Goal: Task Accomplishment & Management: Use online tool/utility

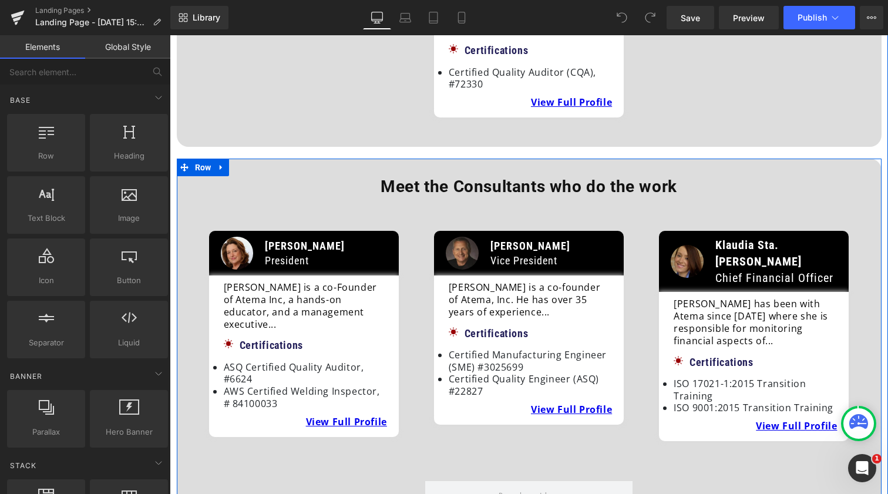
scroll to position [584, 0]
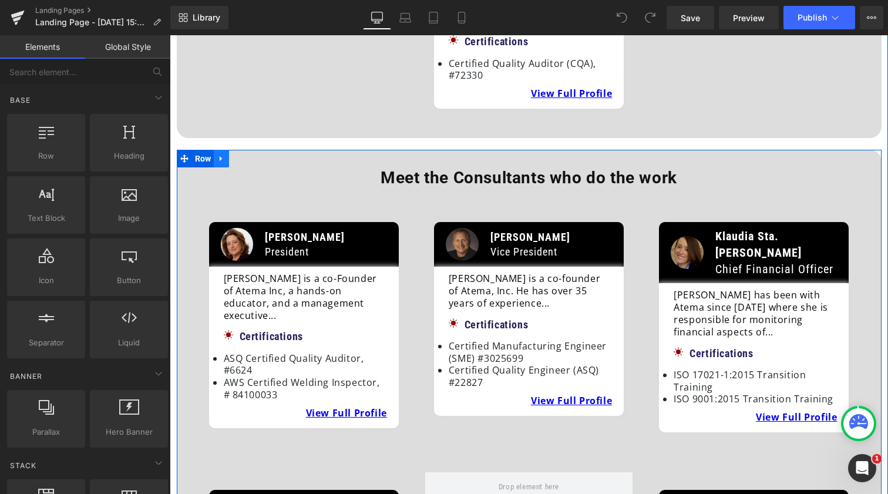
click at [220, 154] on icon at bounding box center [221, 158] width 8 height 9
click at [237, 154] on icon at bounding box center [237, 158] width 8 height 9
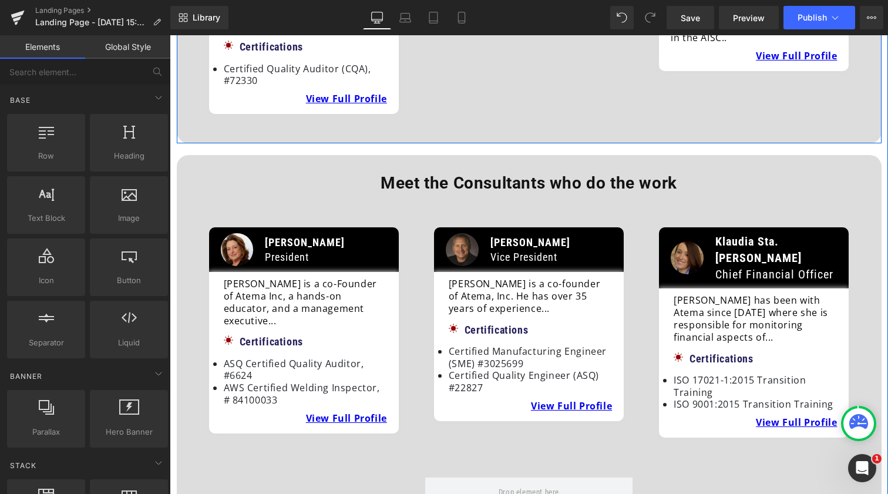
scroll to position [1144, 0]
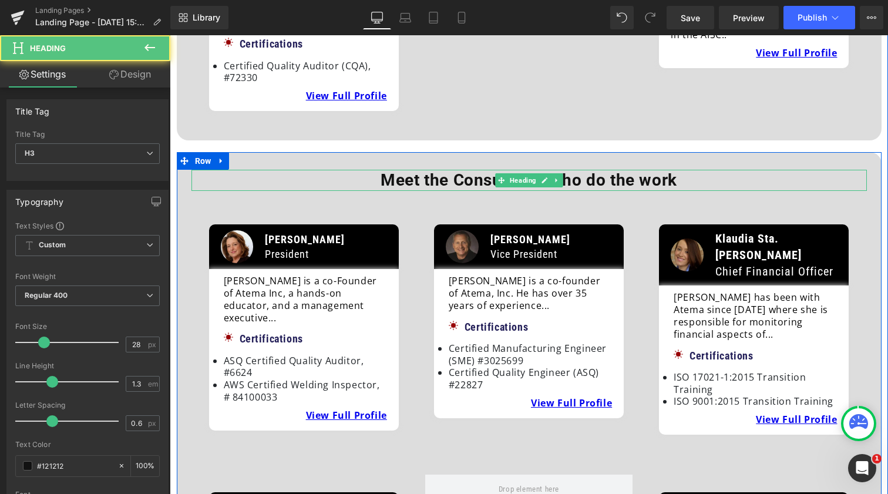
click at [438, 170] on b "Meet the Consultants who do the work" at bounding box center [529, 179] width 297 height 19
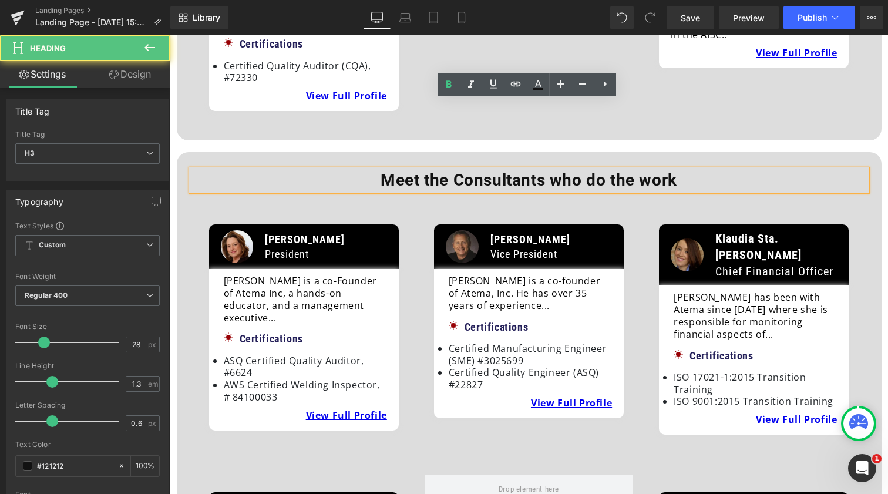
click at [438, 170] on b "Meet the Consultants who do the work" at bounding box center [529, 179] width 297 height 19
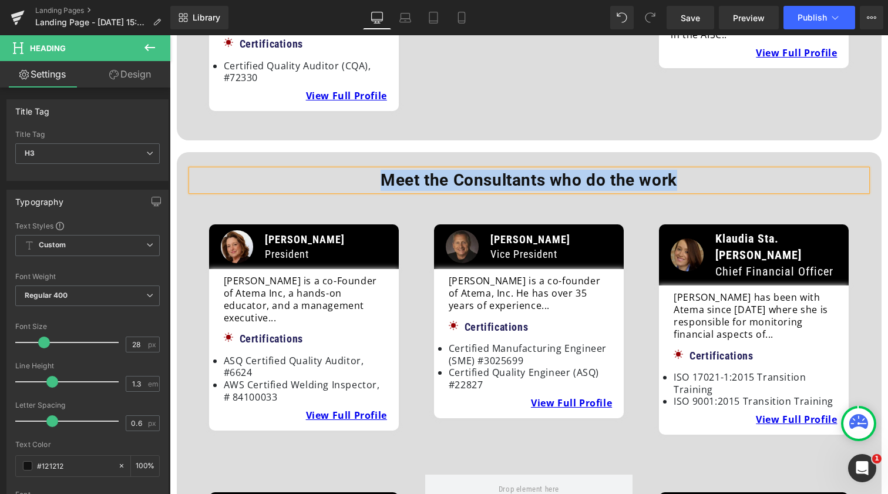
paste div
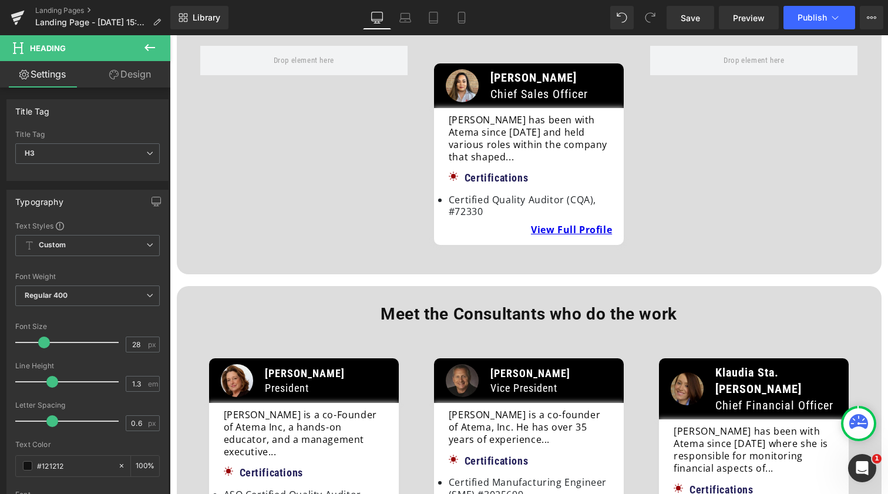
scroll to position [445, 0]
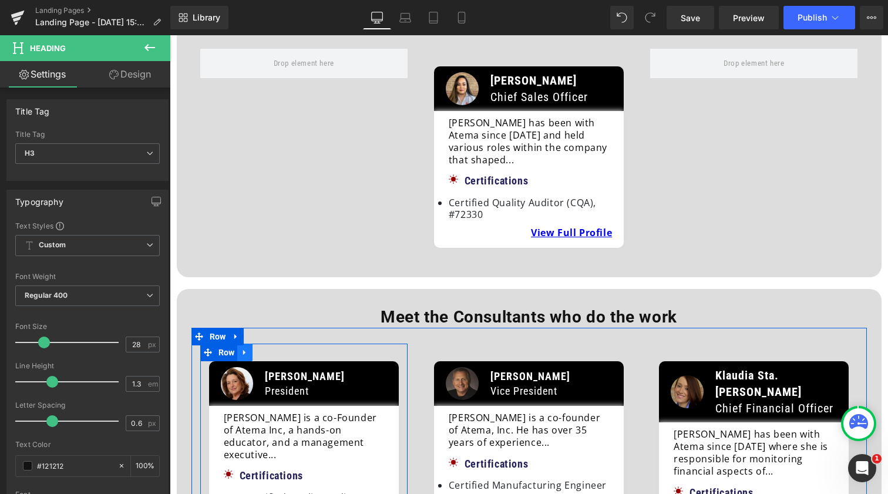
click at [243, 348] on icon at bounding box center [245, 352] width 8 height 9
click at [273, 348] on icon at bounding box center [275, 352] width 8 height 8
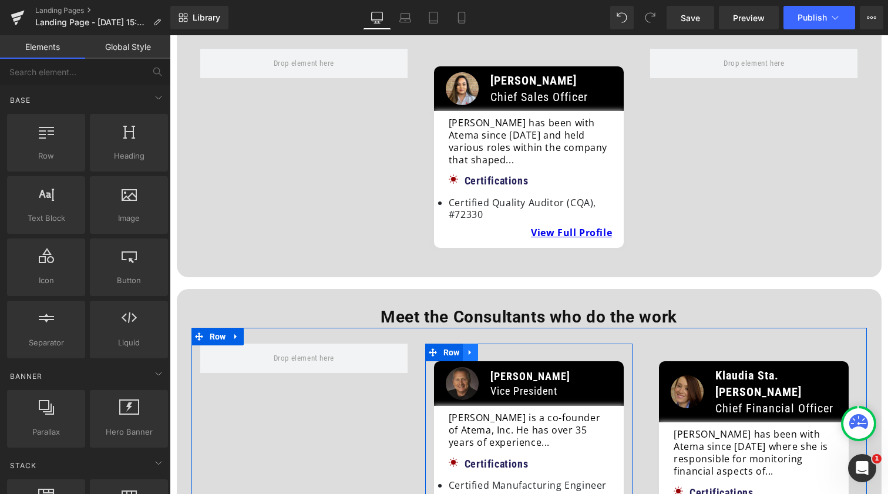
click at [469, 344] on link at bounding box center [470, 353] width 15 height 18
click at [499, 348] on icon at bounding box center [501, 352] width 8 height 8
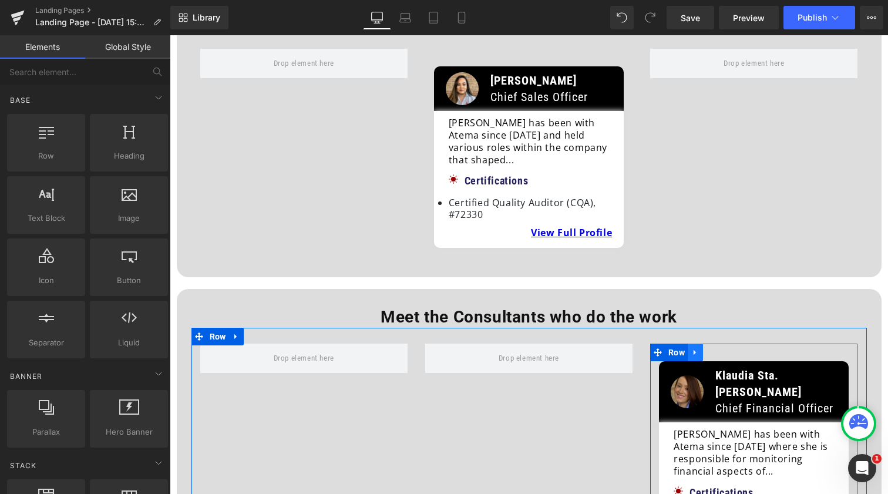
click at [697, 348] on icon at bounding box center [695, 352] width 8 height 9
click at [727, 348] on icon at bounding box center [726, 352] width 8 height 8
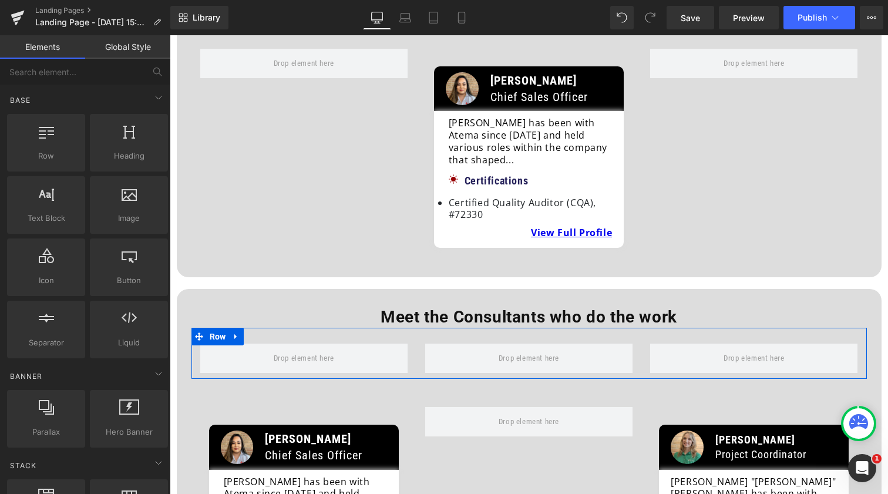
scroll to position [449, 0]
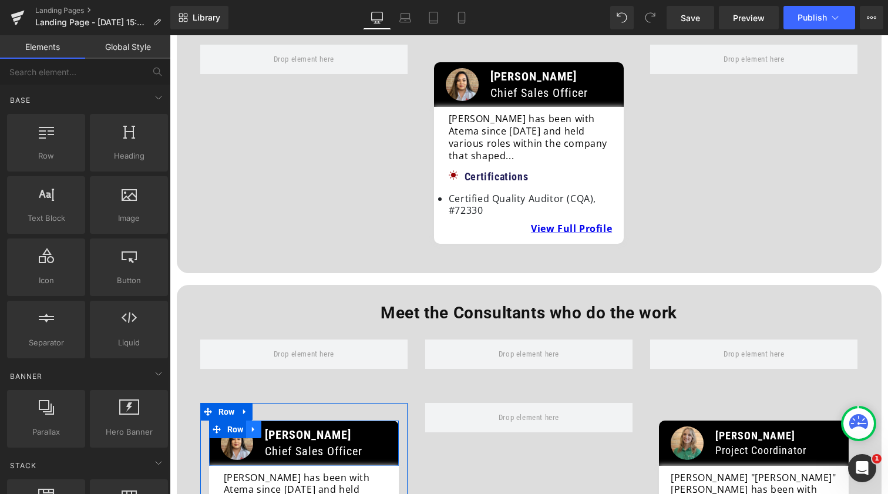
click at [254, 425] on icon at bounding box center [254, 429] width 8 height 9
click at [284, 425] on icon at bounding box center [284, 429] width 8 height 8
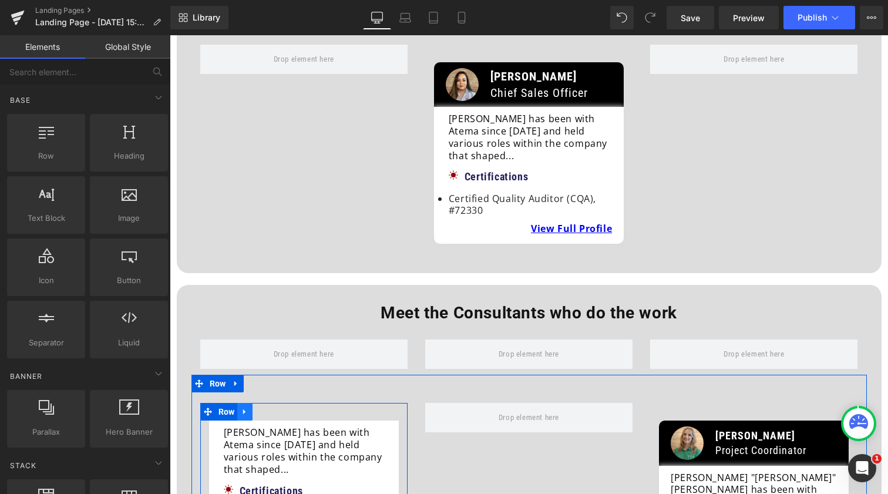
click at [249, 403] on link at bounding box center [244, 412] width 15 height 18
click at [277, 408] on icon at bounding box center [275, 412] width 8 height 8
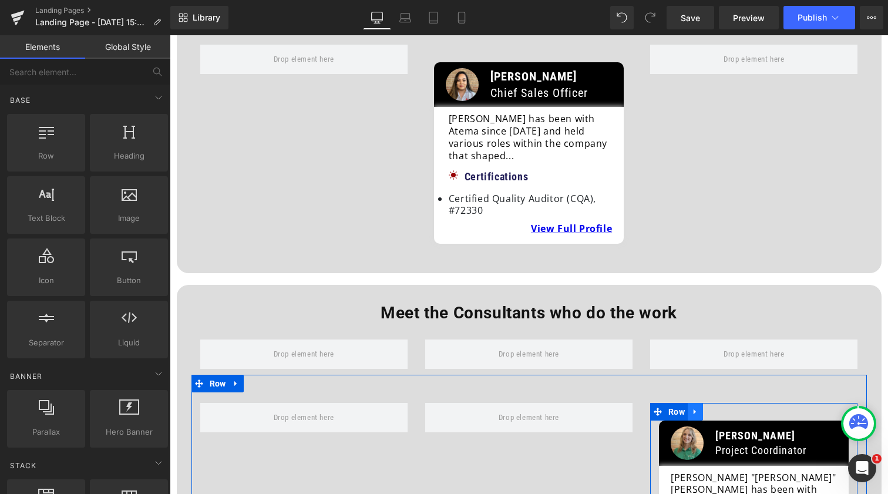
click at [696, 408] on icon at bounding box center [695, 412] width 8 height 9
click at [722, 408] on icon at bounding box center [726, 412] width 8 height 9
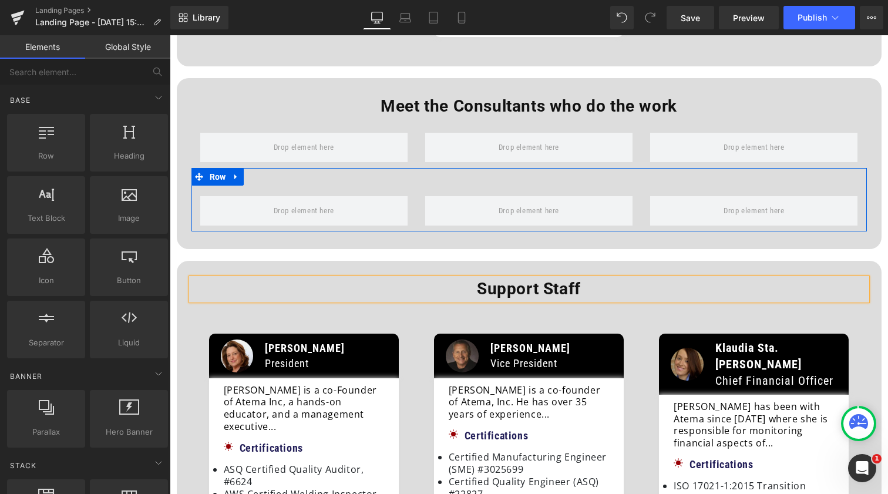
scroll to position [660, 0]
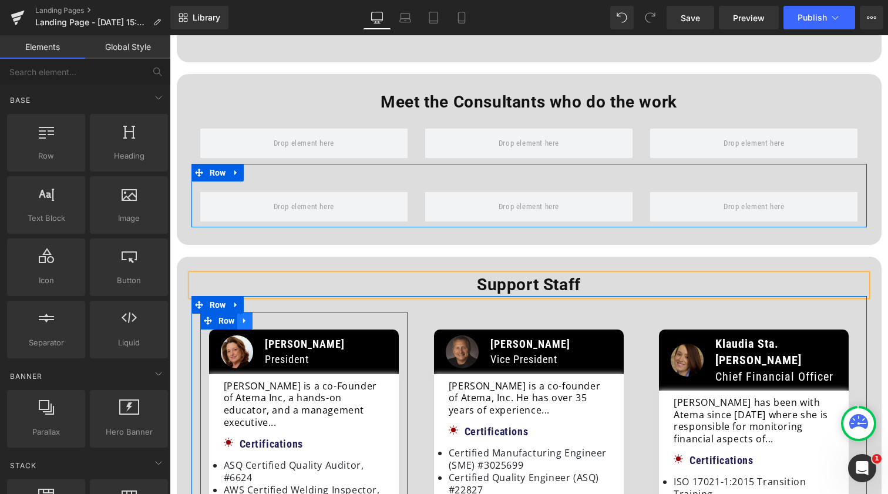
click at [243, 316] on icon at bounding box center [245, 320] width 8 height 9
click at [273, 317] on icon at bounding box center [275, 321] width 8 height 8
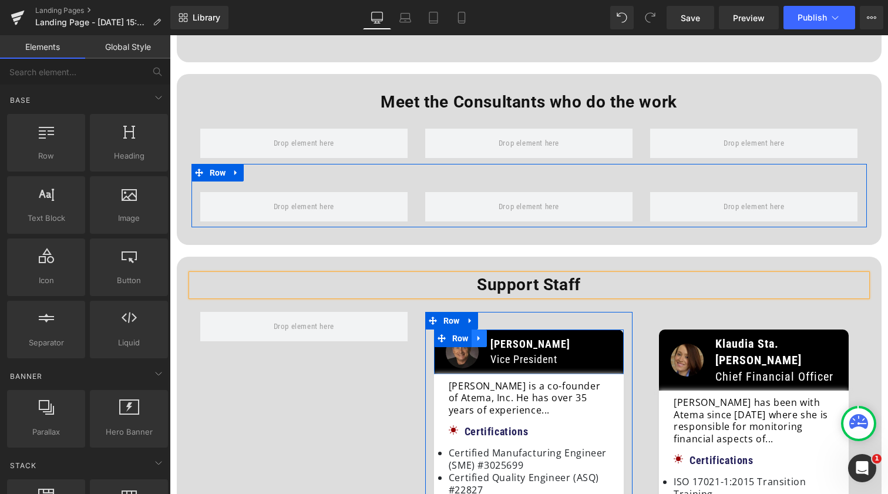
click at [478, 335] on icon at bounding box center [479, 337] width 2 height 5
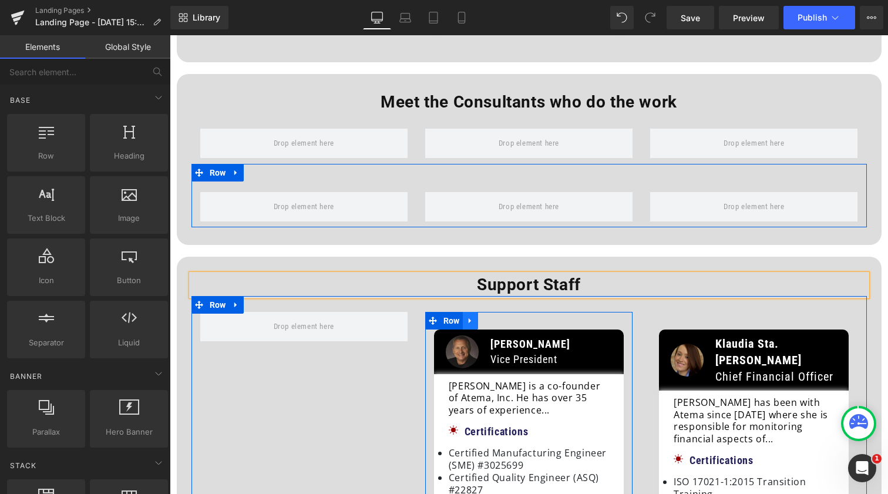
click at [466, 316] on icon at bounding box center [470, 320] width 8 height 9
click at [499, 316] on icon at bounding box center [501, 320] width 8 height 9
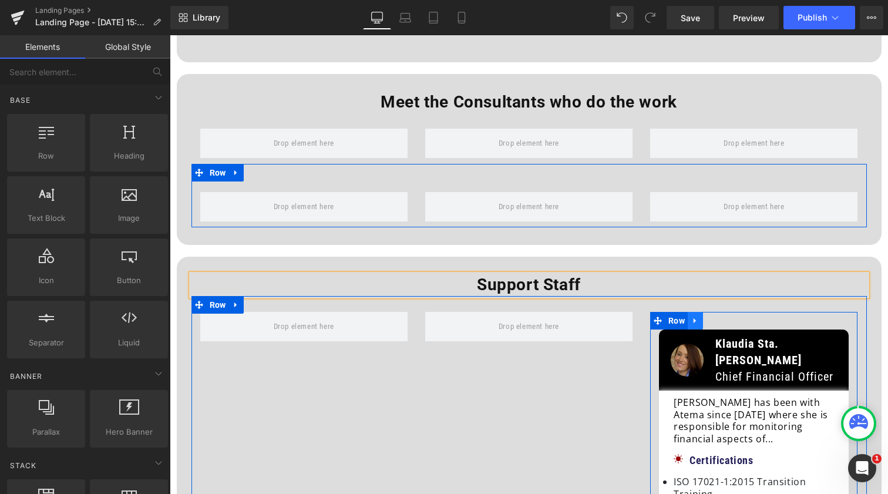
click at [694, 318] on icon at bounding box center [695, 320] width 2 height 5
click at [726, 317] on icon at bounding box center [726, 321] width 8 height 8
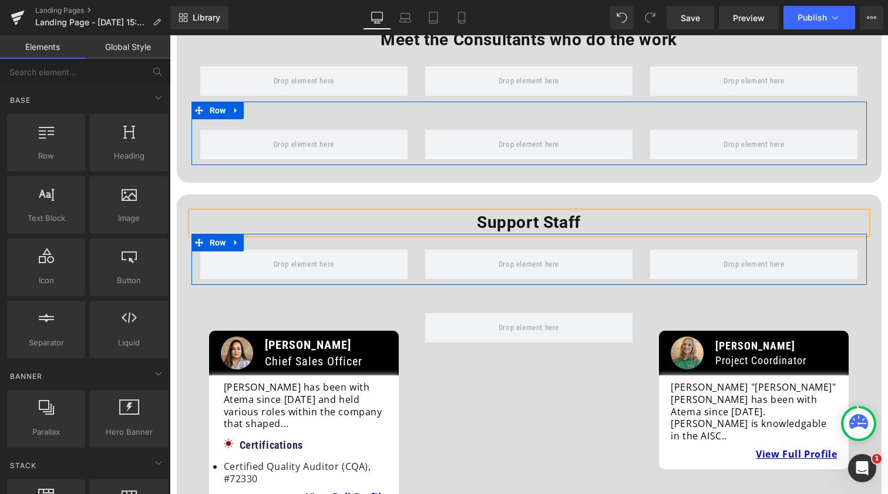
scroll to position [731, 0]
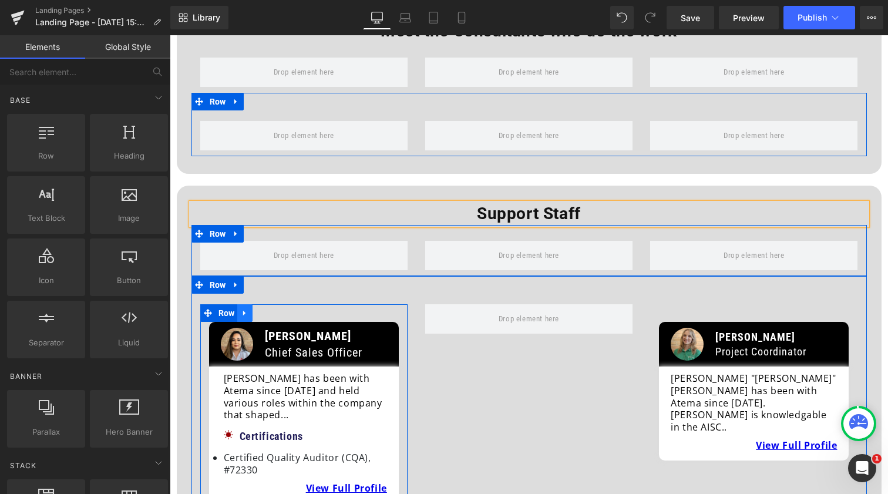
click at [244, 308] on icon at bounding box center [245, 312] width 8 height 9
click at [271, 309] on icon at bounding box center [275, 313] width 8 height 8
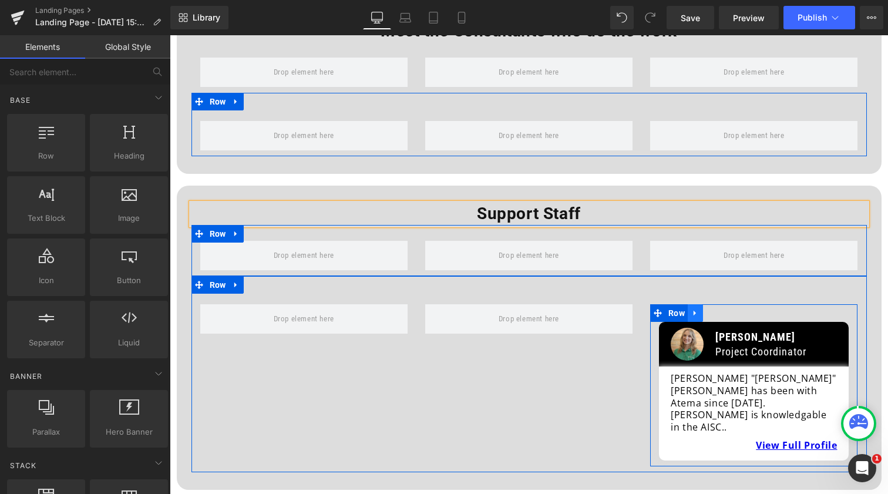
click at [694, 310] on icon at bounding box center [695, 312] width 2 height 5
click at [727, 309] on icon at bounding box center [726, 313] width 8 height 8
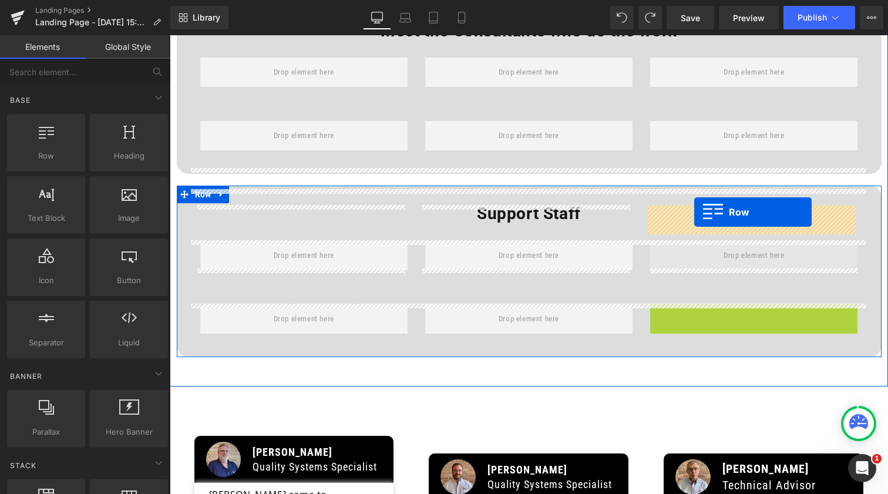
drag, startPoint x: 654, startPoint y: 275, endPoint x: 694, endPoint y: 212, distance: 74.5
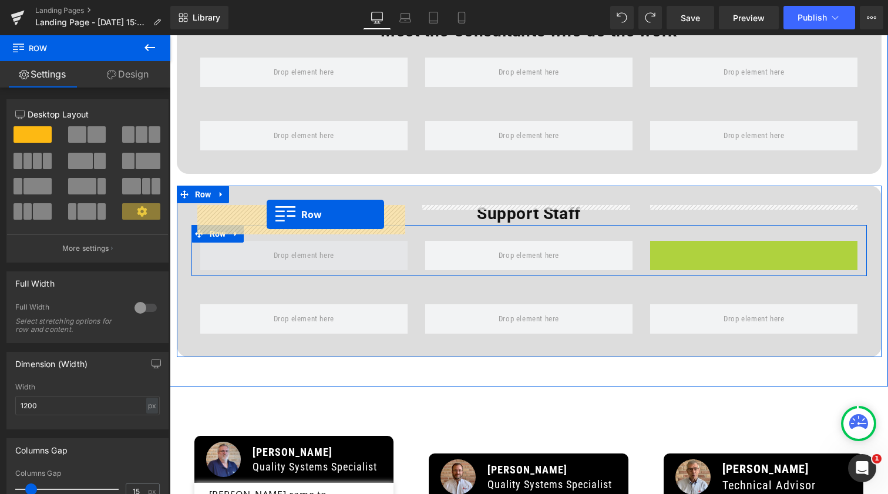
drag, startPoint x: 657, startPoint y: 213, endPoint x: 267, endPoint y: 214, distance: 390.7
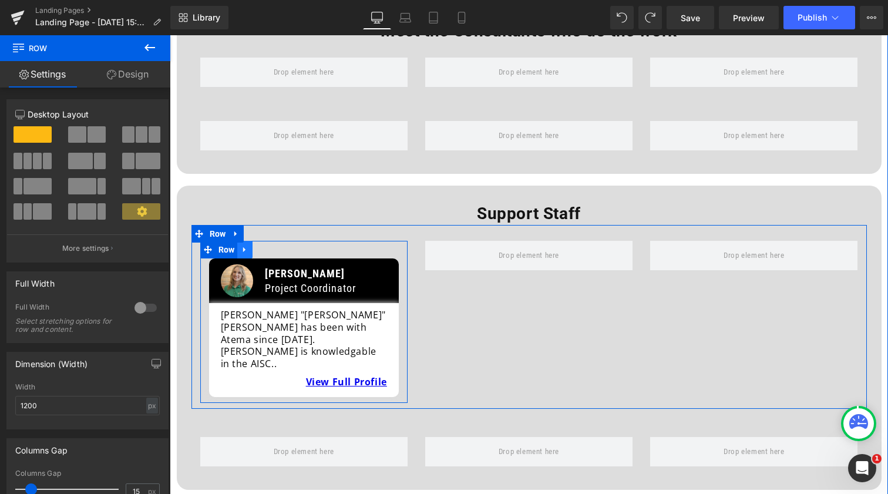
click at [247, 241] on link at bounding box center [244, 250] width 15 height 18
click at [257, 246] on icon at bounding box center [260, 250] width 8 height 8
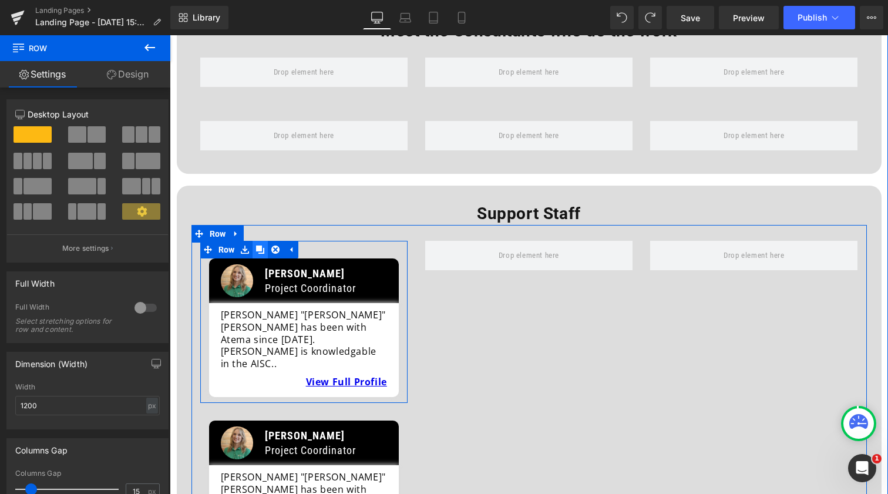
click at [257, 246] on icon at bounding box center [260, 250] width 8 height 8
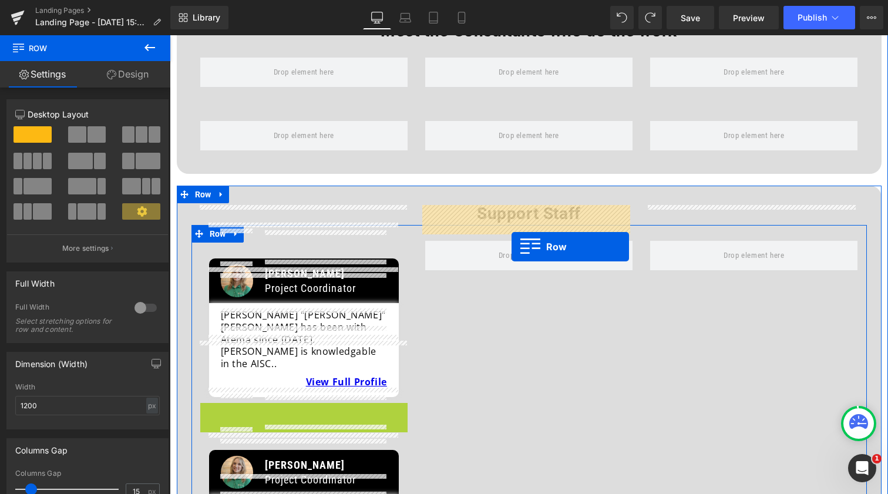
drag, startPoint x: 206, startPoint y: 352, endPoint x: 512, endPoint y: 239, distance: 325.8
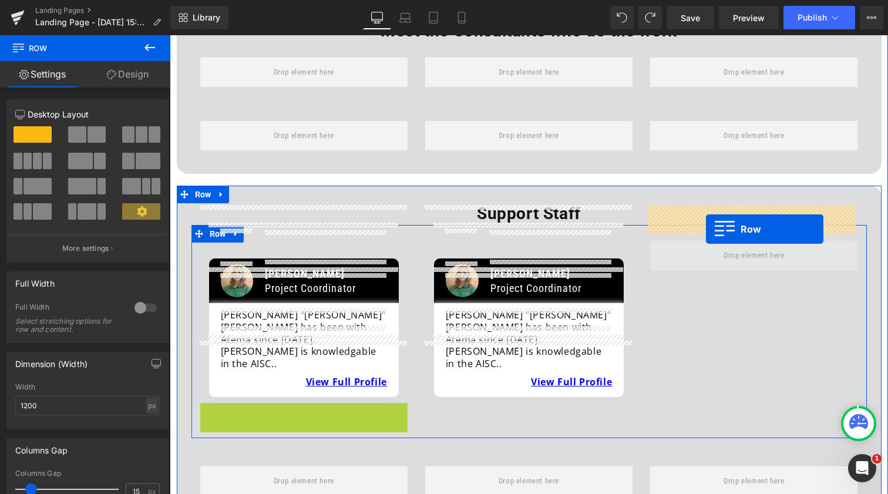
drag, startPoint x: 203, startPoint y: 351, endPoint x: 706, endPoint y: 227, distance: 517.3
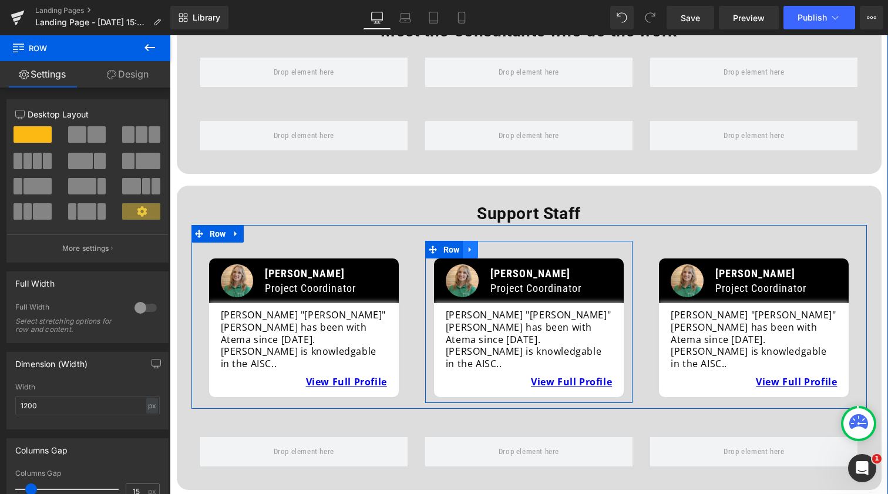
click at [469, 245] on icon at bounding box center [470, 249] width 8 height 9
click at [487, 246] on icon at bounding box center [486, 250] width 8 height 8
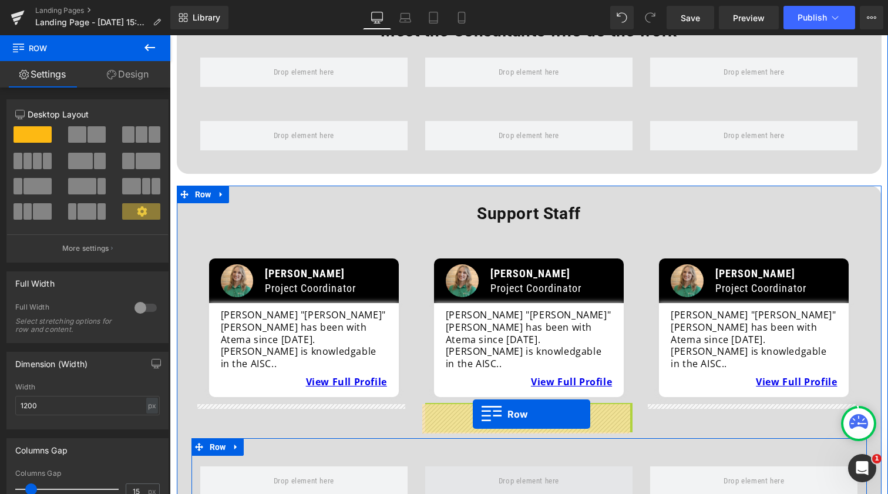
drag, startPoint x: 430, startPoint y: 350, endPoint x: 473, endPoint y: 415, distance: 78.0
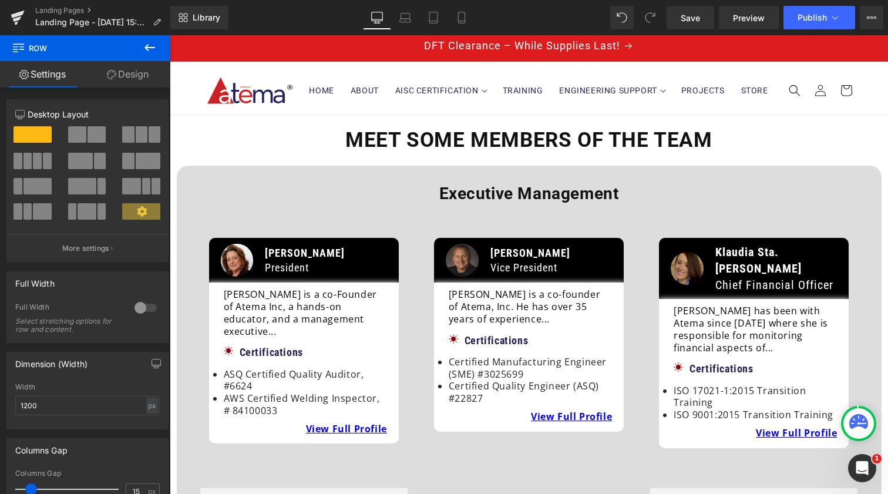
scroll to position [2, 0]
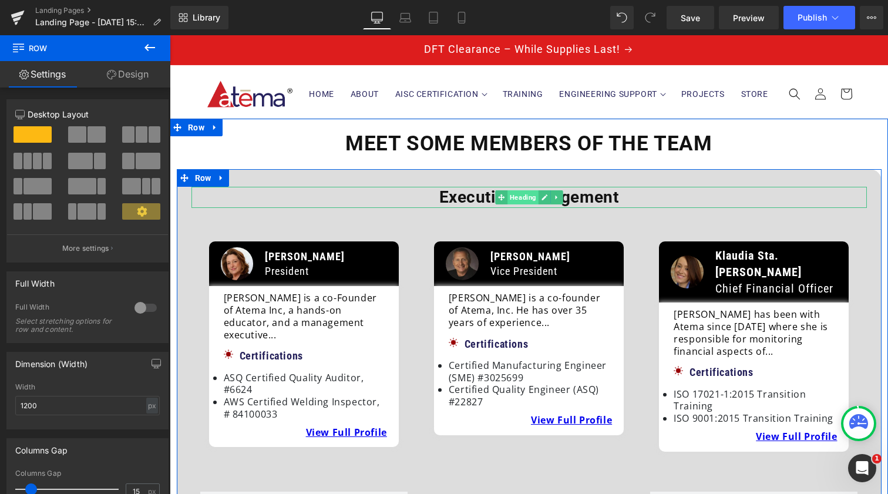
click at [526, 199] on span "Heading" at bounding box center [523, 197] width 31 height 14
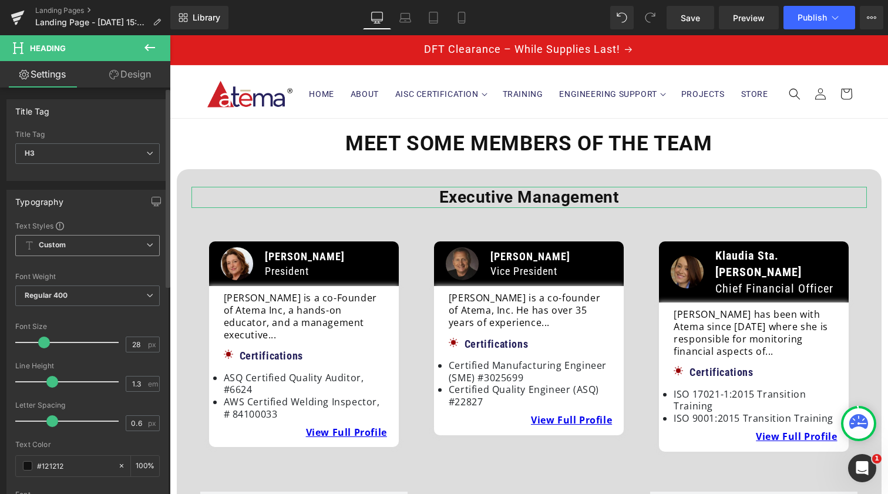
click at [90, 248] on span "Custom Setup Global Style" at bounding box center [87, 245] width 145 height 21
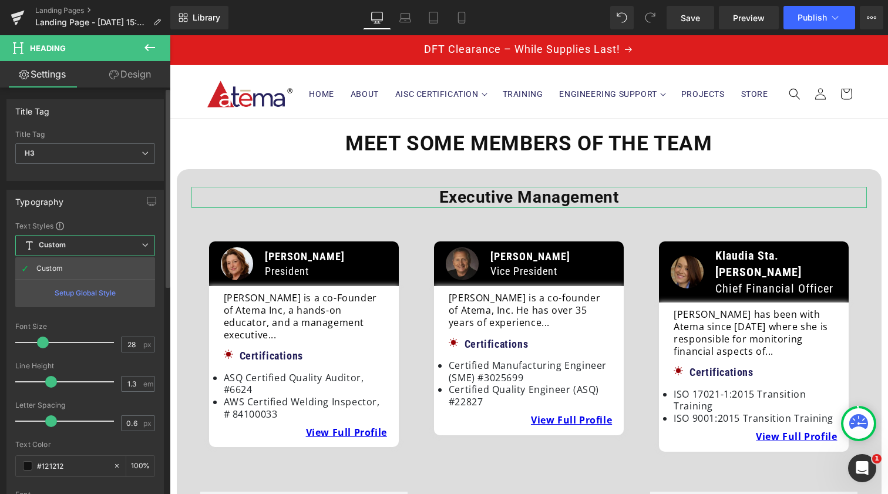
click at [90, 248] on span "Custom Setup Global Style" at bounding box center [85, 245] width 140 height 21
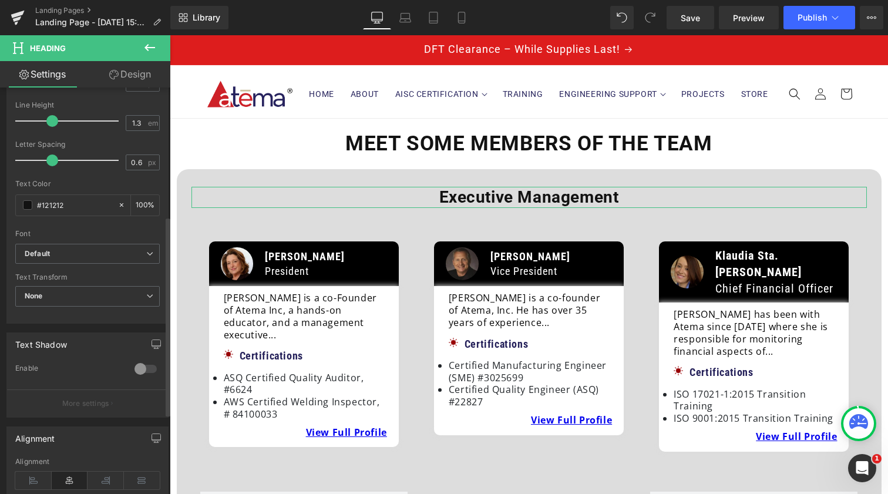
scroll to position [262, 0]
click at [73, 295] on span "None" at bounding box center [87, 295] width 145 height 21
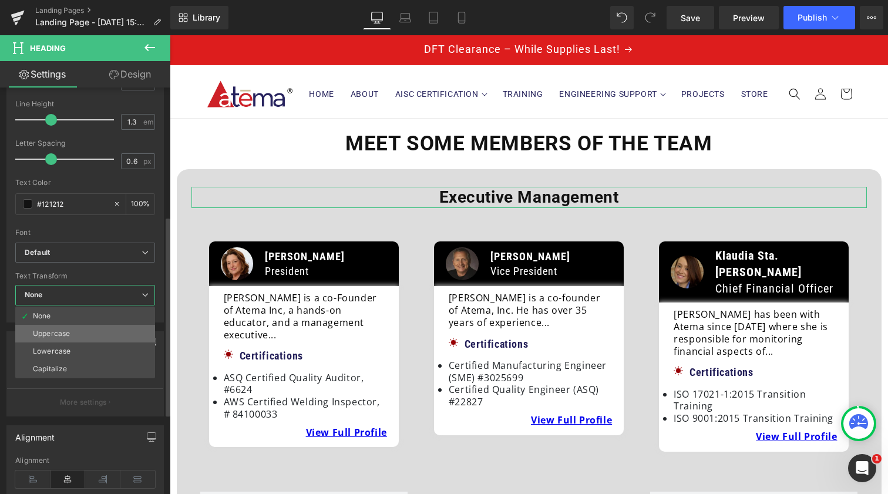
click at [63, 340] on li "Uppercase" at bounding box center [85, 334] width 140 height 18
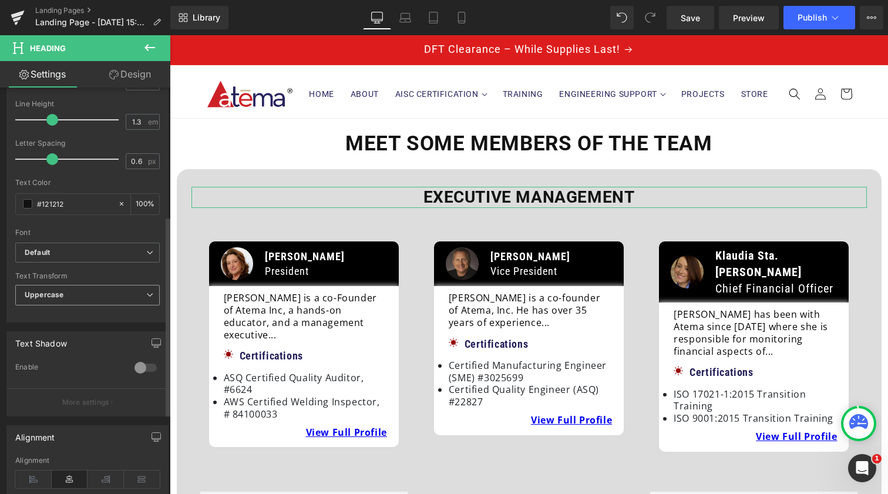
click at [83, 300] on span "Uppercase" at bounding box center [87, 295] width 145 height 21
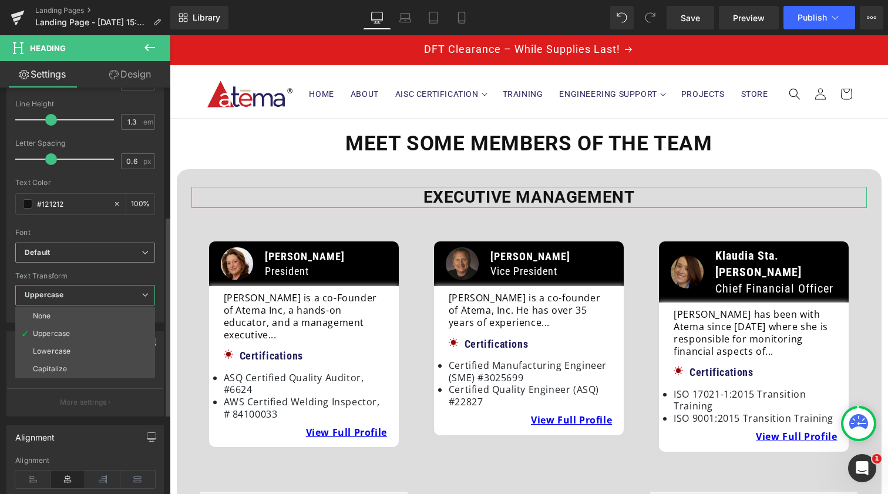
click at [105, 266] on div "Default Default Roboto Roboto Condensed Open Sans [GEOGRAPHIC_DATA] Open Font M…" at bounding box center [85, 256] width 140 height 27
click at [103, 250] on b "Default" at bounding box center [83, 253] width 117 height 10
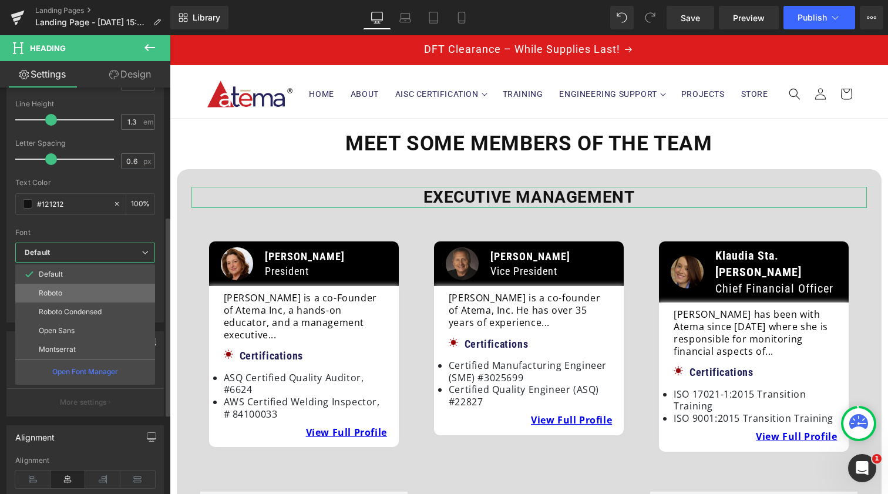
click at [97, 287] on li "Roboto" at bounding box center [85, 293] width 140 height 19
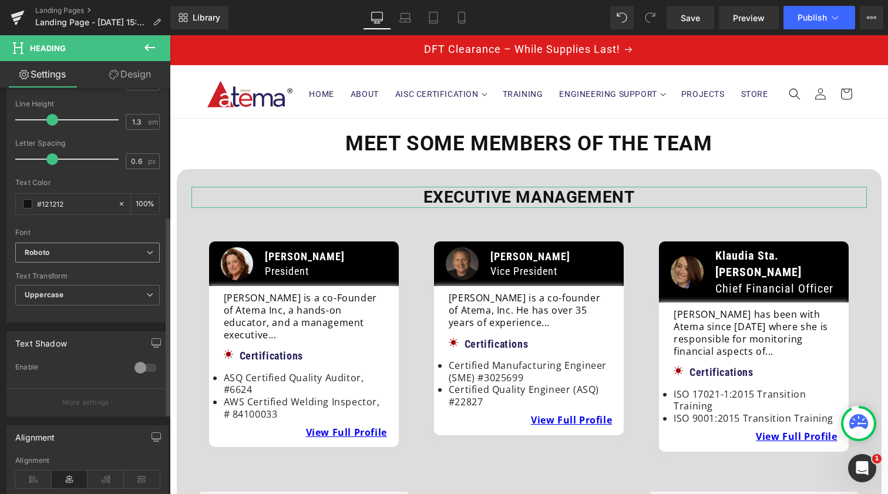
click at [108, 246] on span "Roboto" at bounding box center [87, 253] width 145 height 21
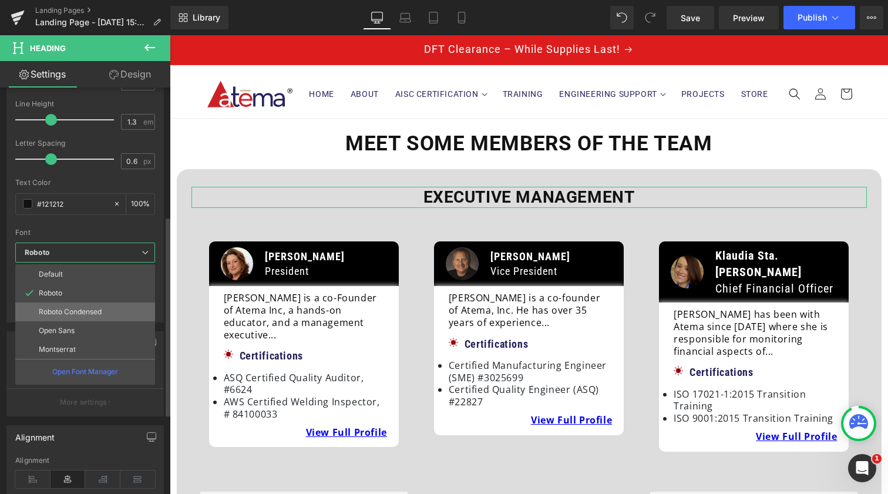
click at [82, 308] on p "Roboto Condensed" at bounding box center [70, 312] width 63 height 8
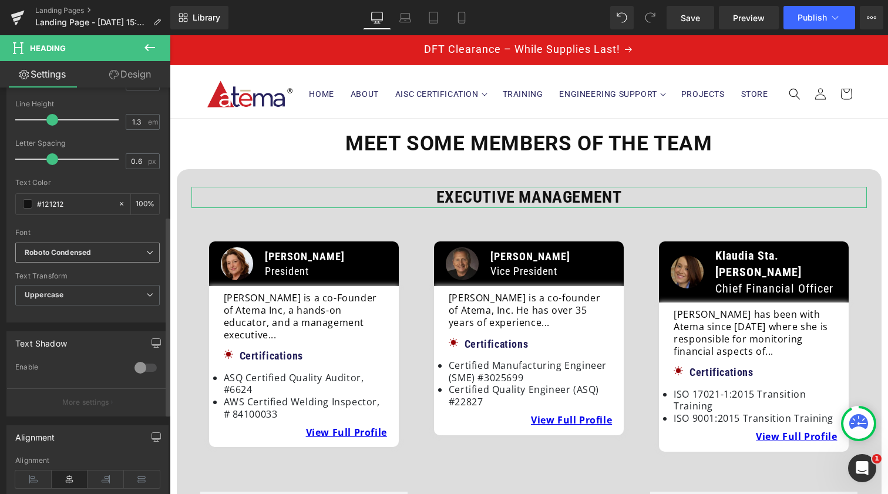
click at [98, 252] on b "Roboto Condensed" at bounding box center [86, 253] width 122 height 10
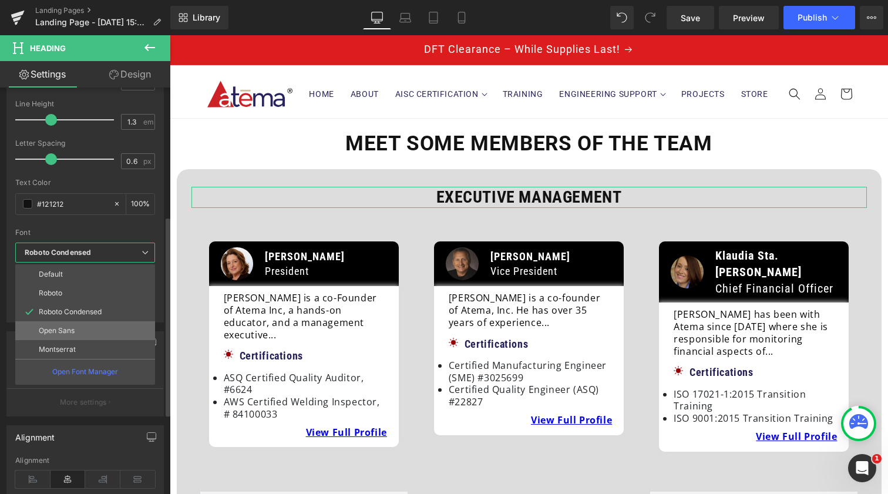
click at [94, 335] on li "Open Sans" at bounding box center [85, 330] width 140 height 19
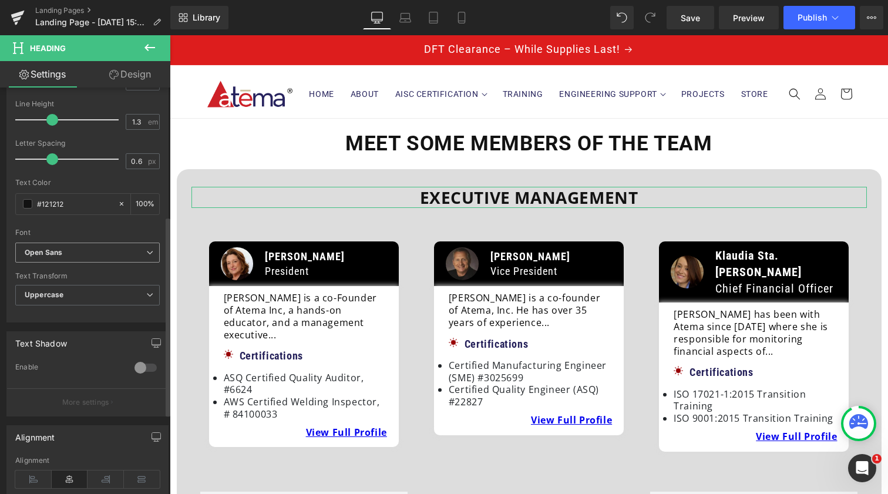
click at [109, 249] on b "Open Sans" at bounding box center [86, 253] width 122 height 10
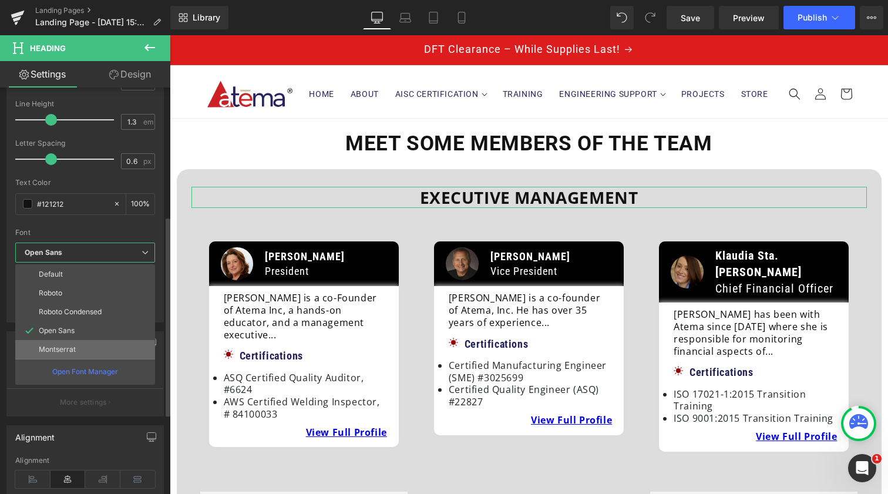
click at [100, 341] on li "Montserrat" at bounding box center [85, 349] width 140 height 19
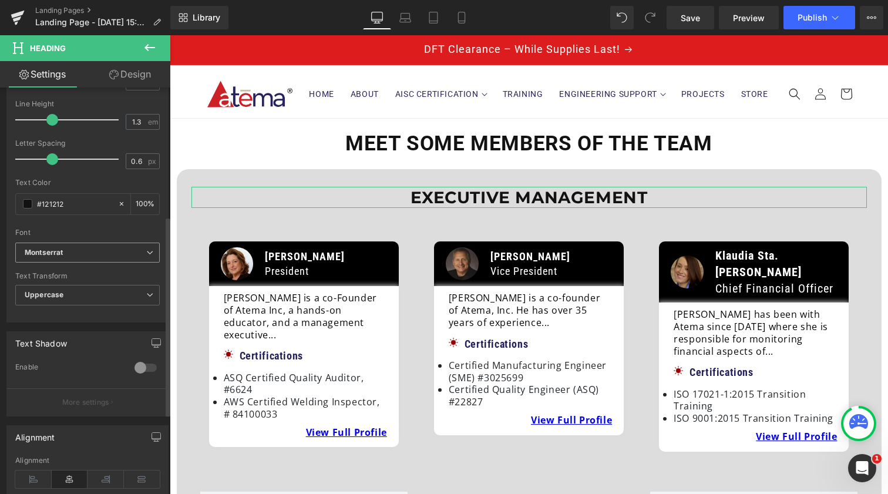
click at [115, 257] on span "Montserrat" at bounding box center [87, 253] width 145 height 21
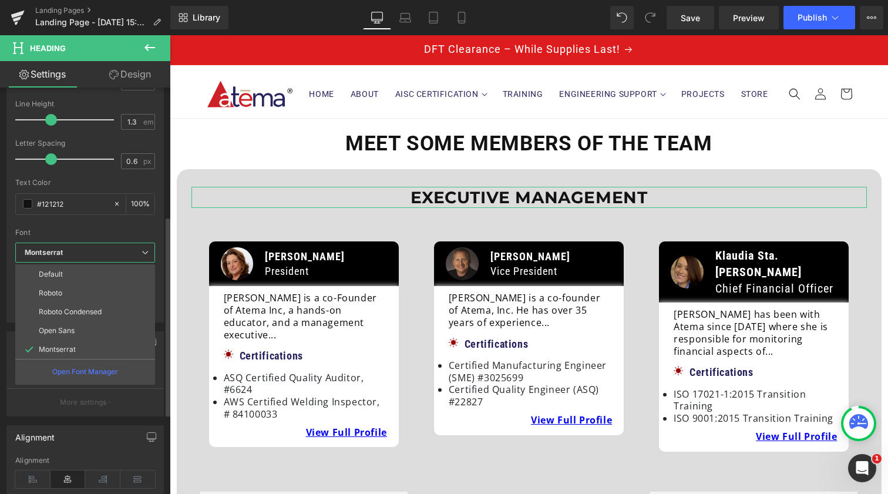
click at [108, 255] on b "Montserrat" at bounding box center [83, 253] width 117 height 10
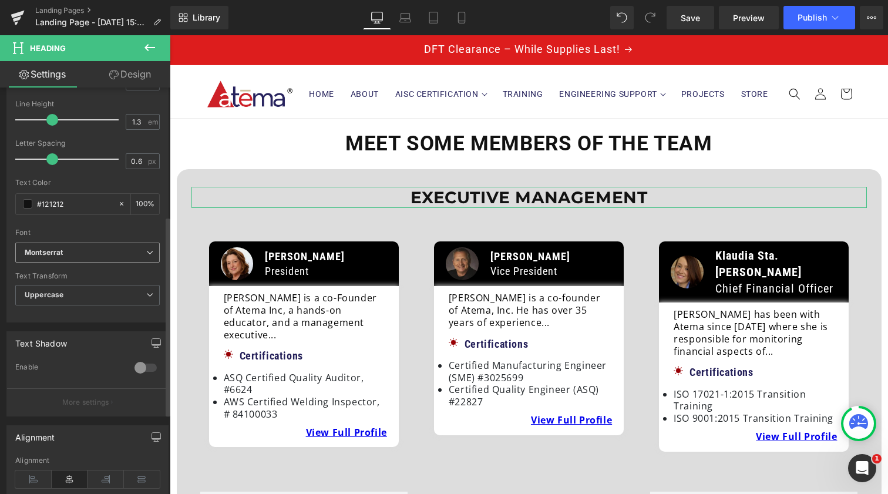
click at [108, 255] on b "Montserrat" at bounding box center [86, 253] width 122 height 10
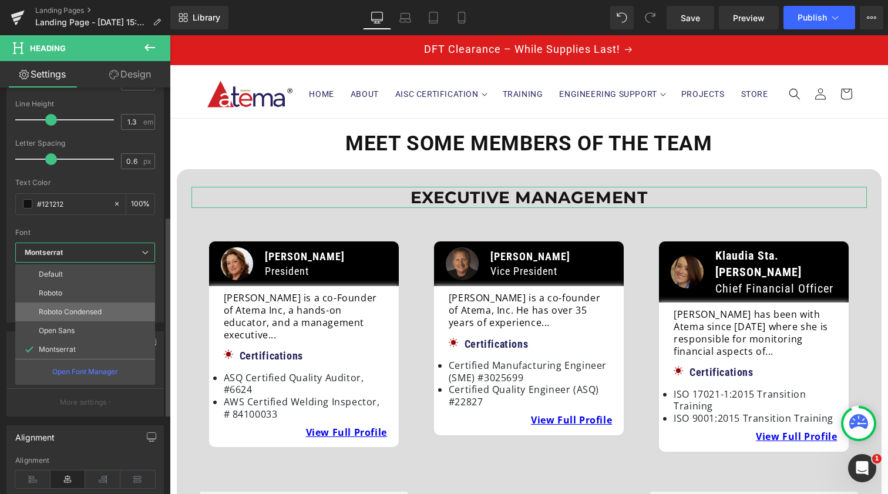
click at [91, 313] on p "Roboto Condensed" at bounding box center [70, 312] width 63 height 8
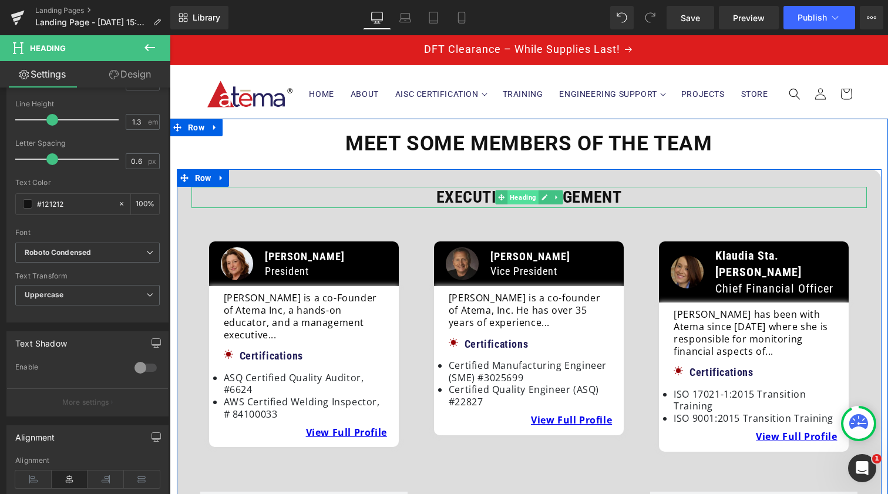
click at [516, 200] on span "Heading" at bounding box center [523, 197] width 31 height 14
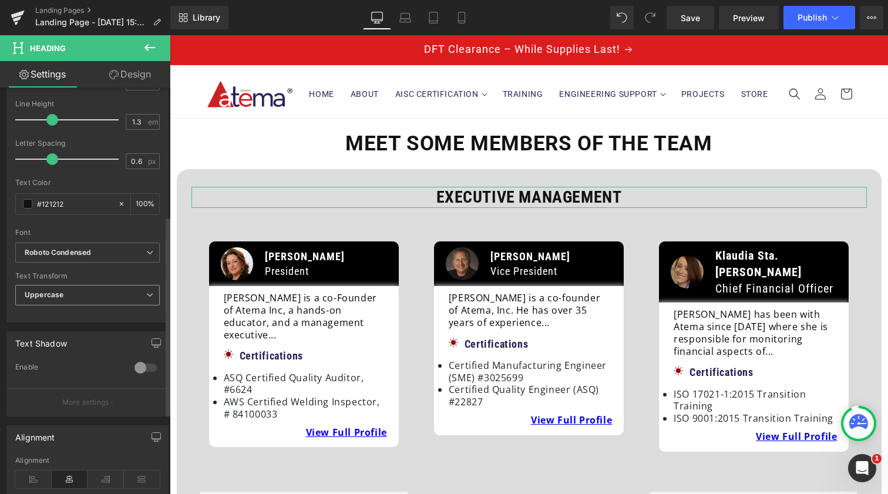
click at [78, 299] on span "Uppercase" at bounding box center [87, 295] width 145 height 21
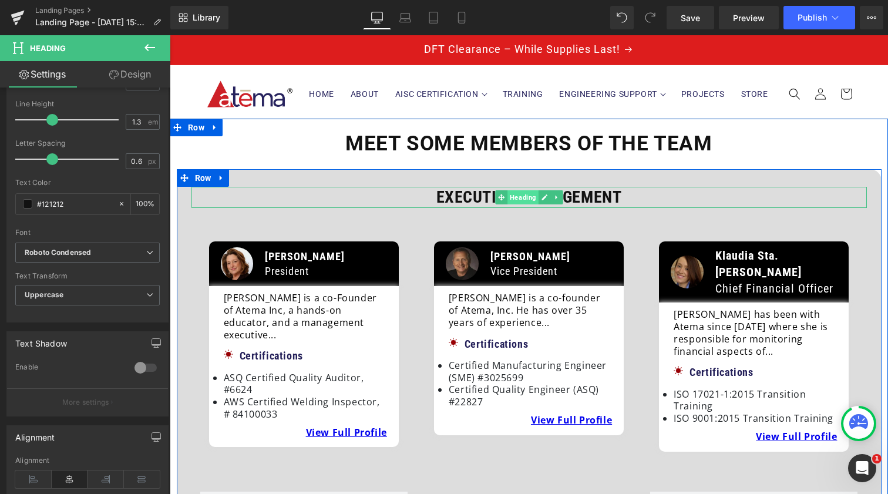
click at [529, 197] on span "Heading" at bounding box center [523, 197] width 31 height 14
click at [522, 196] on span "Heading" at bounding box center [523, 197] width 31 height 14
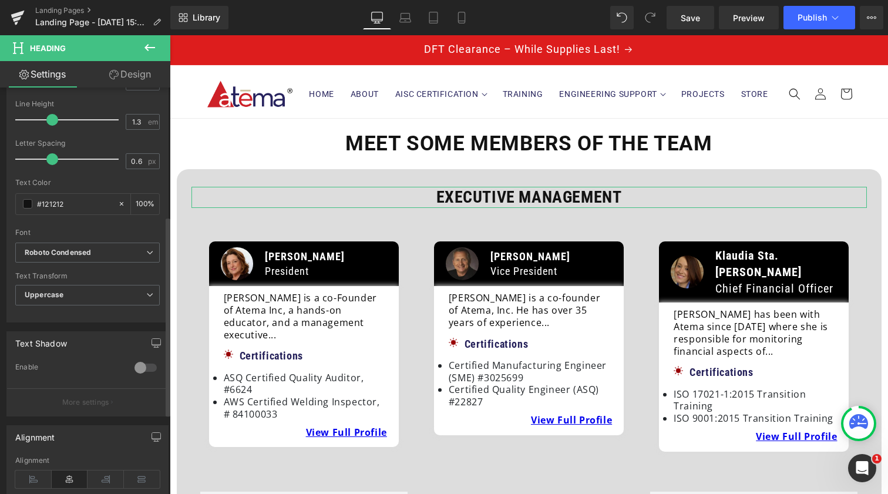
drag, startPoint x: 80, startPoint y: 203, endPoint x: 6, endPoint y: 203, distance: 74.0
click at [6, 203] on div "Typography Text Styles Custom Custom Setup Global Style Custom Setup Global Sty…" at bounding box center [87, 125] width 162 height 395
paste input "D22628"
type input "D22628"
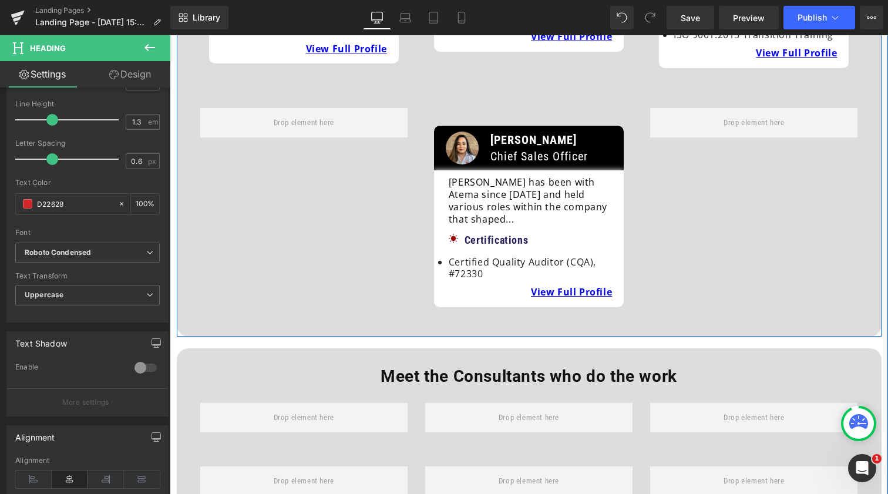
scroll to position [389, 0]
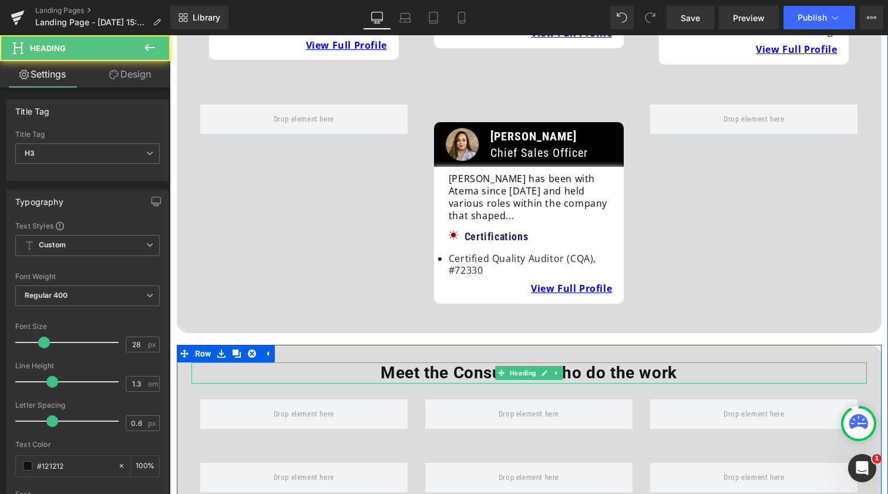
click at [485, 363] on b "Meet the Consultants who do the work" at bounding box center [529, 372] width 297 height 19
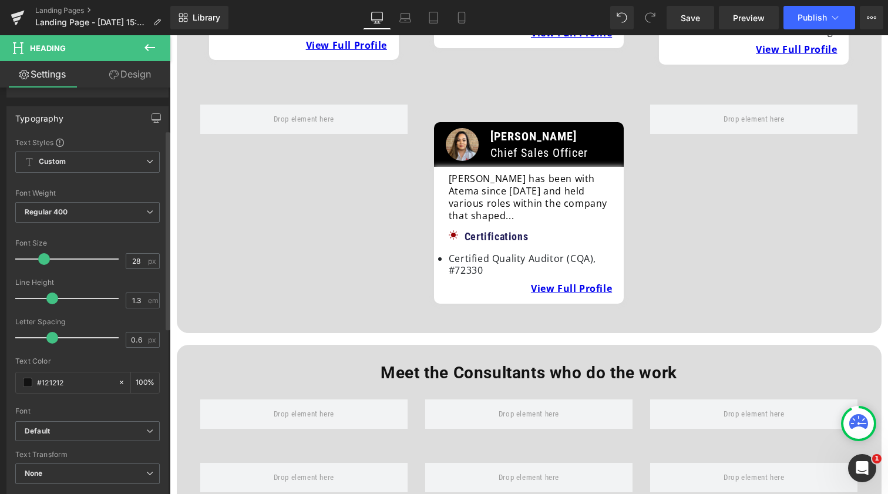
scroll to position [86, 0]
drag, startPoint x: 67, startPoint y: 378, endPoint x: 1, endPoint y: 378, distance: 66.4
click at [1, 378] on div "Typography Text Styles Custom Custom Setup Global Style Custom Setup Global Sty…" at bounding box center [88, 297] width 176 height 404
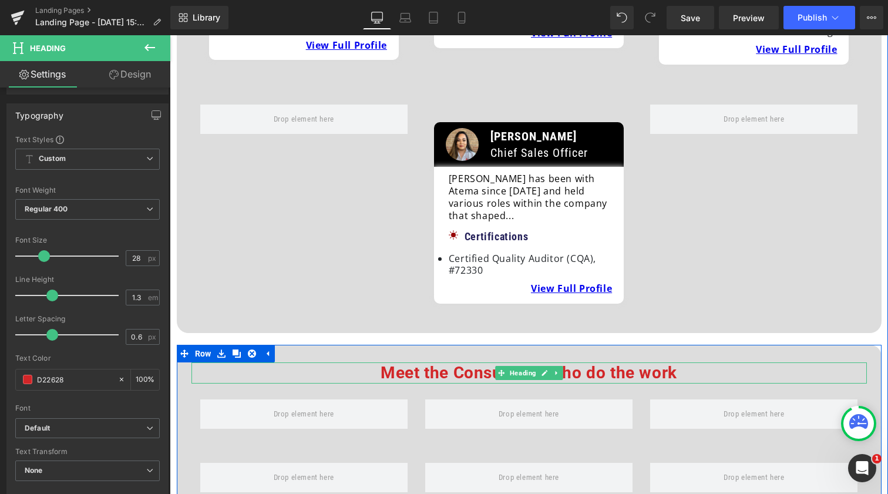
type input "D22628"
click at [539, 366] on link at bounding box center [545, 373] width 12 height 14
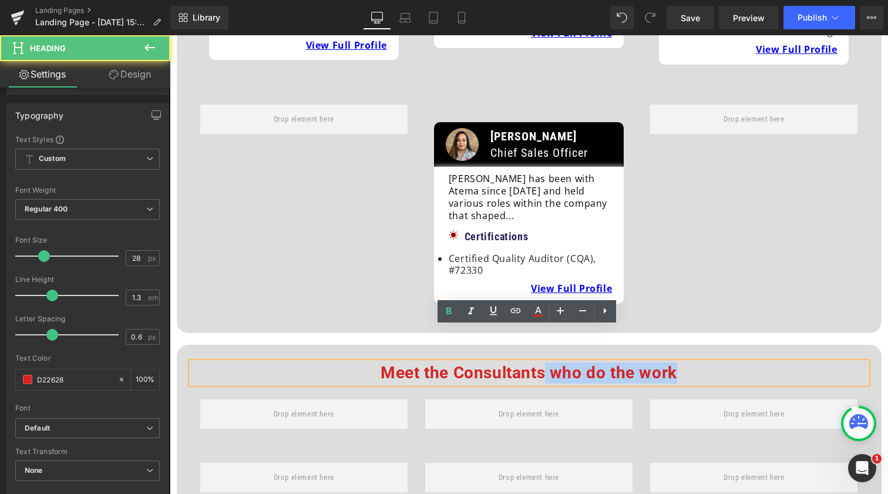
drag, startPoint x: 543, startPoint y: 337, endPoint x: 712, endPoint y: 334, distance: 168.6
click at [712, 362] on h3 "Meet the Consultants who do the work" at bounding box center [530, 372] width 676 height 21
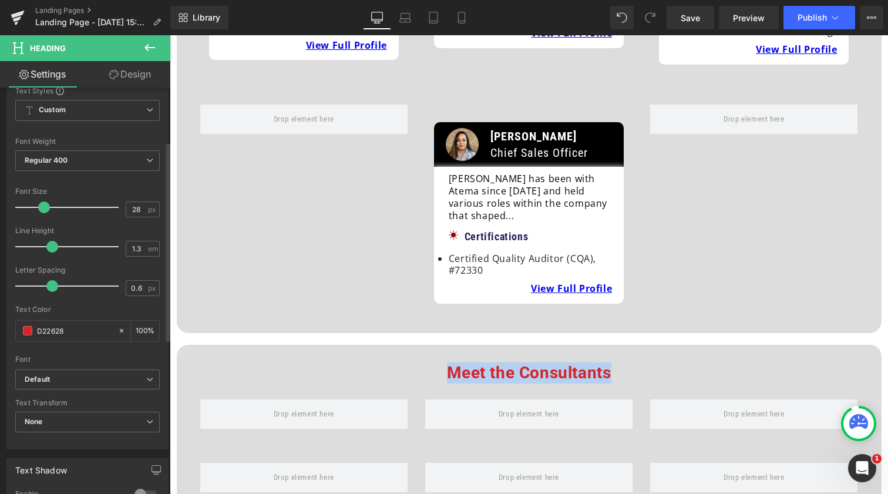
scroll to position [137, 0]
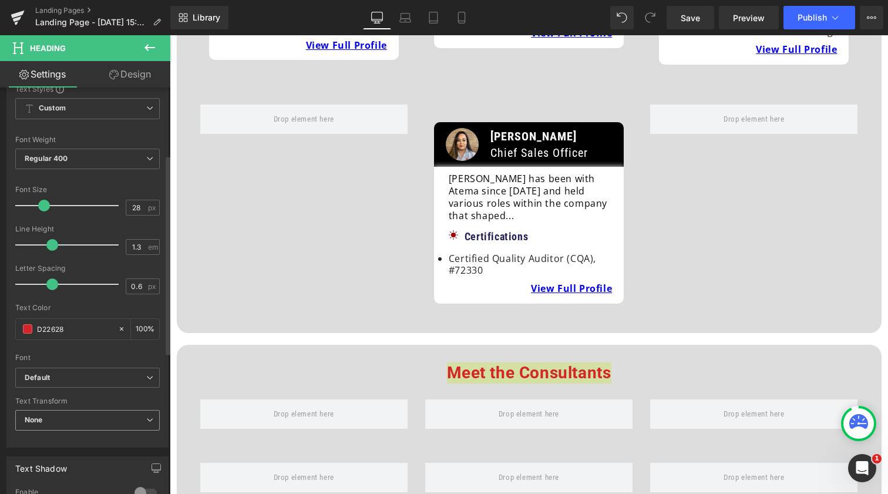
click at [63, 417] on span "None" at bounding box center [87, 420] width 145 height 21
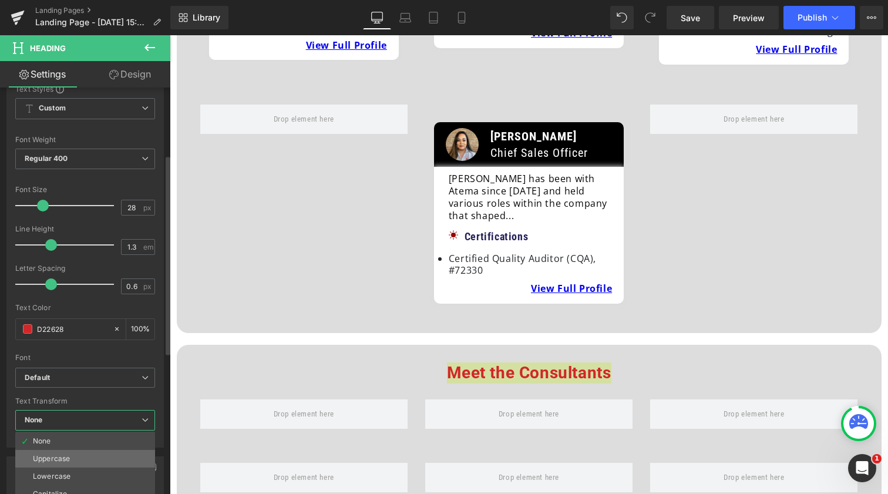
click at [56, 460] on div "Uppercase" at bounding box center [51, 459] width 37 height 8
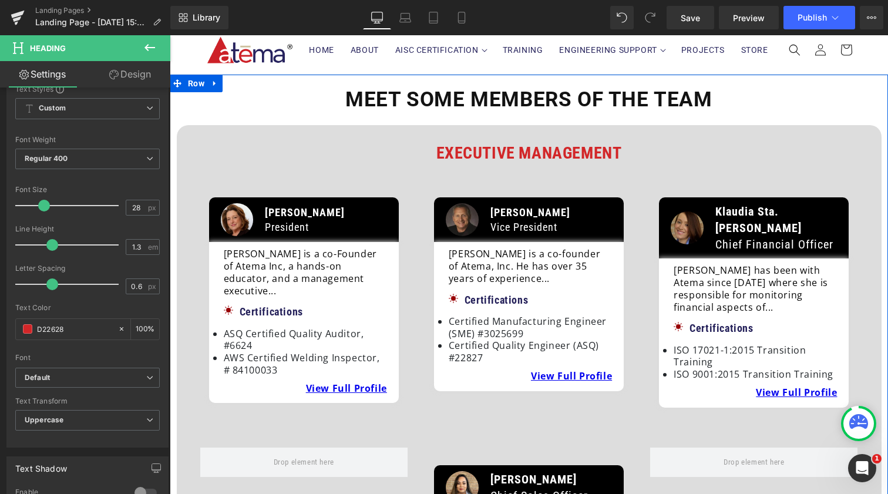
scroll to position [90, 0]
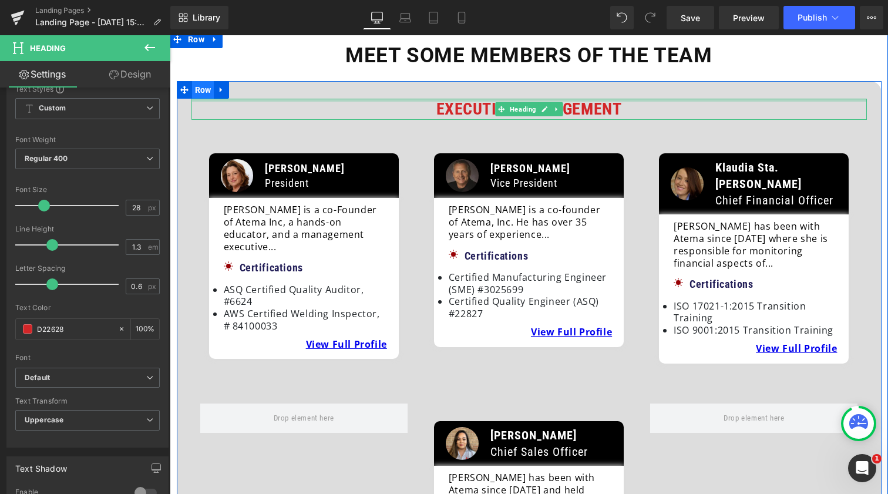
click at [206, 95] on span "Row" at bounding box center [203, 90] width 22 height 18
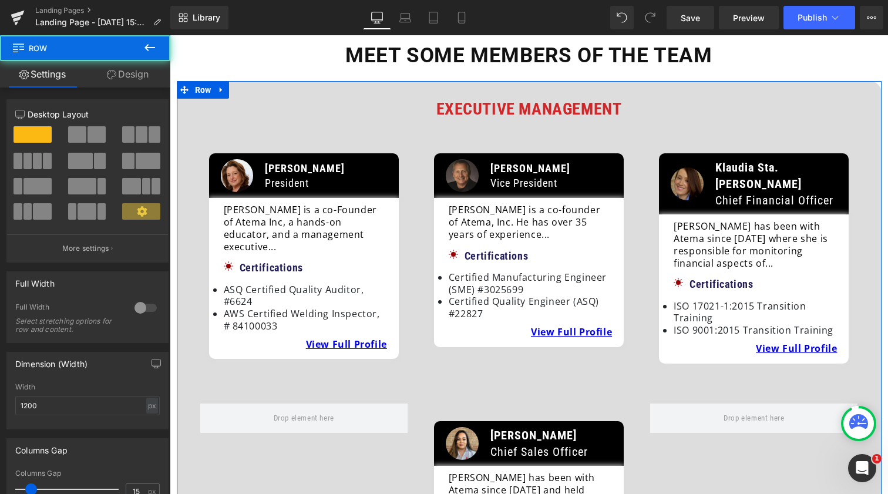
click at [133, 79] on link "Design" at bounding box center [127, 74] width 85 height 26
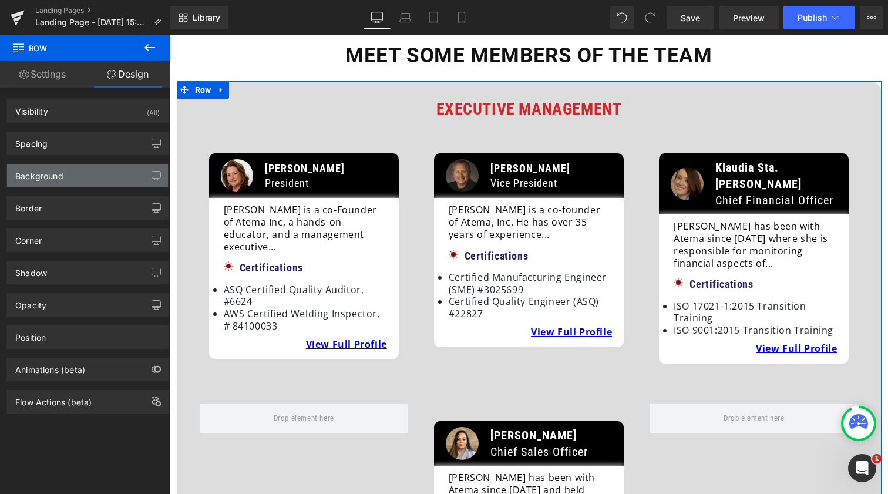
click at [78, 176] on div "Background" at bounding box center [87, 175] width 161 height 22
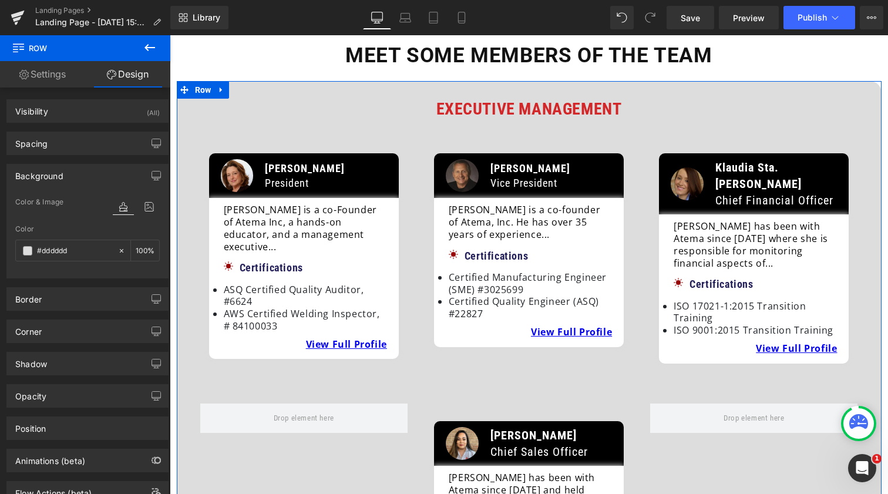
drag, startPoint x: 75, startPoint y: 251, endPoint x: 0, endPoint y: 251, distance: 74.6
click at [0, 251] on div "Background Color & Image color Color #dddddd 100 % Image Replace Image Upload i…" at bounding box center [88, 216] width 176 height 123
paste input "221F55"
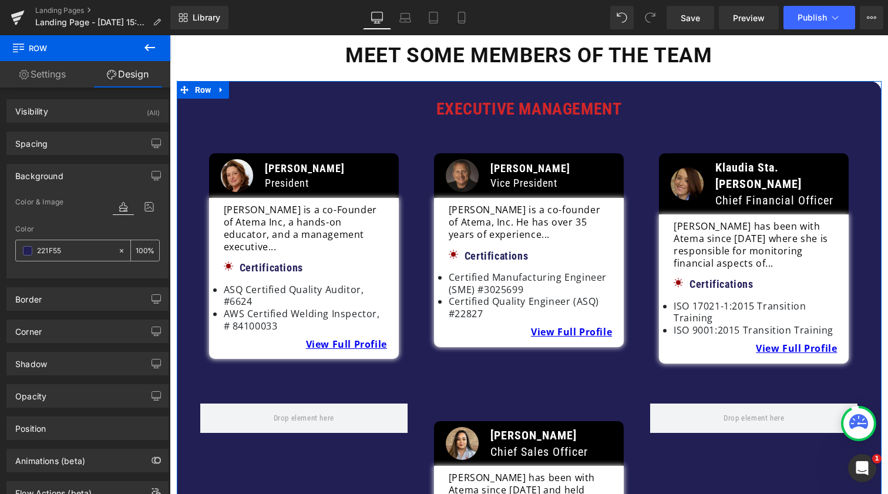
type input "221F55"
click at [139, 251] on input "100" at bounding box center [142, 250] width 12 height 13
drag, startPoint x: 143, startPoint y: 252, endPoint x: 132, endPoint y: 253, distance: 10.6
click at [132, 253] on div "100 %" at bounding box center [145, 250] width 28 height 21
click at [137, 253] on input "100" at bounding box center [142, 250] width 12 height 13
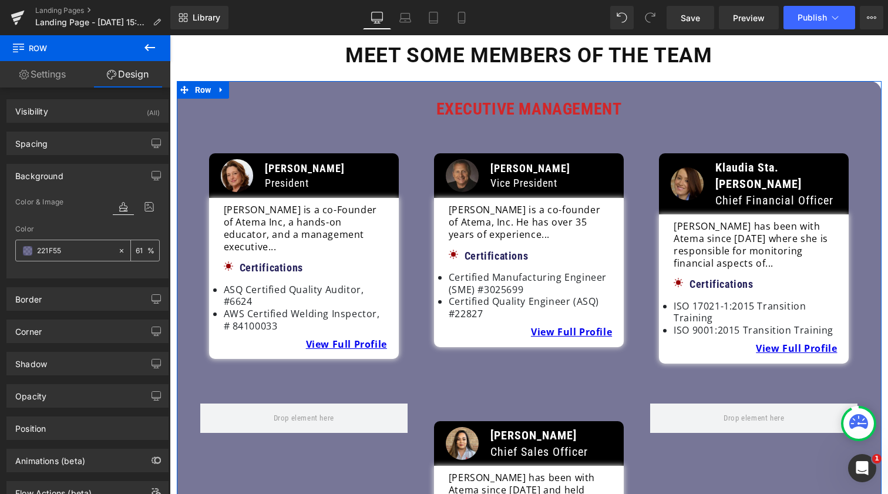
type input "60"
type input "#221f55"
click at [312, 81] on div at bounding box center [529, 82] width 705 height 3
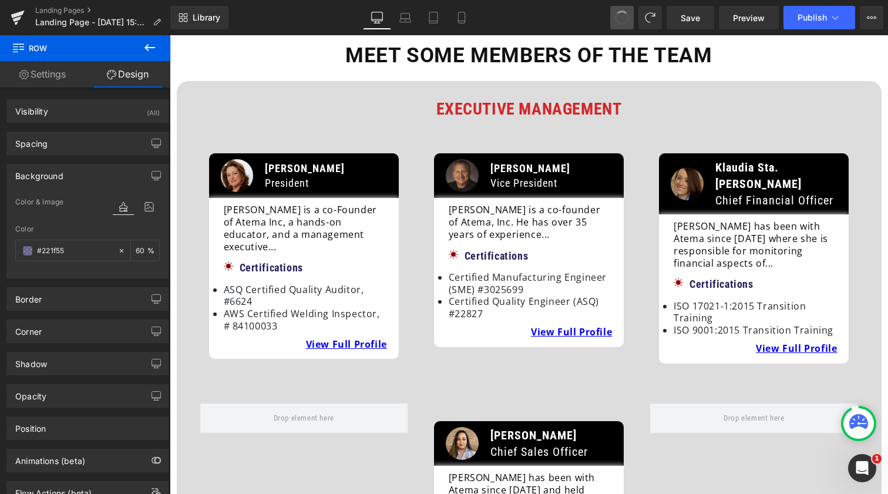
click at [620, 21] on span at bounding box center [621, 17] width 15 height 15
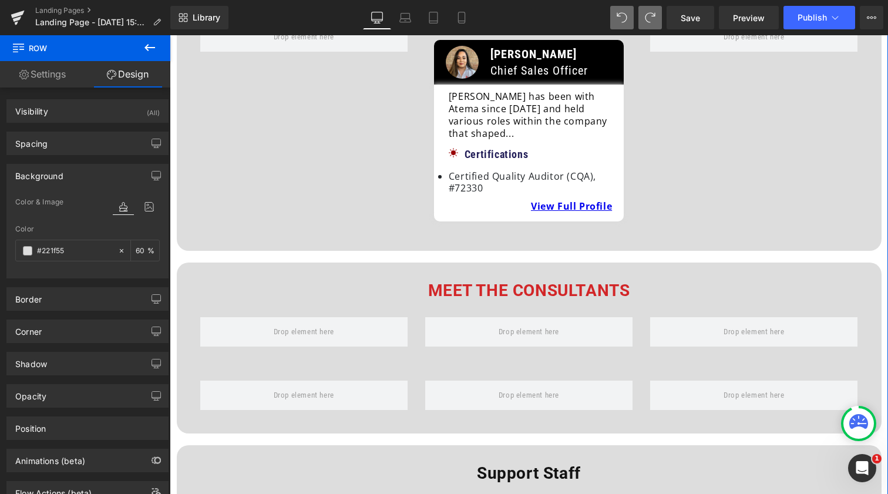
scroll to position [598, 0]
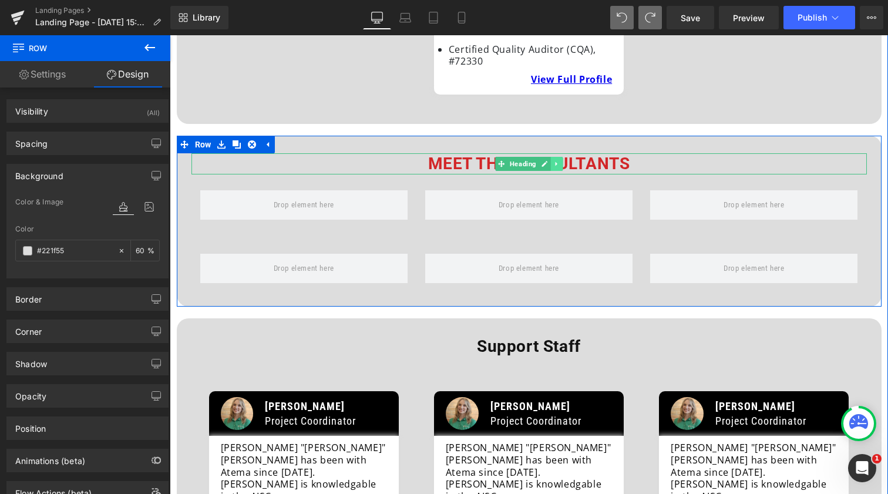
click at [555, 160] on icon at bounding box center [556, 163] width 6 height 7
click at [552, 157] on link at bounding box center [551, 164] width 12 height 14
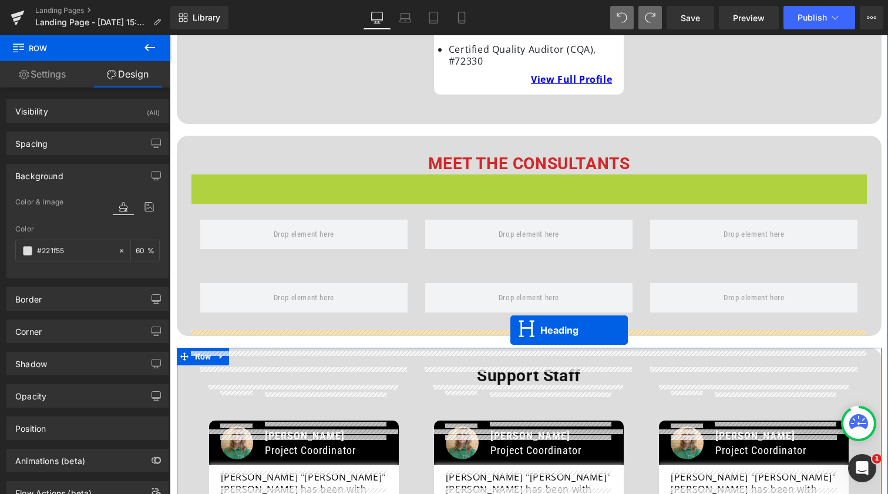
drag, startPoint x: 501, startPoint y: 150, endPoint x: 510, endPoint y: 330, distance: 179.4
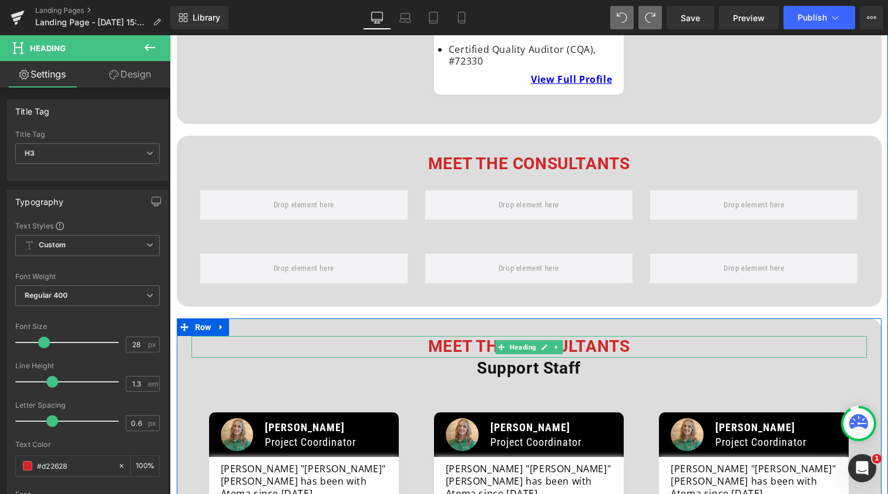
click at [469, 337] on b "Meet the Consultants" at bounding box center [529, 346] width 202 height 19
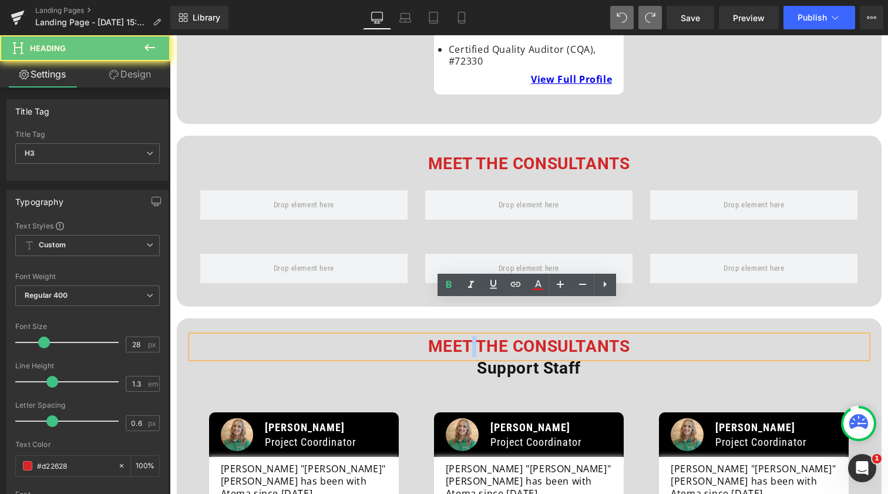
click at [469, 337] on b "Meet the Consultants" at bounding box center [529, 346] width 202 height 19
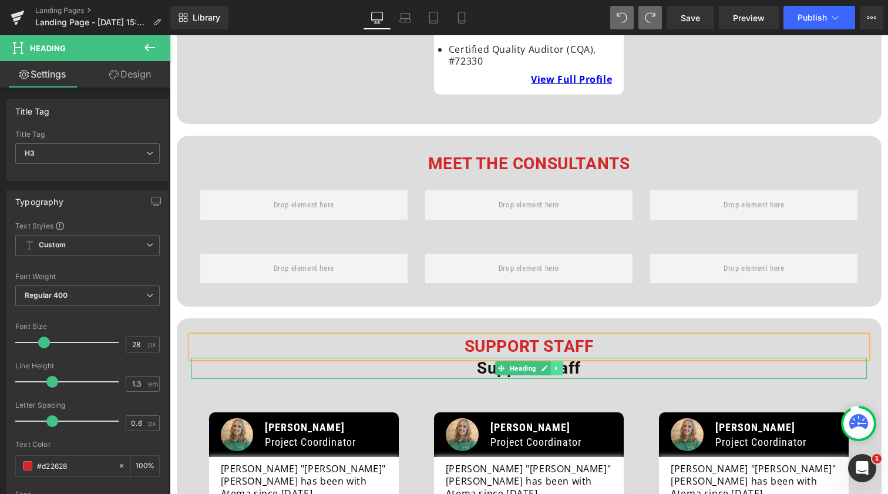
click at [558, 361] on link at bounding box center [556, 368] width 12 height 14
click at [561, 365] on icon at bounding box center [563, 368] width 6 height 6
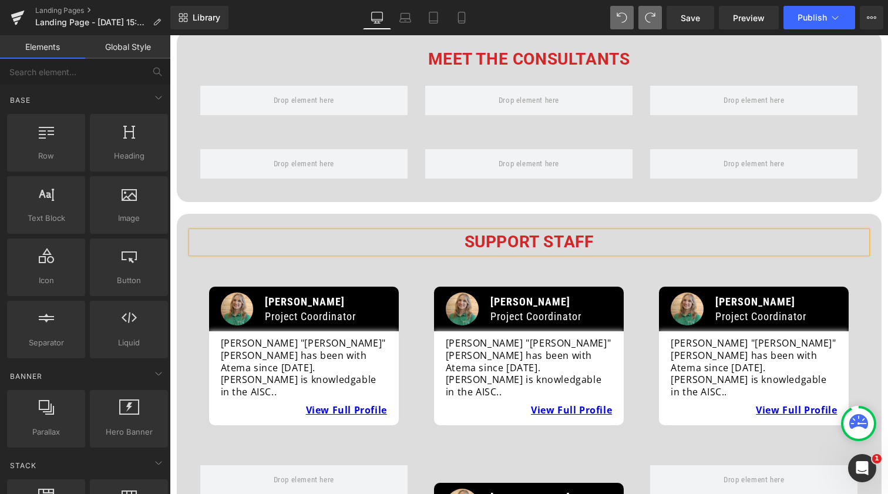
scroll to position [763, 0]
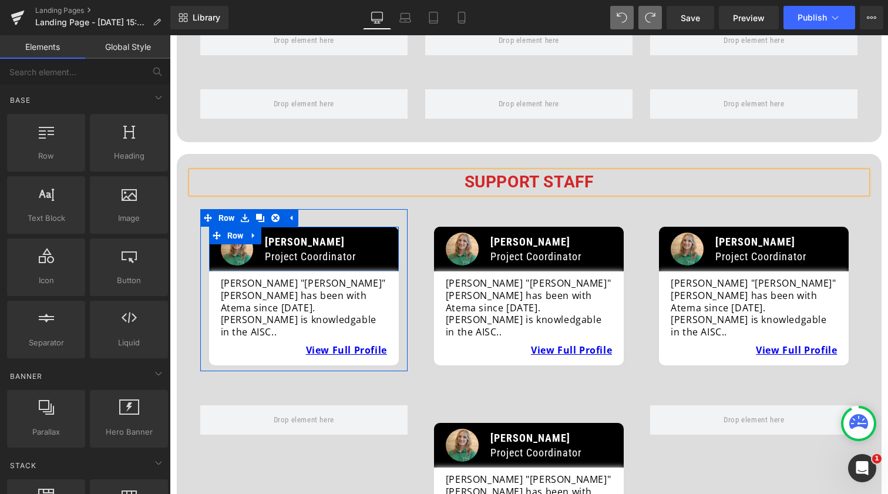
click at [387, 227] on div "Image [PERSON_NAME] Project Coordinator Text Block Row" at bounding box center [304, 249] width 190 height 45
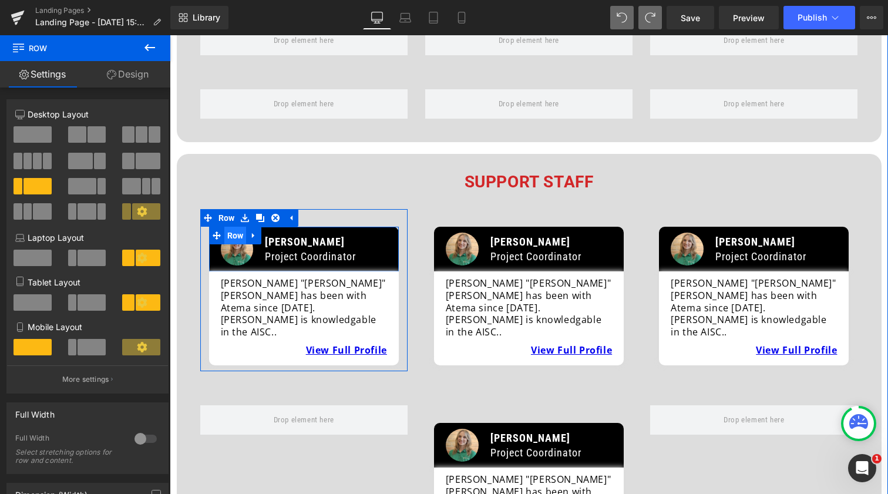
click at [229, 227] on span "Row" at bounding box center [235, 236] width 22 height 18
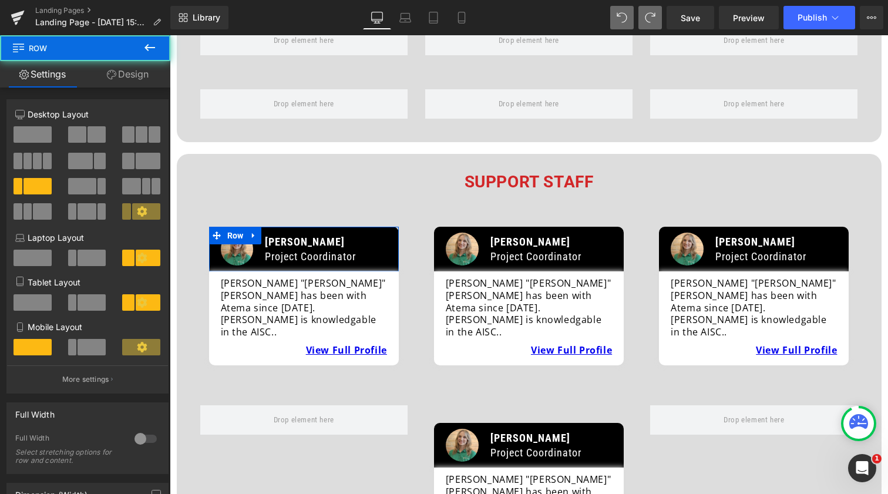
click at [149, 83] on link "Design" at bounding box center [127, 74] width 85 height 26
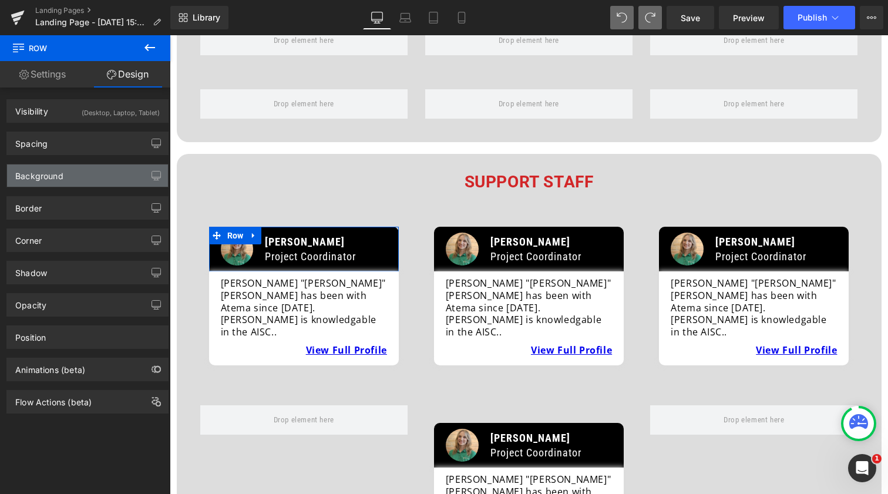
click at [112, 167] on div "Background" at bounding box center [87, 175] width 161 height 22
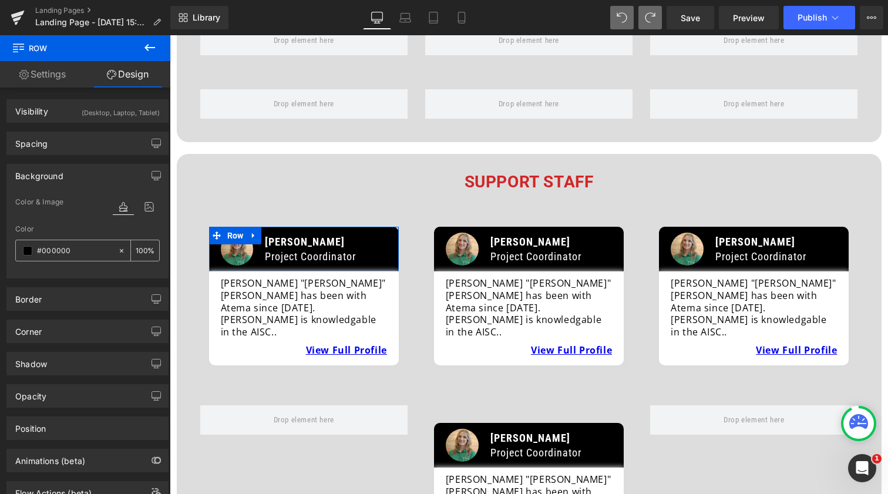
click at [28, 253] on span at bounding box center [27, 250] width 9 height 9
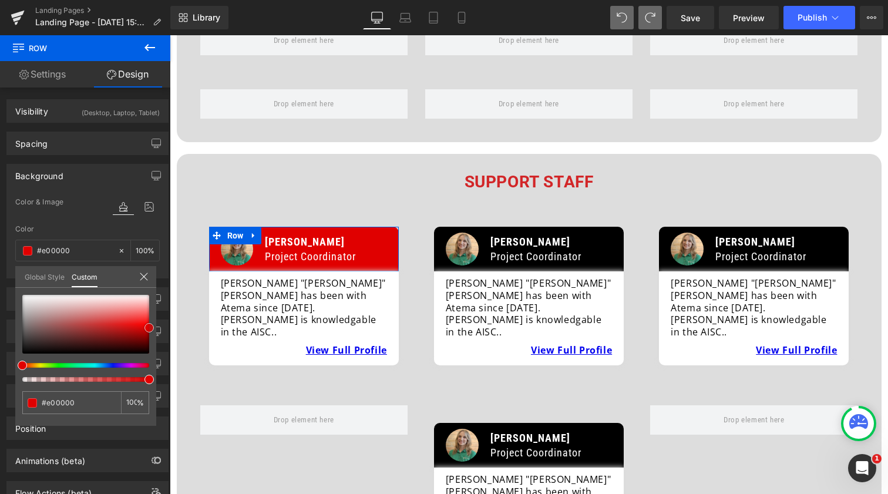
drag, startPoint x: 71, startPoint y: 308, endPoint x: 169, endPoint y: 328, distance: 100.1
click at [169, 278] on div "Background Color & Image color Color #000000 100 % Image Replace Image Upload i…" at bounding box center [88, 216] width 176 height 123
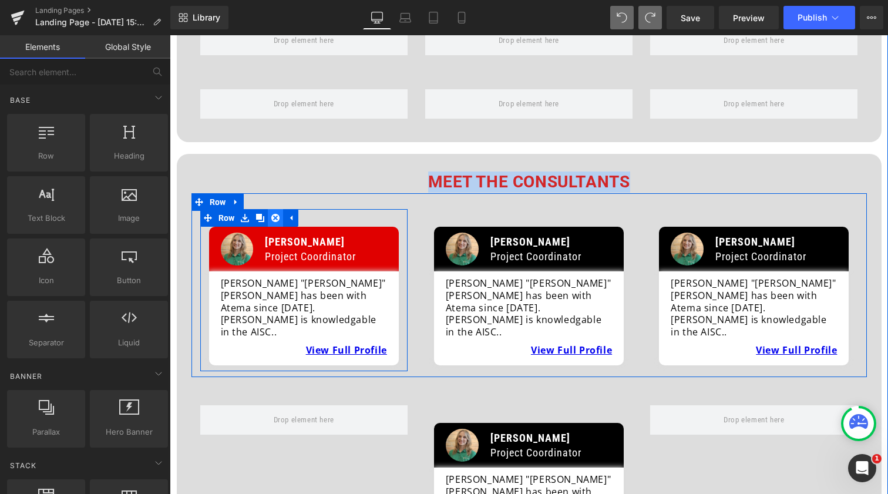
click at [274, 214] on icon at bounding box center [275, 218] width 8 height 8
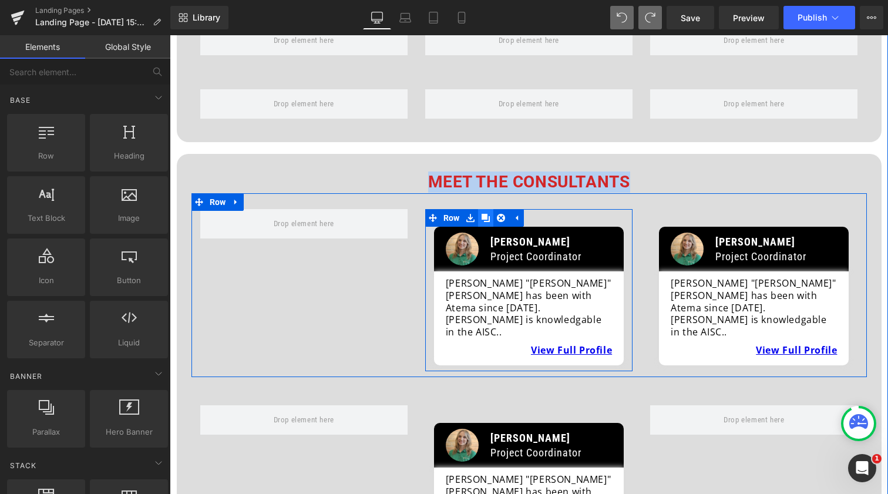
click at [486, 214] on icon at bounding box center [486, 218] width 8 height 8
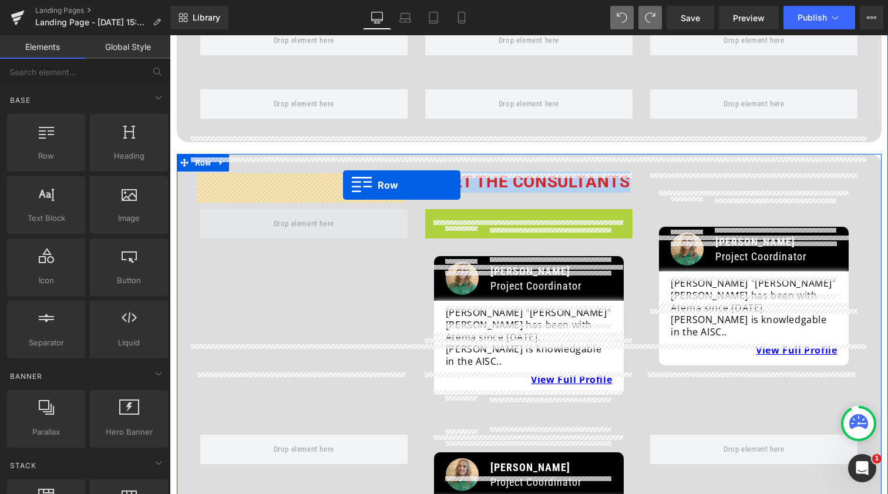
drag, startPoint x: 433, startPoint y: 184, endPoint x: 343, endPoint y: 185, distance: 89.9
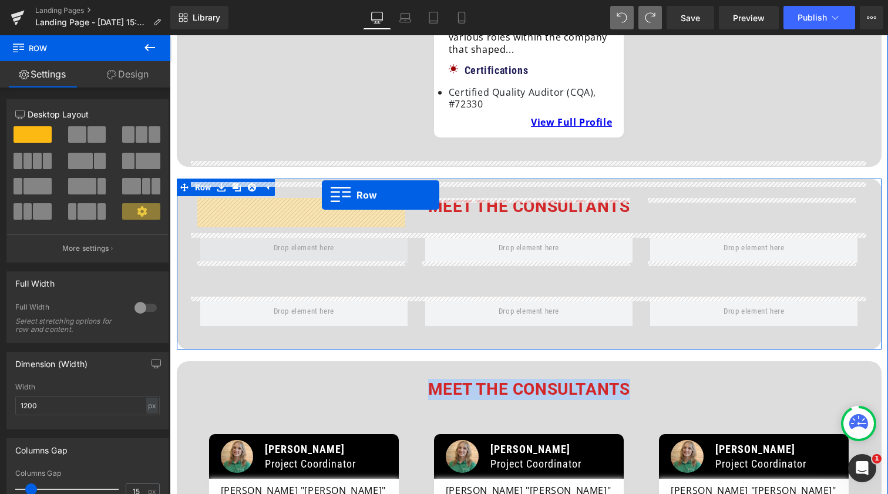
scroll to position [554, 0]
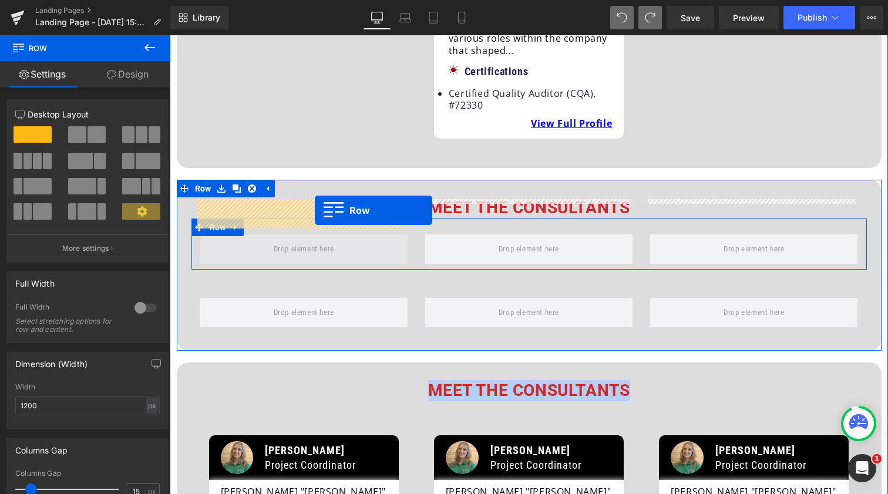
drag, startPoint x: 425, startPoint y: 206, endPoint x: 315, endPoint y: 210, distance: 109.9
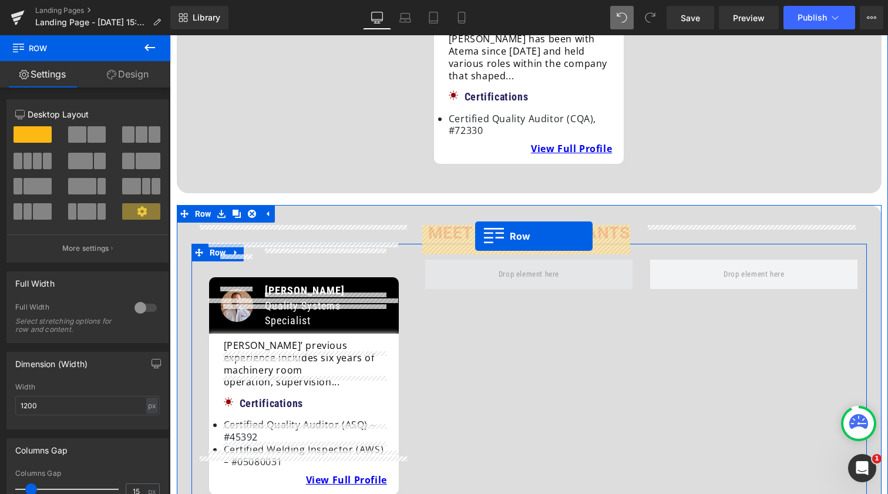
scroll to position [528, 0]
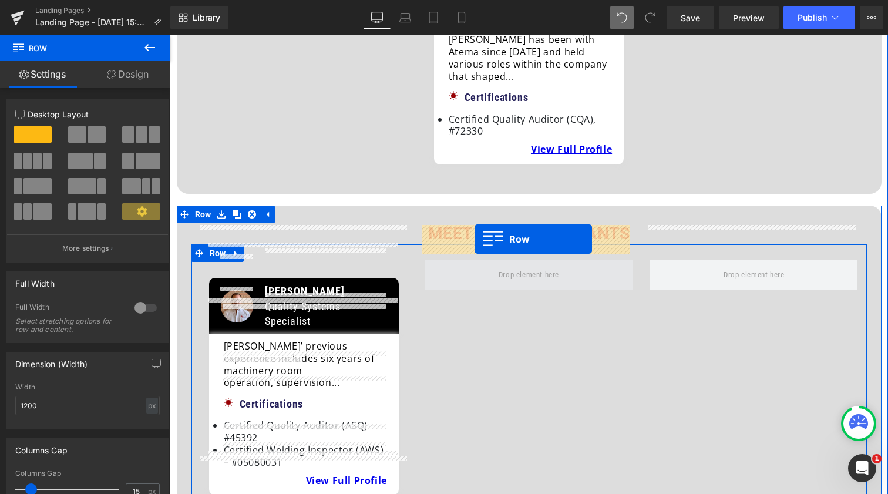
drag, startPoint x: 194, startPoint y: 269, endPoint x: 475, endPoint y: 239, distance: 281.8
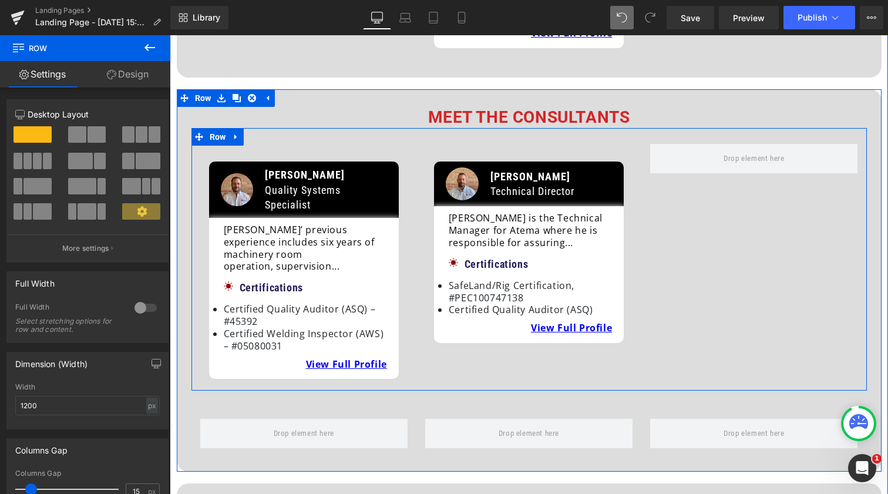
scroll to position [646, 0]
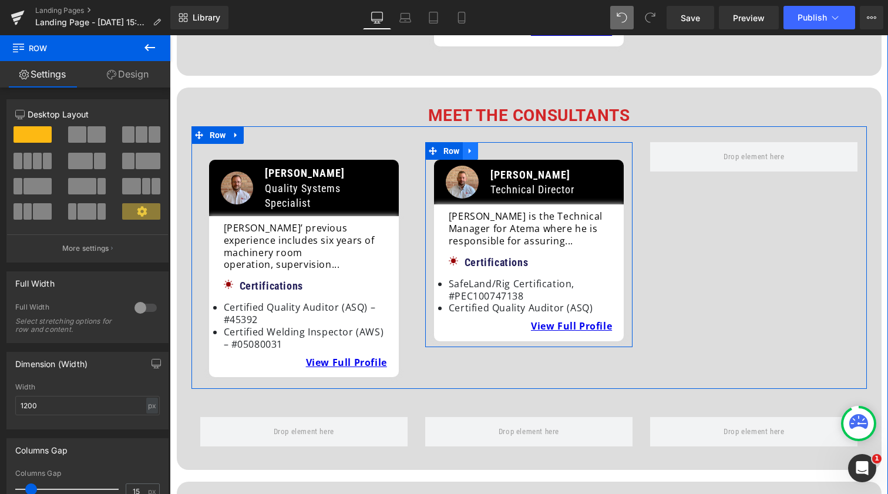
click at [470, 147] on icon at bounding box center [470, 151] width 8 height 9
click at [482, 147] on icon at bounding box center [486, 151] width 8 height 9
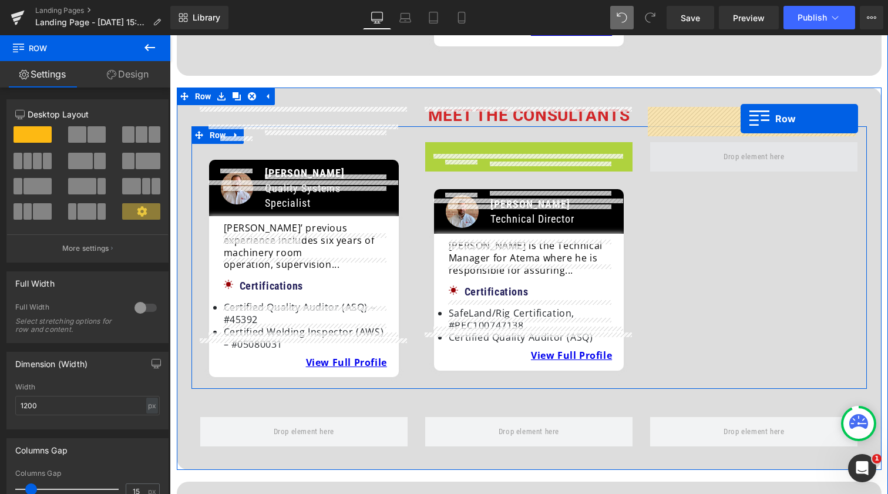
drag, startPoint x: 431, startPoint y: 119, endPoint x: 739, endPoint y: 117, distance: 307.8
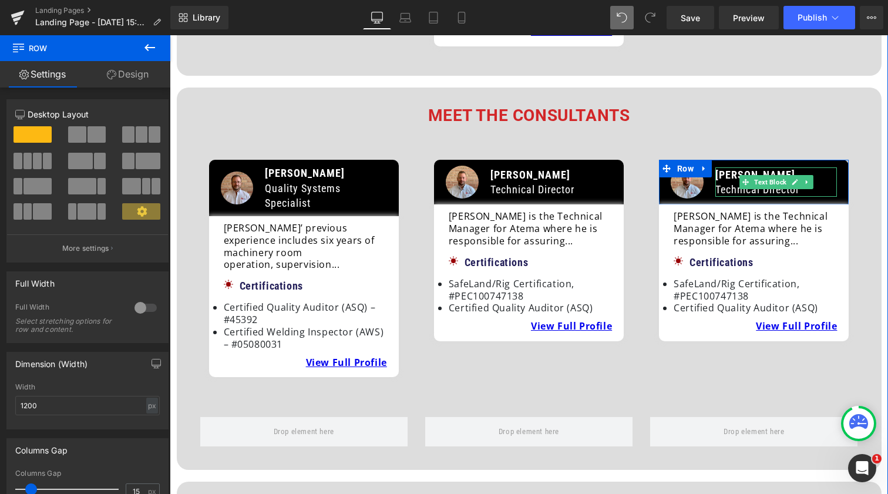
click at [727, 169] on span "[PERSON_NAME]" at bounding box center [756, 175] width 80 height 12
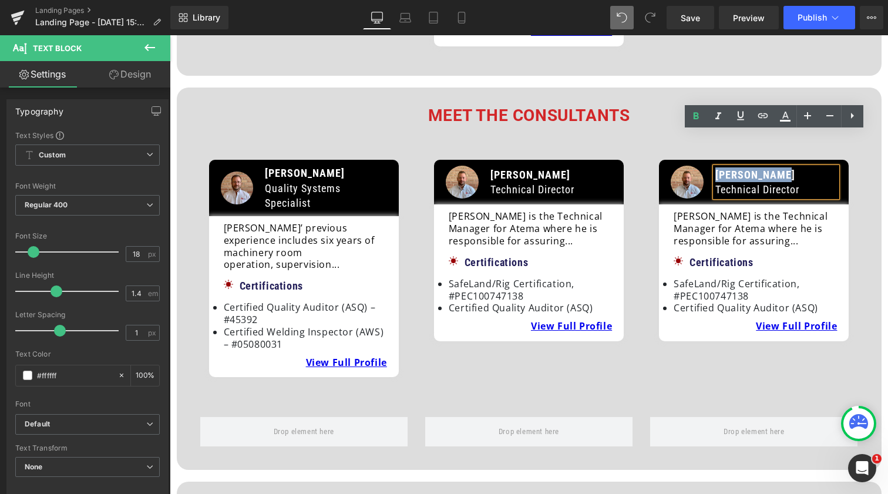
drag, startPoint x: 714, startPoint y: 141, endPoint x: 802, endPoint y: 142, distance: 88.1
click at [802, 167] on p "[PERSON_NAME]" at bounding box center [777, 174] width 122 height 15
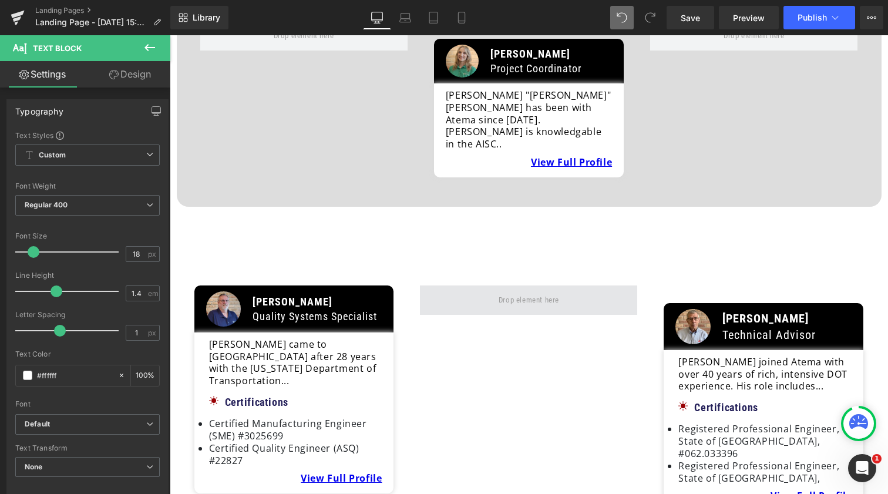
scroll to position [1359, 0]
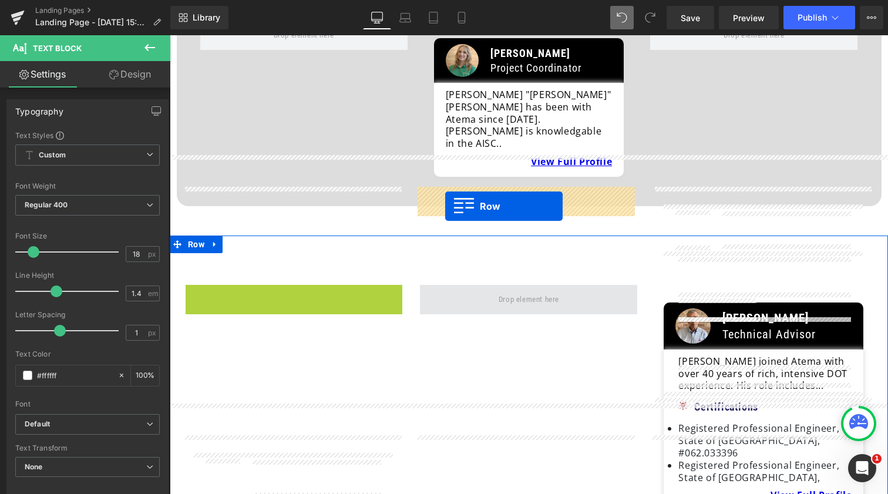
drag, startPoint x: 189, startPoint y: 195, endPoint x: 446, endPoint y: 207, distance: 257.6
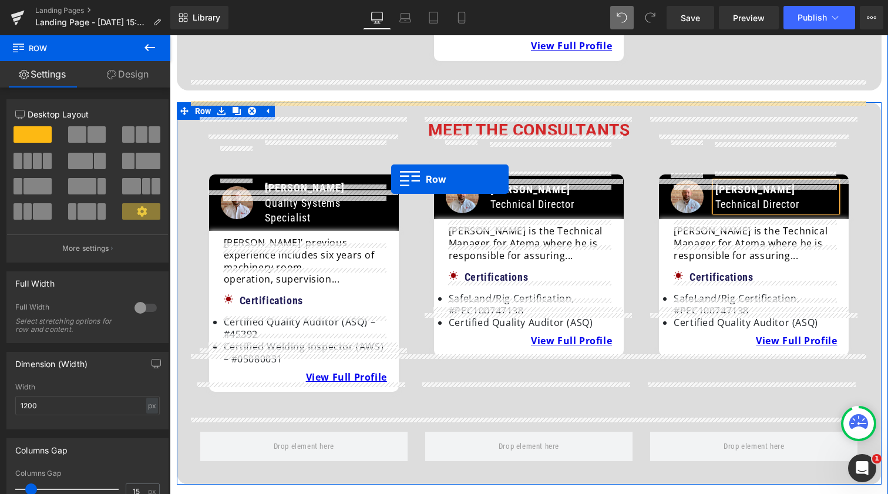
scroll to position [630, 0]
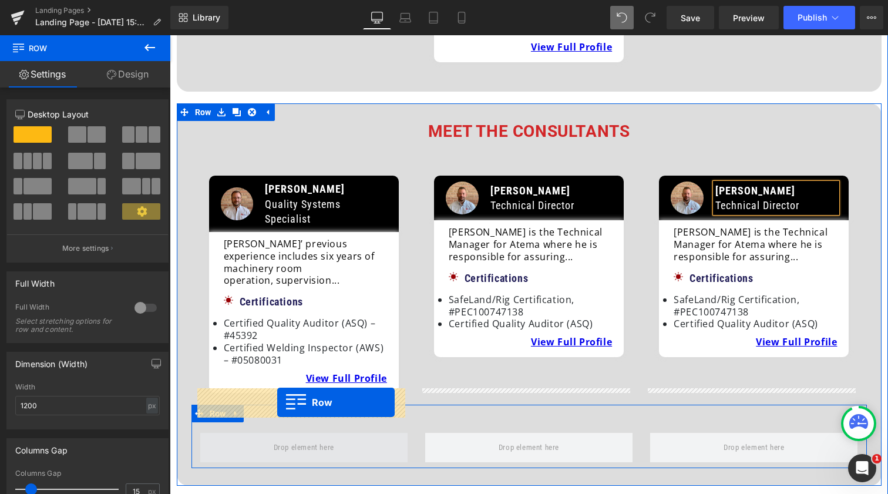
drag, startPoint x: 424, startPoint y: 199, endPoint x: 277, endPoint y: 402, distance: 250.8
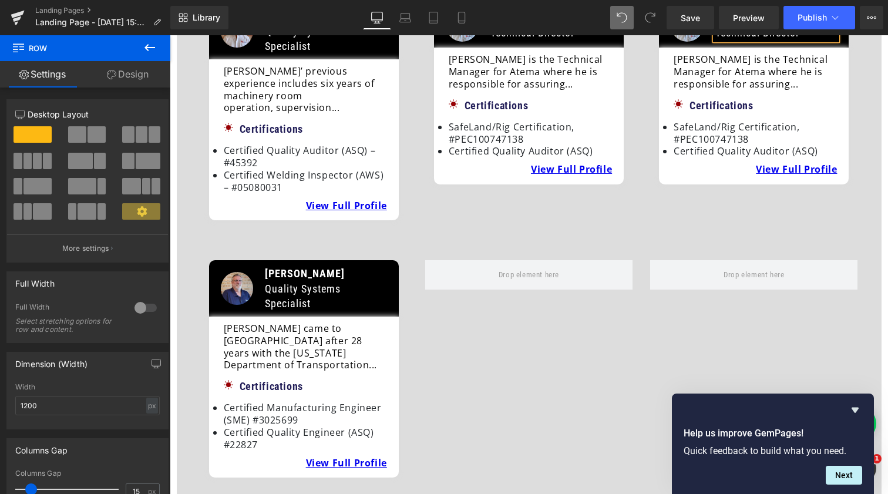
scroll to position [776, 0]
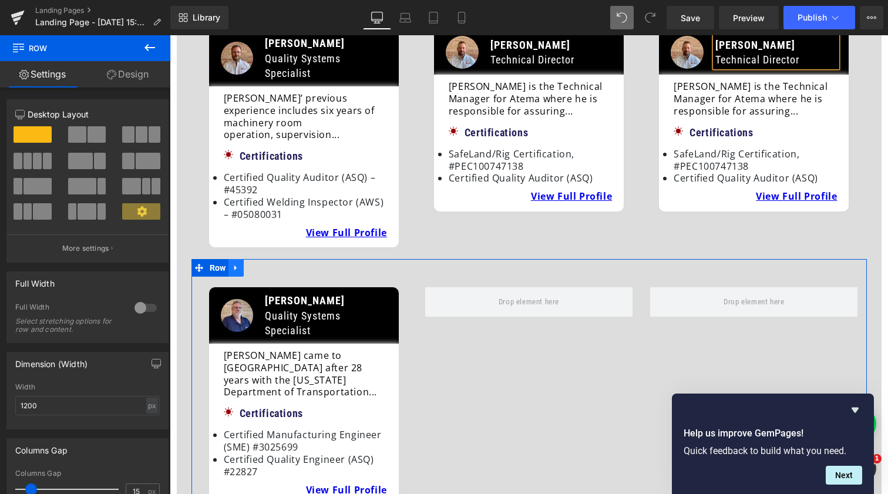
click at [234, 266] on icon at bounding box center [235, 268] width 2 height 5
click at [248, 264] on icon at bounding box center [251, 268] width 8 height 8
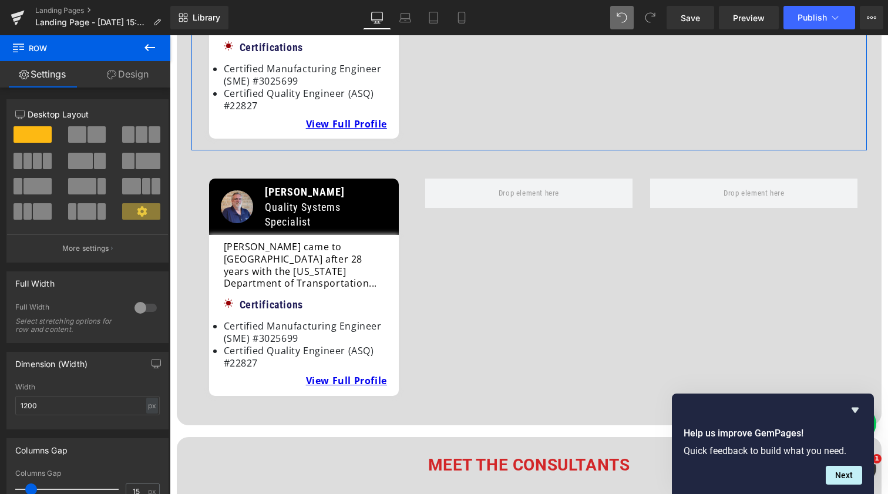
scroll to position [1144, 0]
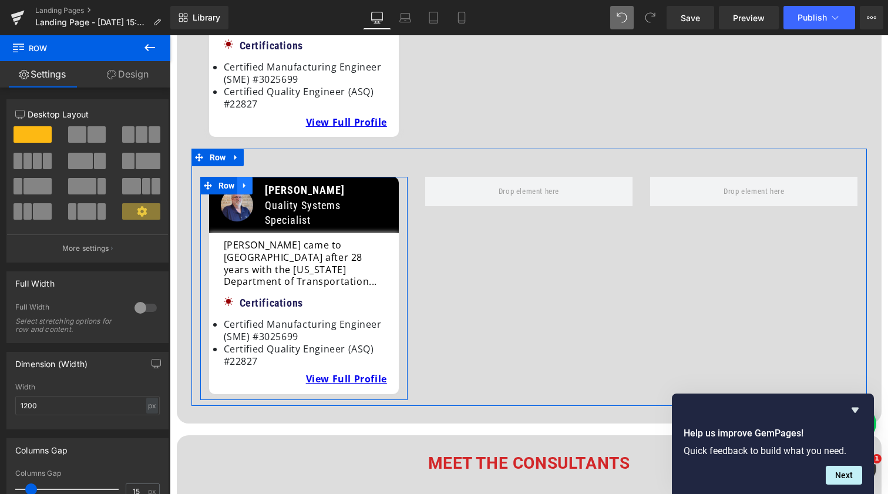
click at [244, 182] on icon at bounding box center [245, 186] width 8 height 9
click at [274, 182] on icon at bounding box center [275, 186] width 8 height 9
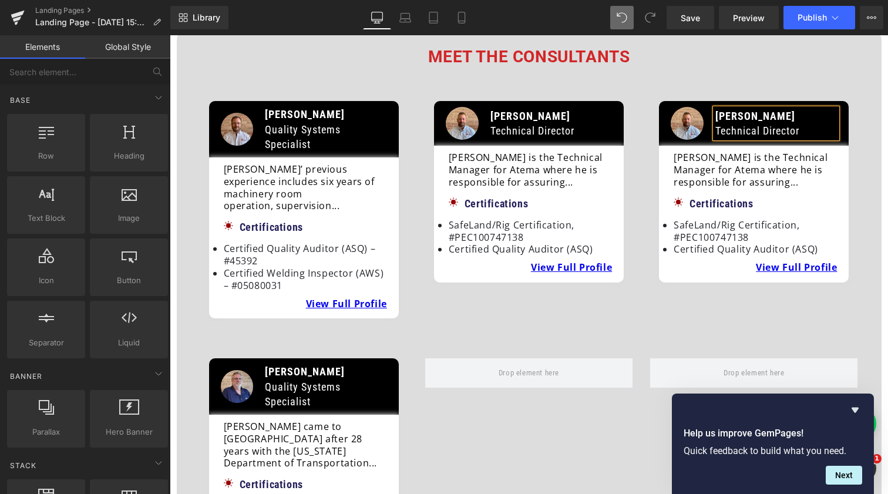
scroll to position [703, 0]
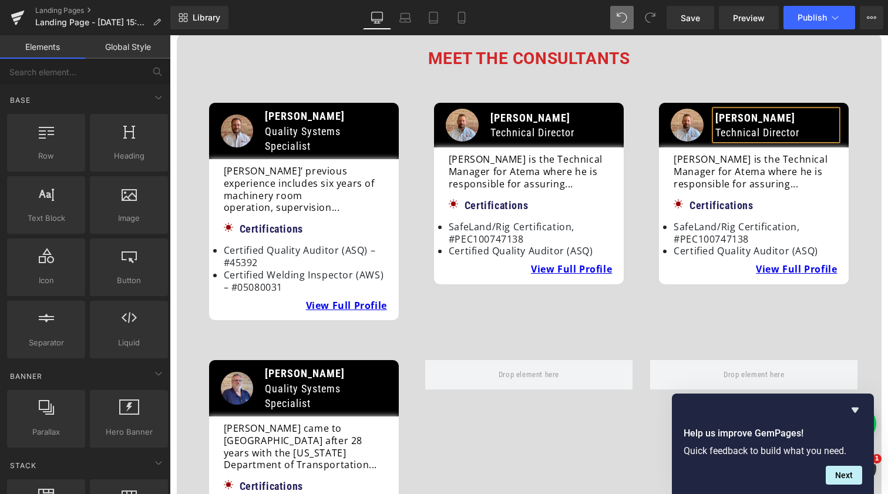
click at [685, 118] on span "Image" at bounding box center [687, 125] width 24 height 14
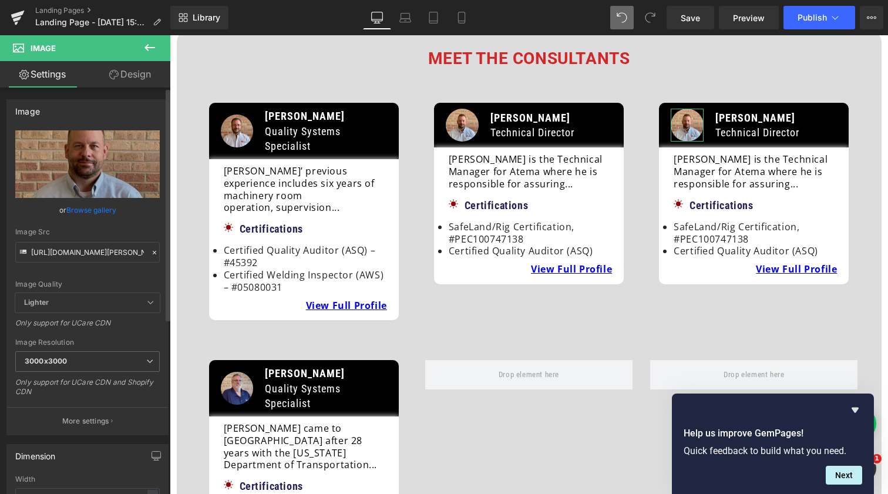
click at [73, 215] on link "Browse gallery" at bounding box center [91, 210] width 50 height 21
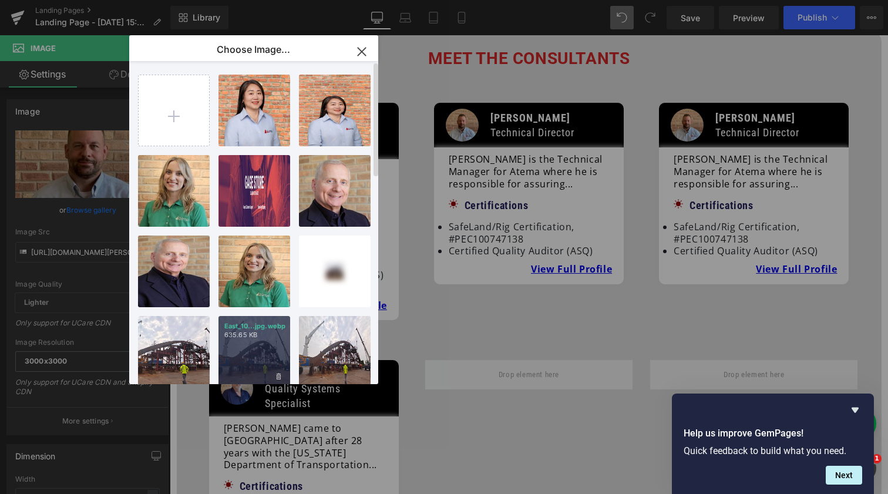
click at [254, 342] on div "East_10...jpg.webp 635.65 KB" at bounding box center [255, 352] width 72 height 72
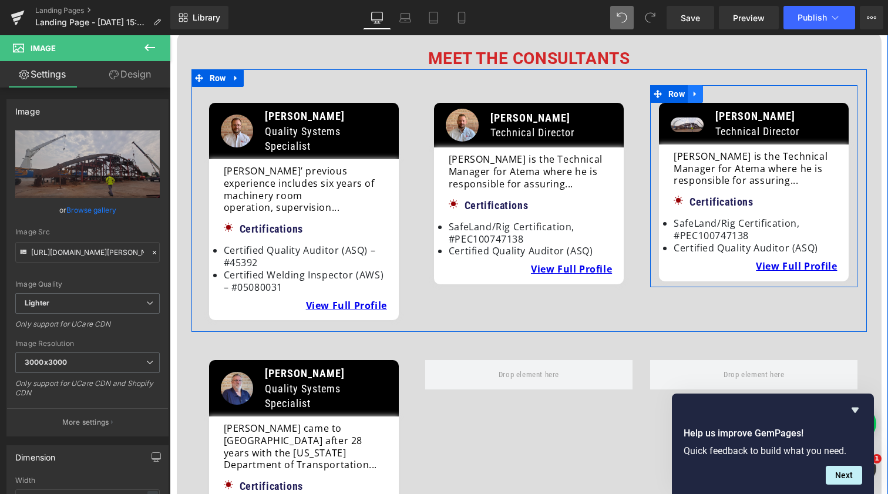
click at [696, 90] on icon at bounding box center [695, 94] width 8 height 9
click at [707, 90] on icon at bounding box center [711, 94] width 8 height 9
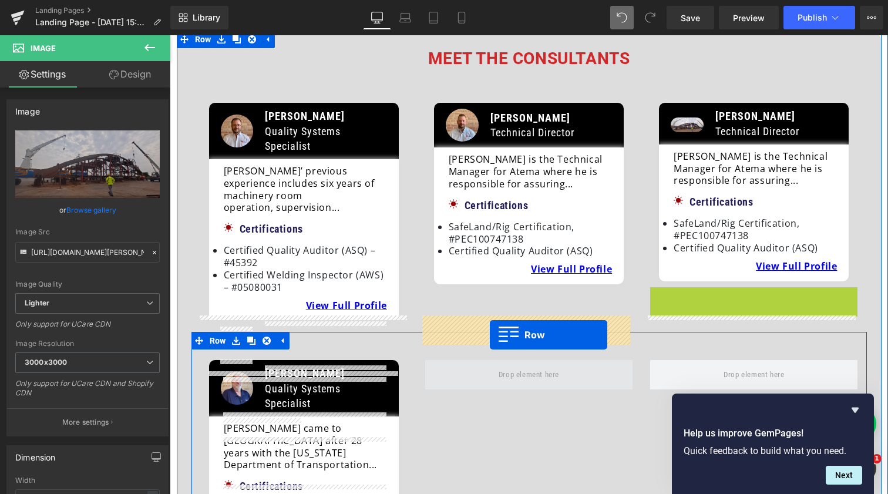
drag, startPoint x: 657, startPoint y: 253, endPoint x: 489, endPoint y: 334, distance: 185.8
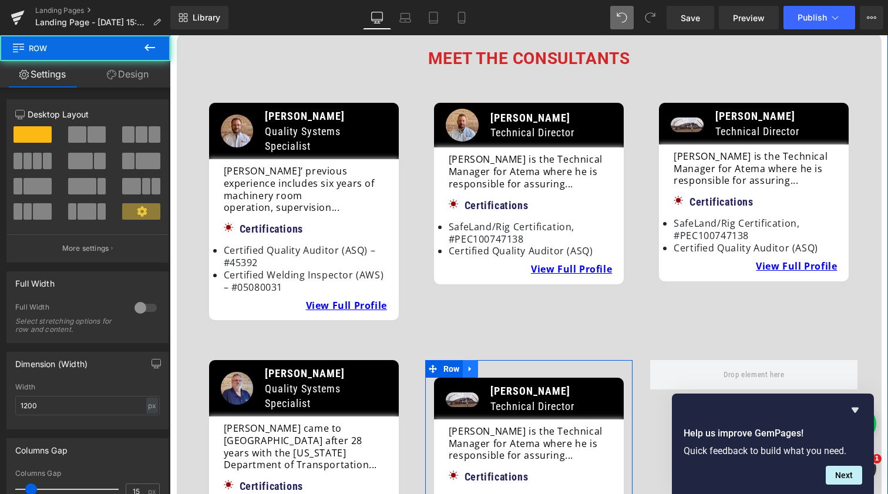
click at [469, 365] on icon at bounding box center [470, 369] width 8 height 9
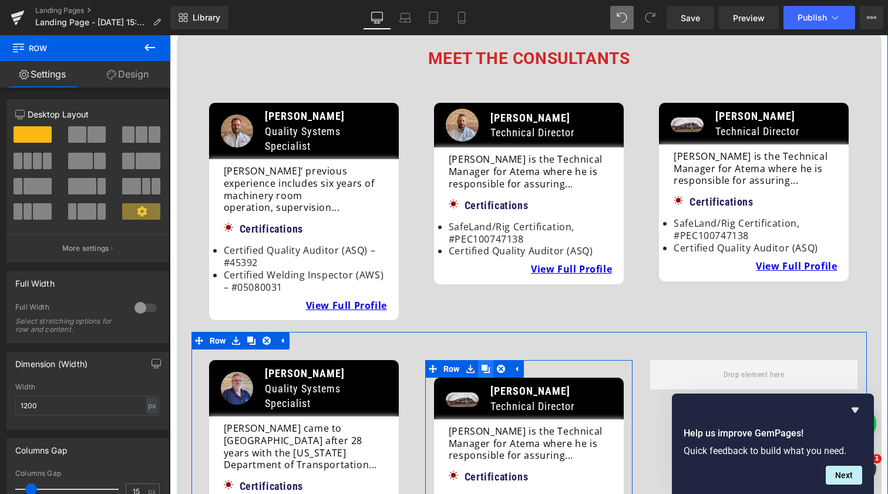
click at [482, 365] on icon at bounding box center [486, 369] width 8 height 9
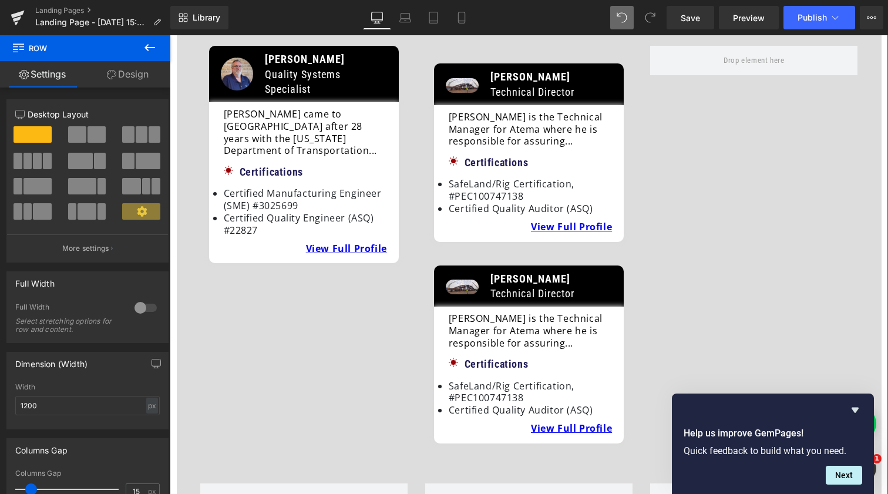
scroll to position [992, 0]
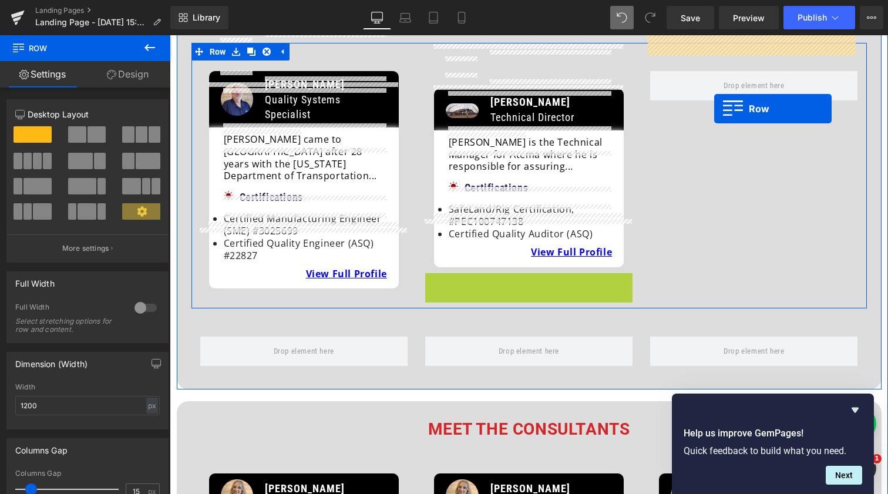
drag, startPoint x: 431, startPoint y: 233, endPoint x: 714, endPoint y: 109, distance: 309.4
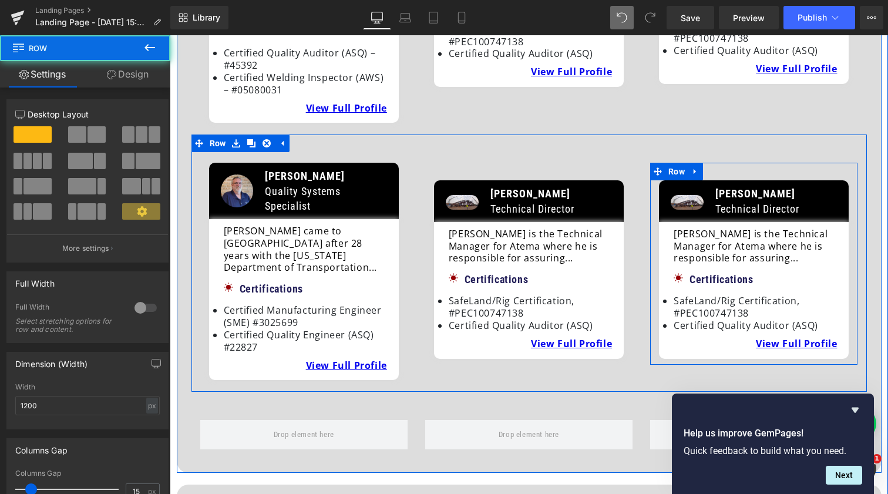
scroll to position [890, 0]
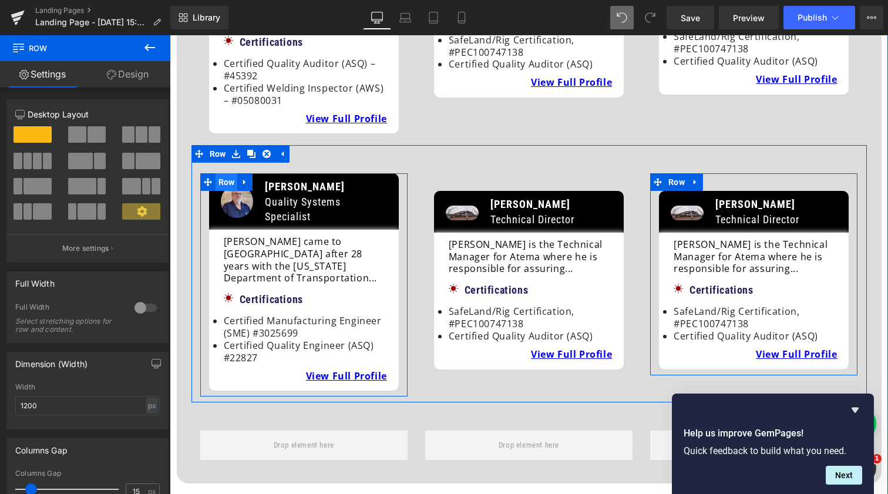
click at [224, 173] on span "Row" at bounding box center [227, 182] width 22 height 18
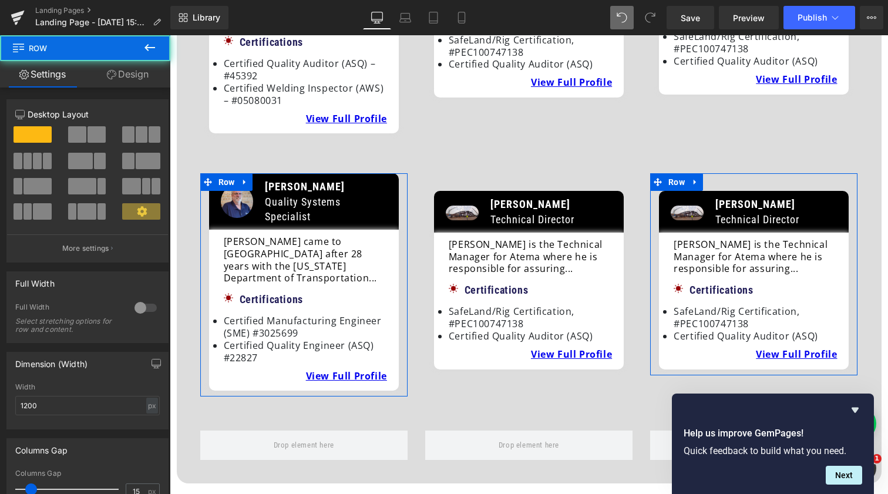
click at [131, 77] on link "Design" at bounding box center [127, 74] width 85 height 26
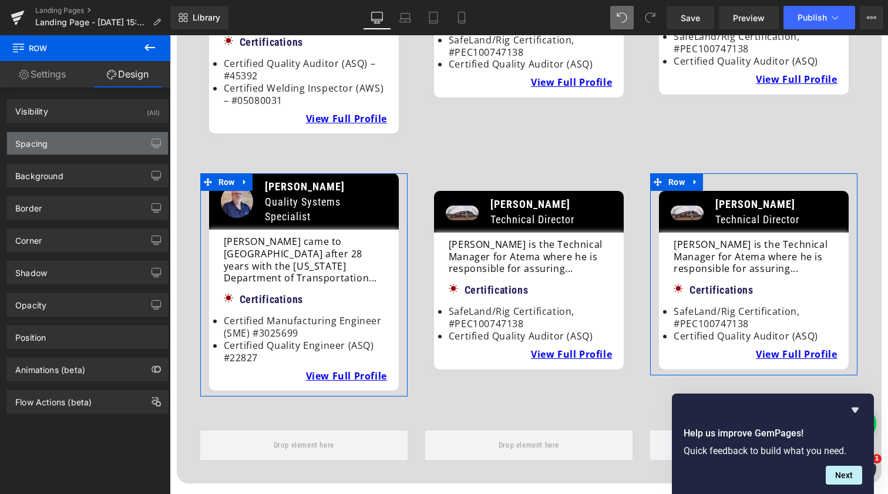
click at [83, 147] on div "Spacing" at bounding box center [87, 143] width 161 height 22
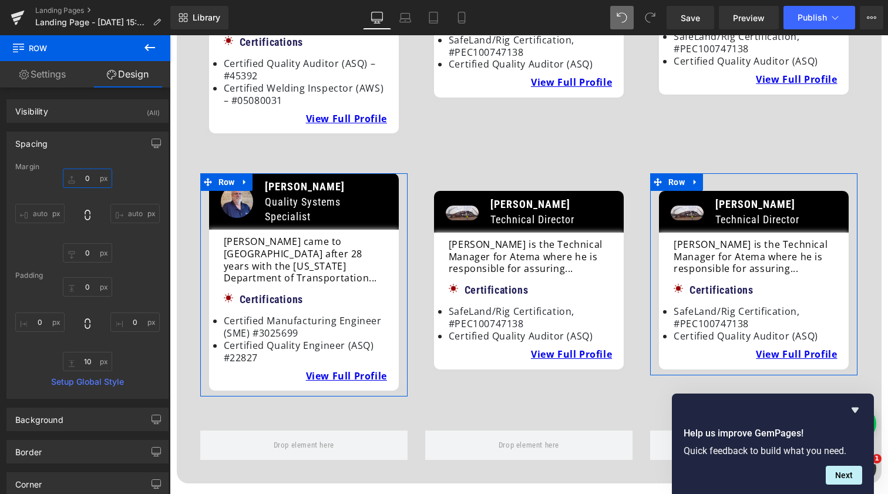
click at [79, 176] on input "text" at bounding box center [87, 178] width 49 height 19
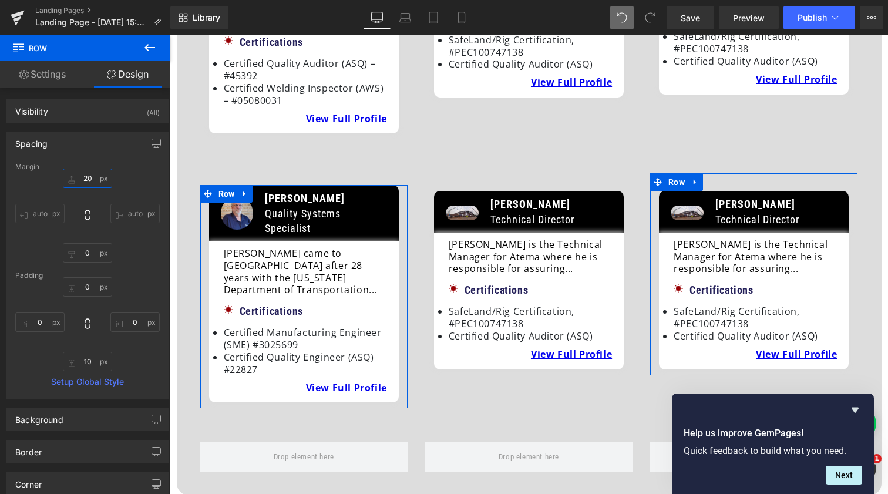
type input "0"
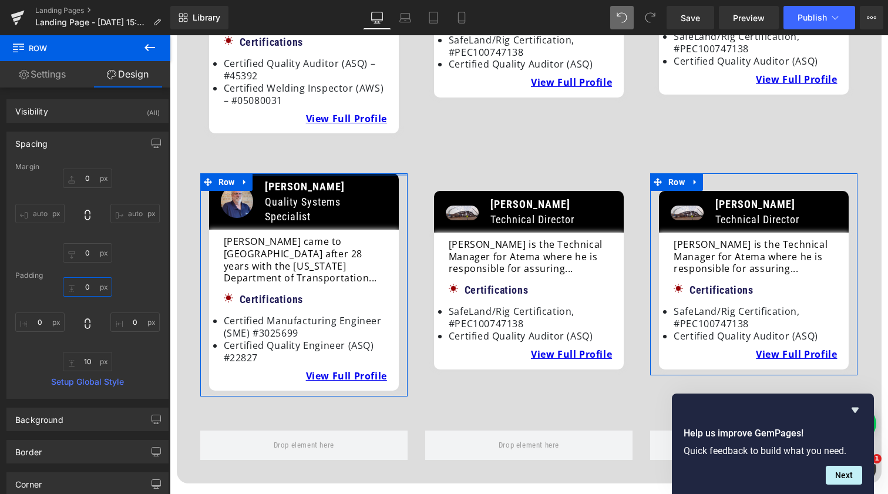
click at [82, 286] on input "text" at bounding box center [87, 286] width 49 height 19
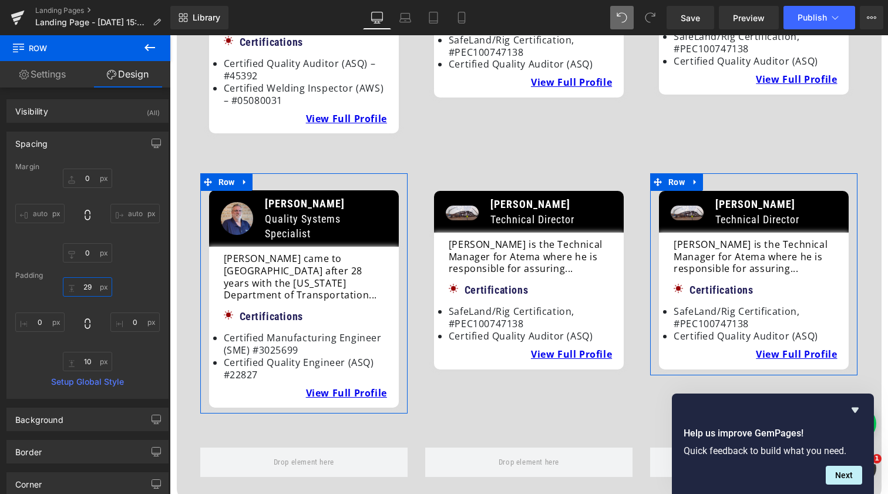
type input "30"
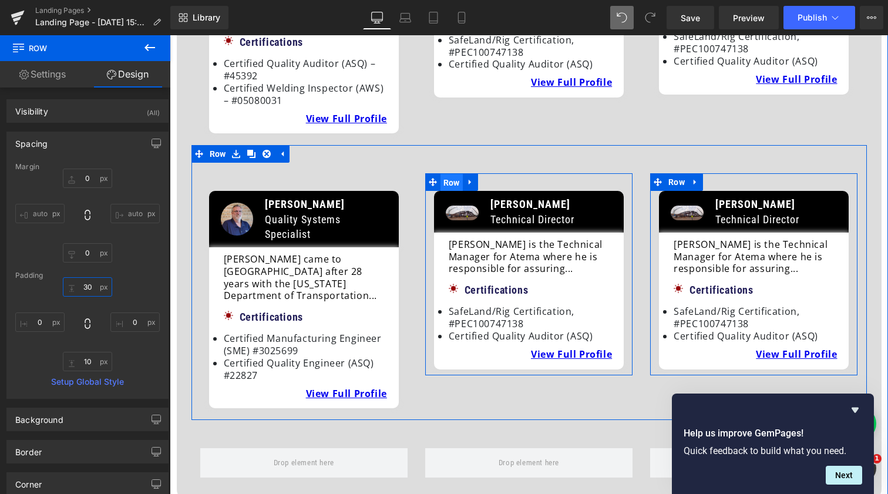
click at [450, 174] on span "Row" at bounding box center [452, 183] width 22 height 18
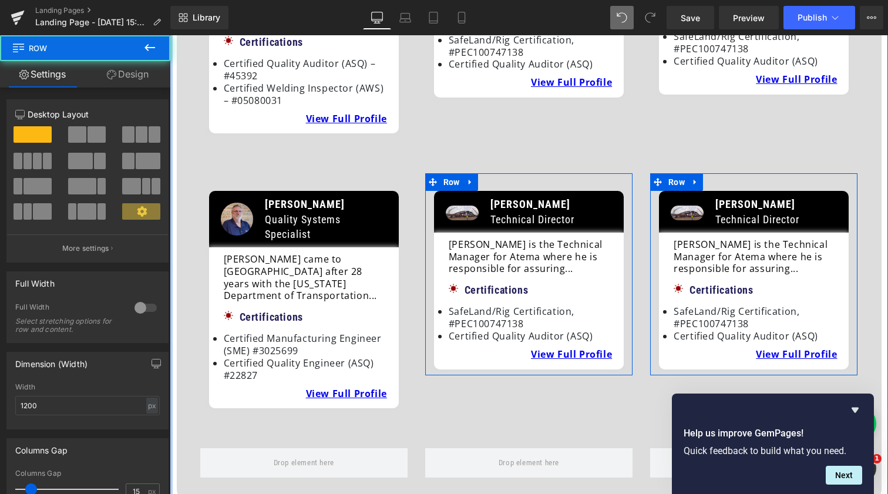
click at [148, 76] on link "Design" at bounding box center [127, 74] width 85 height 26
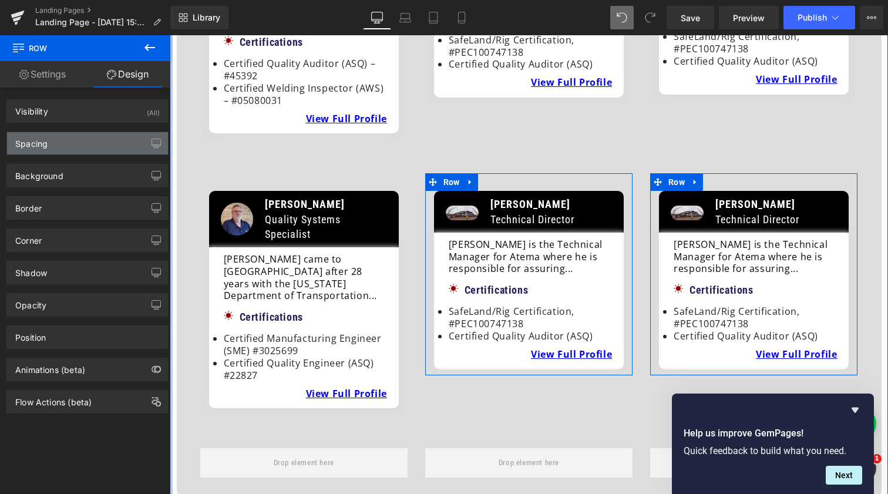
click at [90, 149] on div "Spacing" at bounding box center [87, 143] width 161 height 22
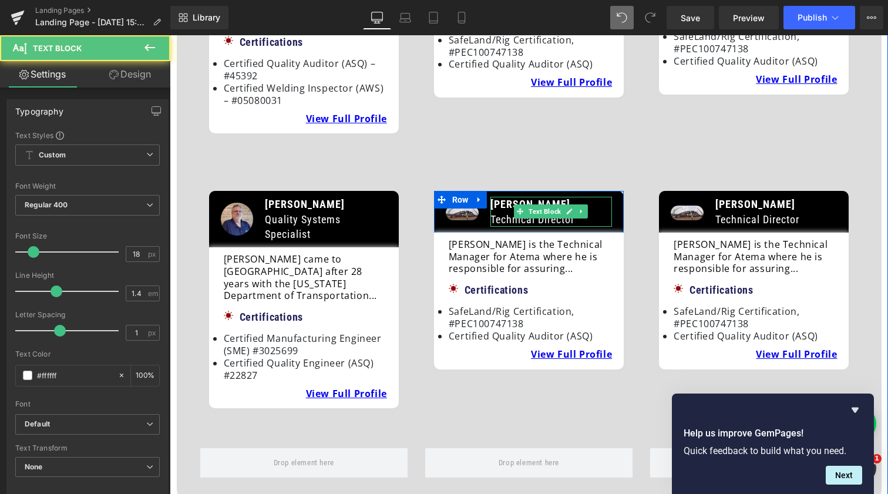
click at [512, 198] on span "[PERSON_NAME]" at bounding box center [531, 204] width 80 height 12
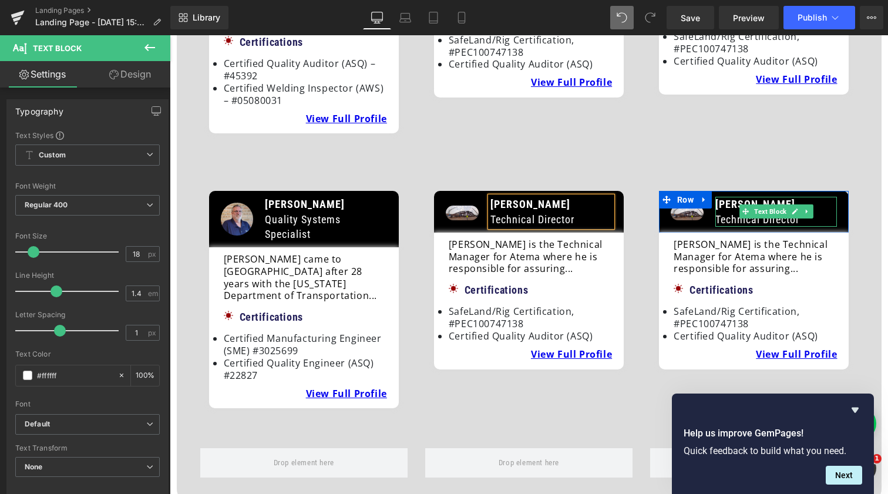
click at [734, 198] on span "[PERSON_NAME]" at bounding box center [756, 204] width 80 height 12
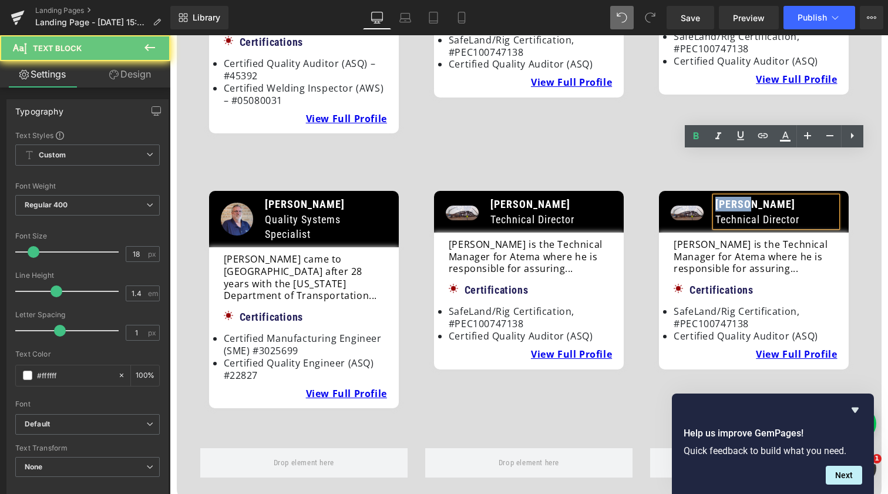
drag, startPoint x: 763, startPoint y: 156, endPoint x: 711, endPoint y: 156, distance: 51.1
click at [716, 197] on div "[PERSON_NAME] Technical Director" at bounding box center [777, 211] width 122 height 29
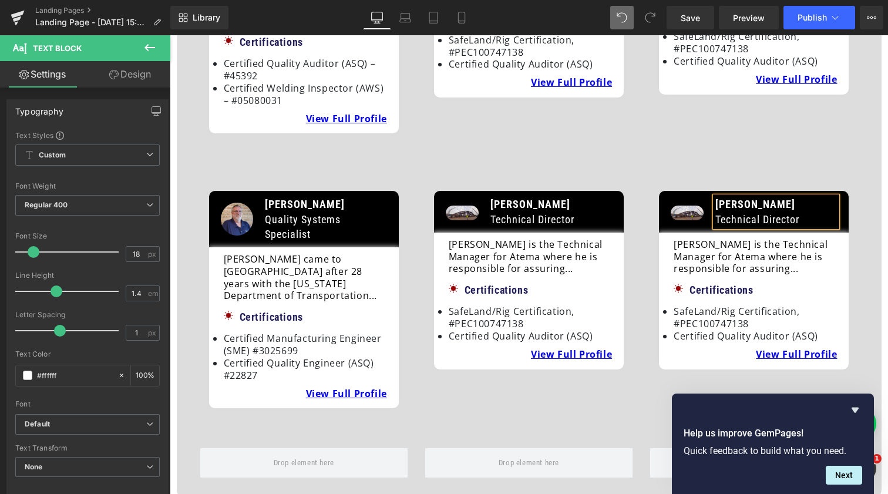
click at [696, 173] on div "Image [PERSON_NAME] Technical Director Text Block Row [PERSON_NAME] is the Tech…" at bounding box center [753, 273] width 207 height 201
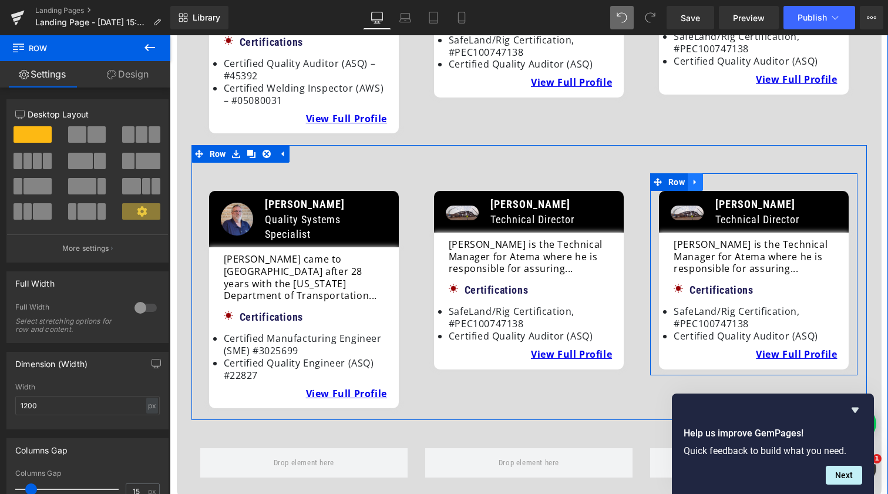
click at [693, 173] on link at bounding box center [695, 182] width 15 height 18
click at [710, 178] on icon at bounding box center [711, 182] width 8 height 8
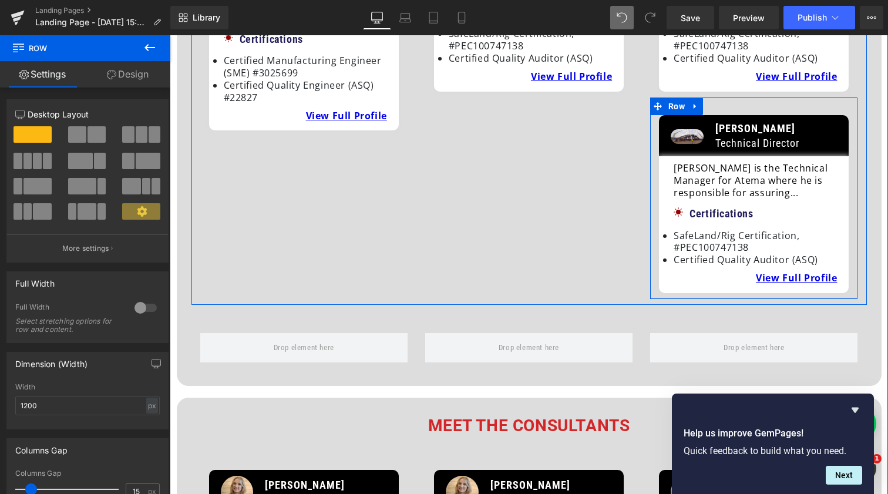
scroll to position [1097, 0]
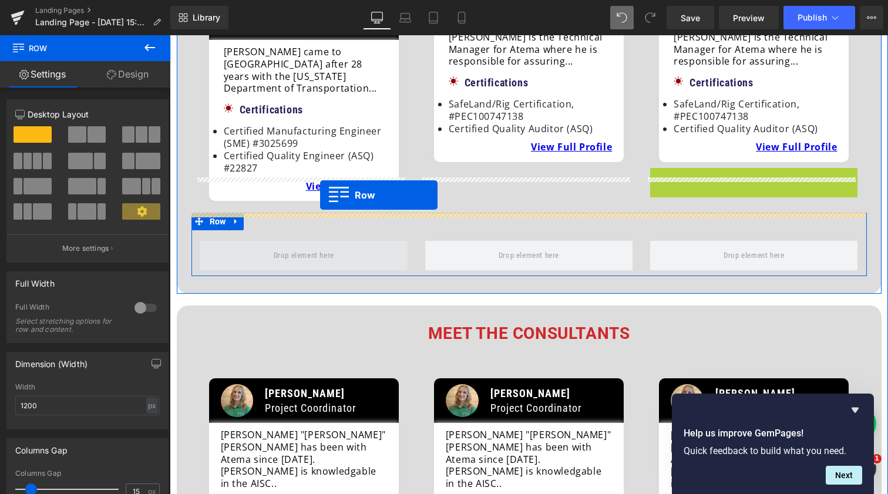
drag, startPoint x: 655, startPoint y: 55, endPoint x: 318, endPoint y: 196, distance: 365.5
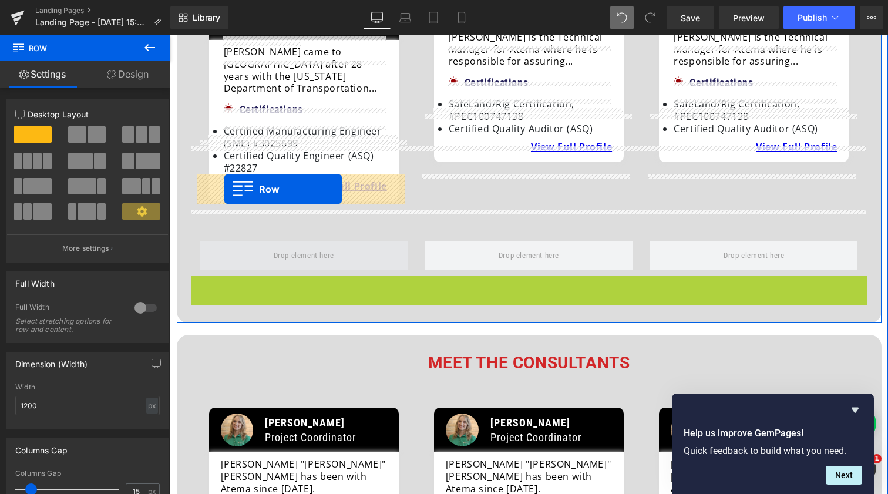
drag, startPoint x: 194, startPoint y: 218, endPoint x: 224, endPoint y: 189, distance: 41.5
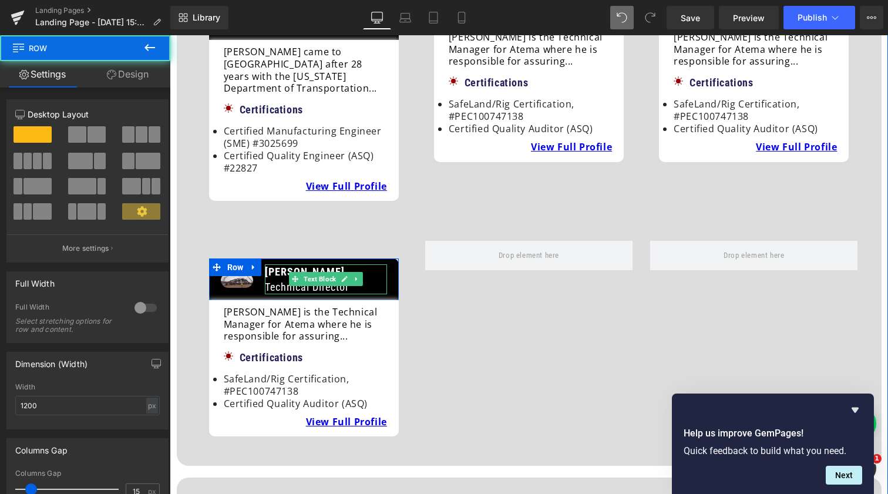
click at [281, 266] on b "[PERSON_NAME]" at bounding box center [305, 272] width 80 height 12
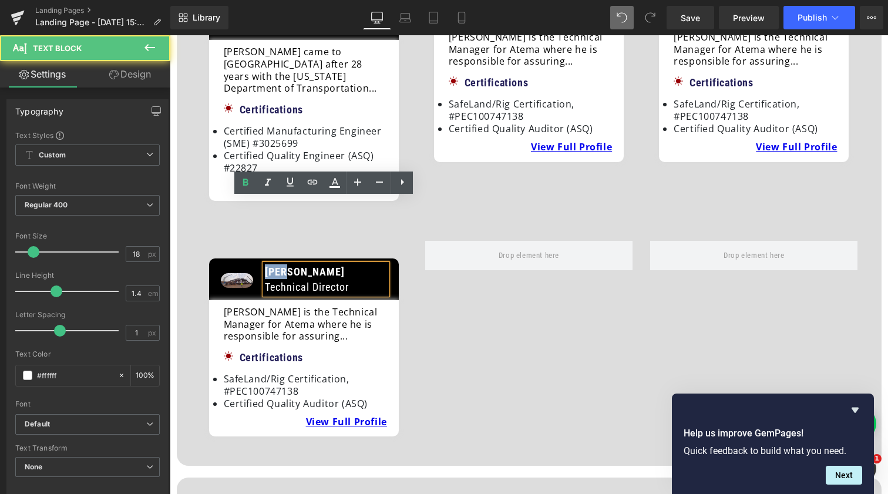
drag, startPoint x: 288, startPoint y: 204, endPoint x: 257, endPoint y: 204, distance: 30.5
click at [259, 264] on div "[PERSON_NAME] Technical Director Text Block" at bounding box center [325, 278] width 133 height 29
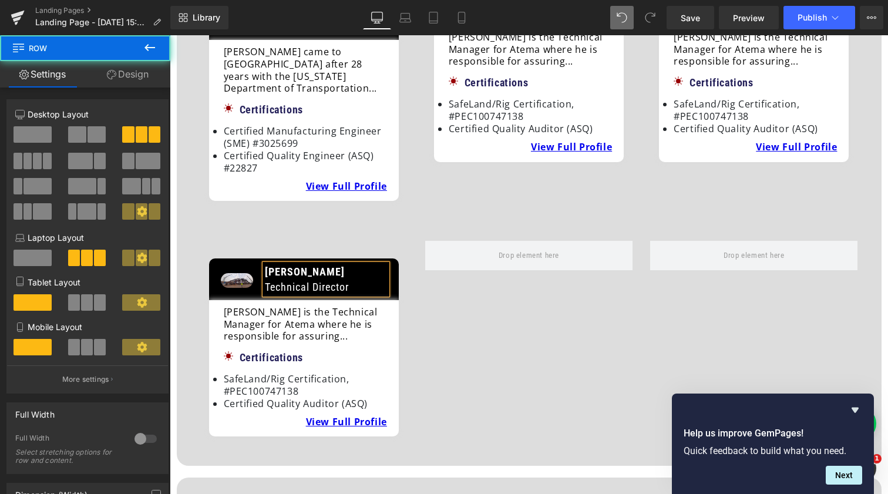
click at [464, 218] on div "Image [PERSON_NAME] Technical Director Text Block Row [PERSON_NAME] is the Tech…" at bounding box center [530, 331] width 676 height 236
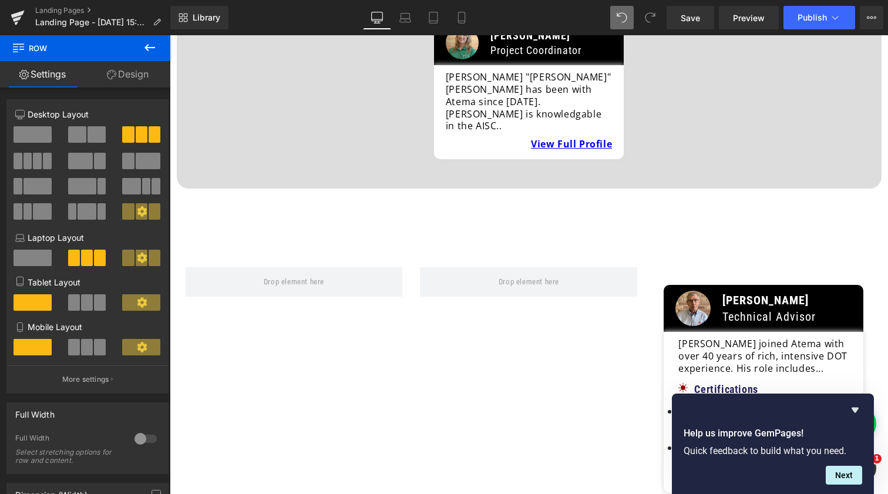
scroll to position [1832, 0]
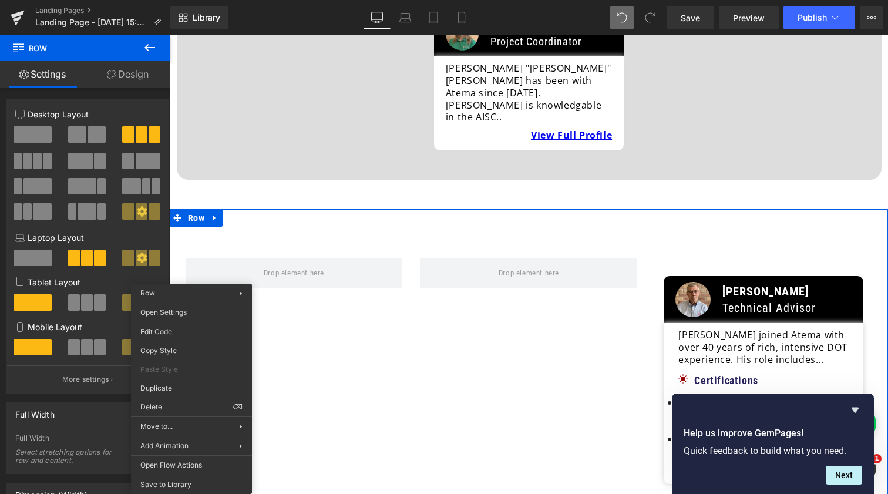
drag, startPoint x: 192, startPoint y: 389, endPoint x: 415, endPoint y: 358, distance: 226.1
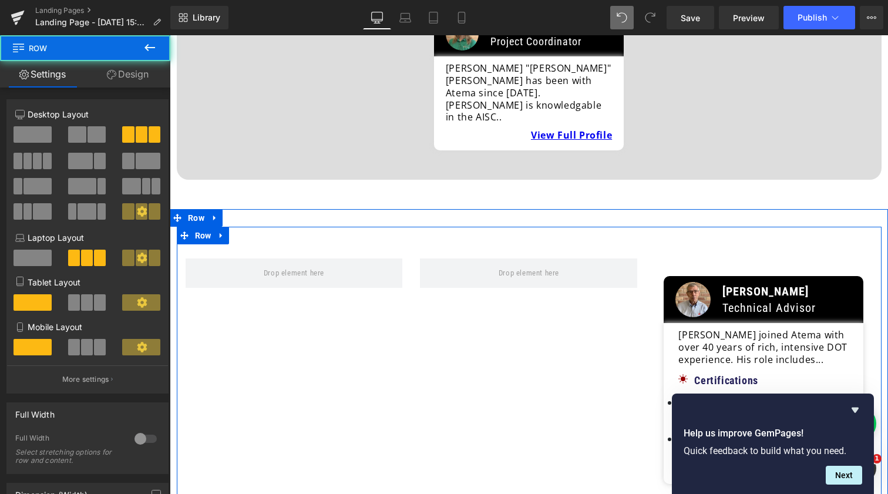
click at [442, 331] on div "Image [PERSON_NAME] Technical Advisor Text Block Row [PERSON_NAME] joined Atema…" at bounding box center [529, 361] width 705 height 269
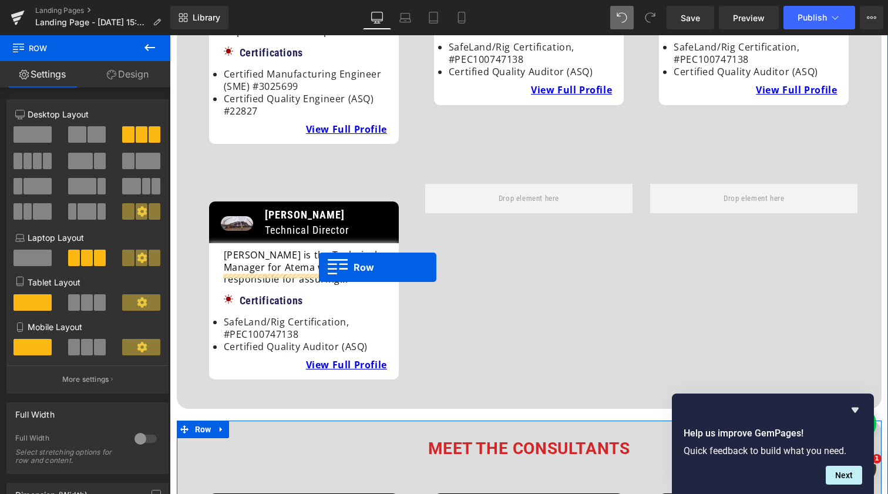
scroll to position [1139, 0]
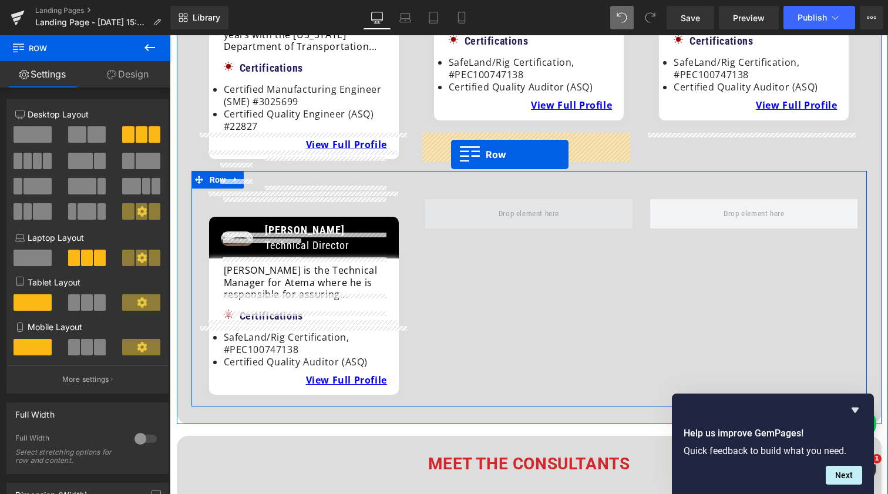
drag, startPoint x: 189, startPoint y: 265, endPoint x: 451, endPoint y: 155, distance: 284.9
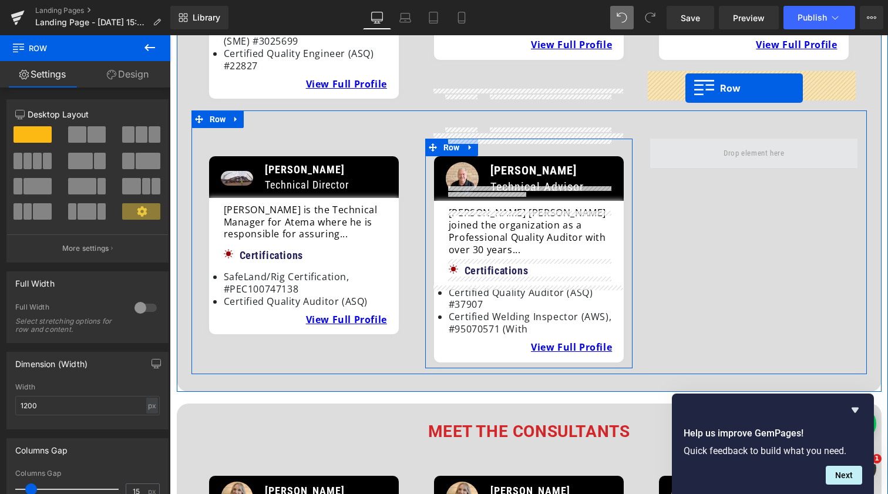
scroll to position [1199, 0]
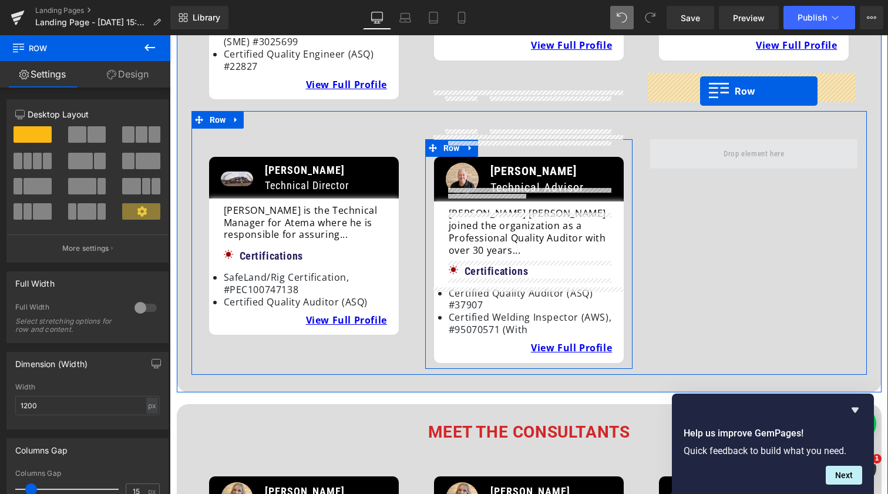
drag, startPoint x: 656, startPoint y: 72, endPoint x: 701, endPoint y: 91, distance: 48.4
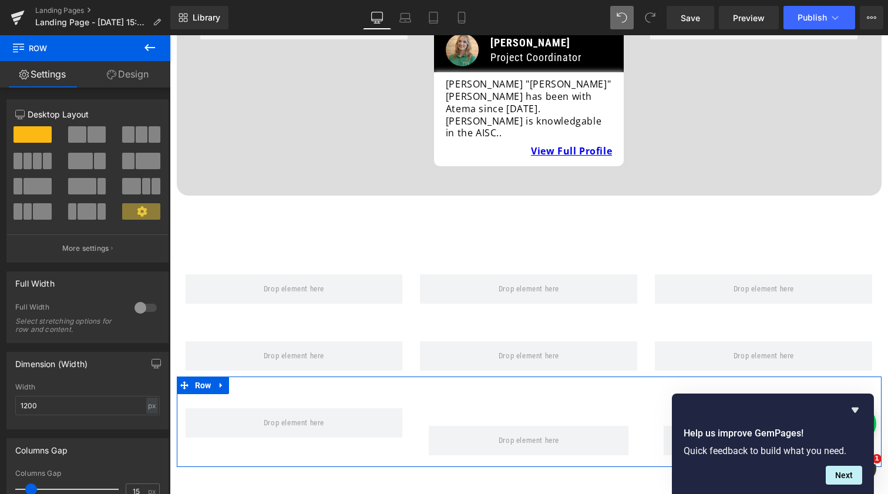
scroll to position [1868, 0]
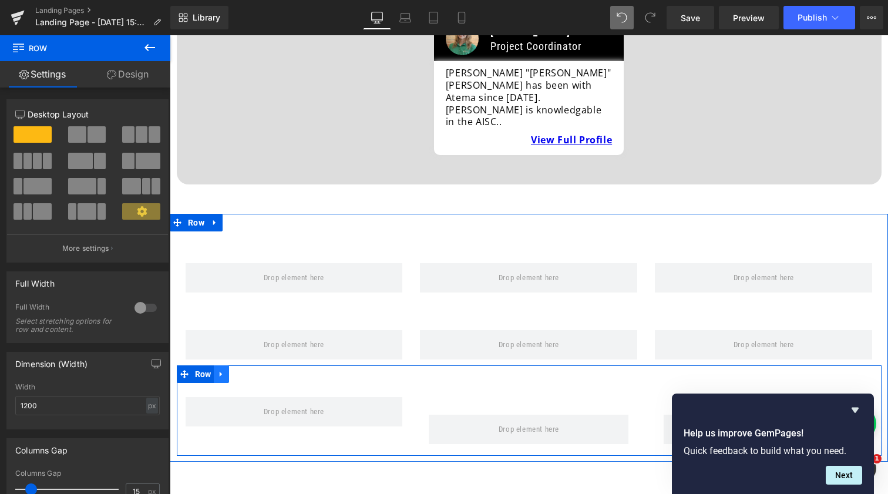
click at [219, 370] on icon at bounding box center [221, 374] width 8 height 9
click at [242, 365] on link at bounding box center [236, 374] width 15 height 18
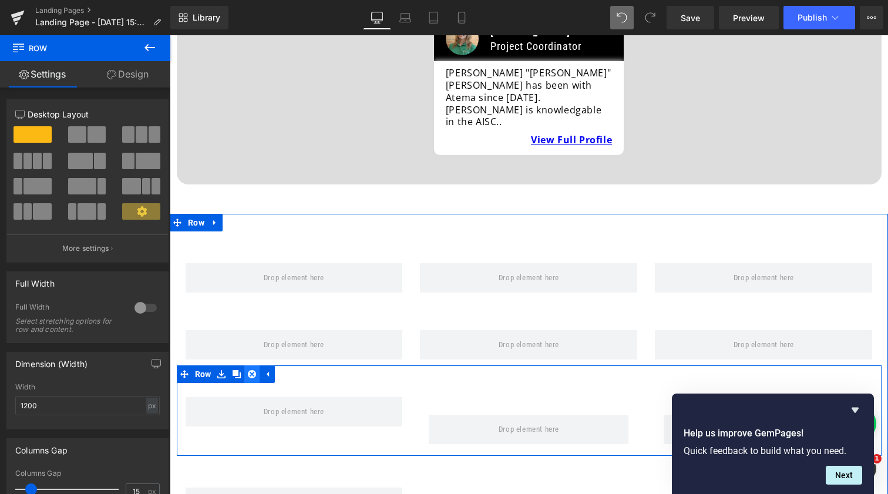
click at [249, 370] on icon at bounding box center [252, 374] width 8 height 8
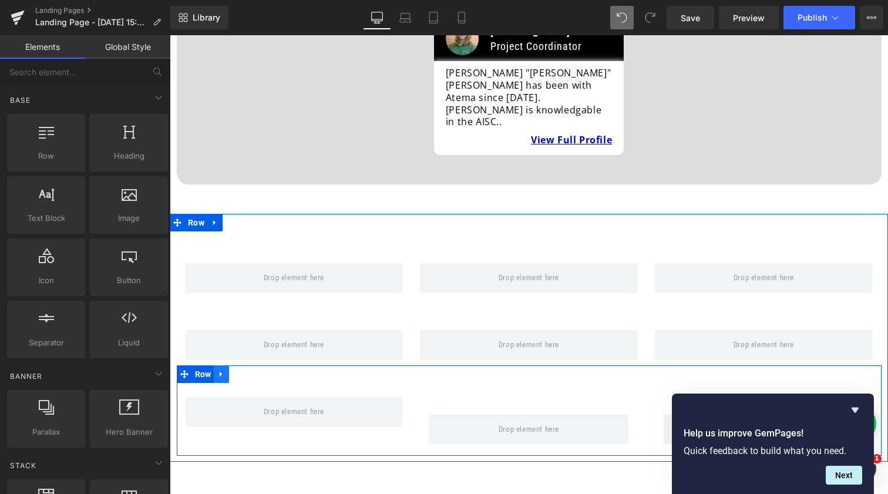
click at [220, 372] on icon at bounding box center [221, 374] width 2 height 5
click at [249, 370] on icon at bounding box center [252, 374] width 8 height 8
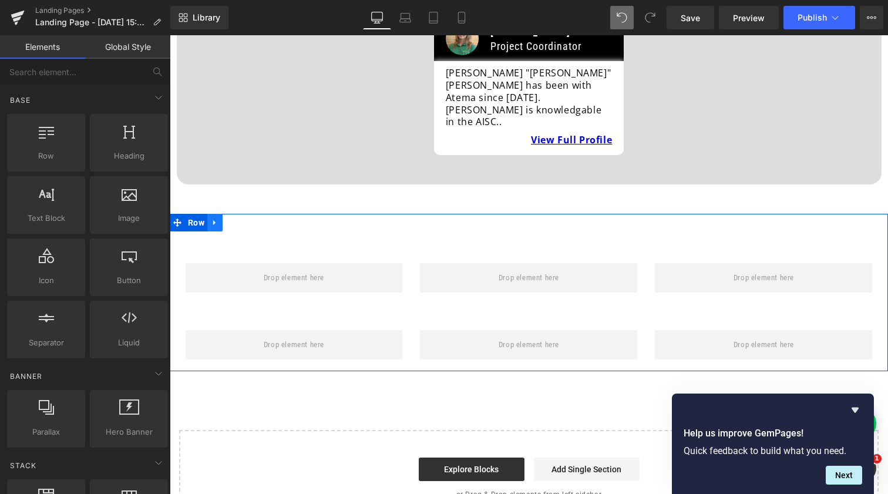
click at [216, 219] on icon at bounding box center [215, 223] width 8 height 9
click at [242, 219] on icon at bounding box center [245, 223] width 8 height 8
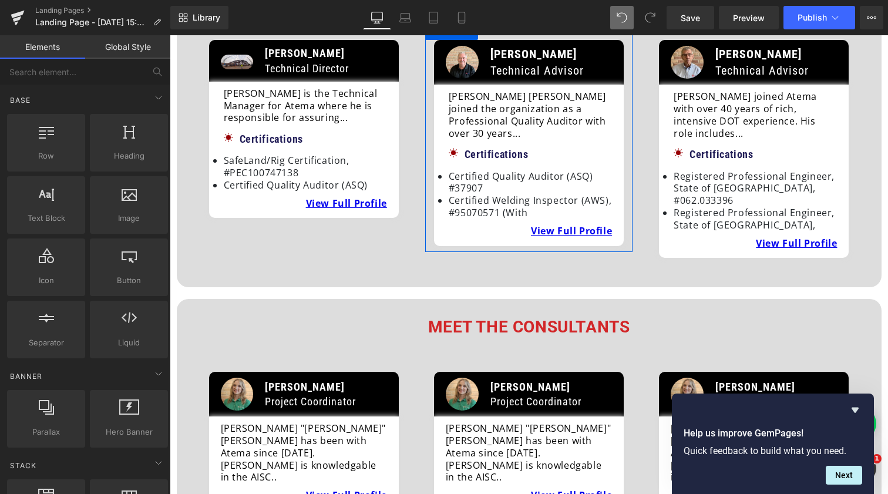
scroll to position [1316, 0]
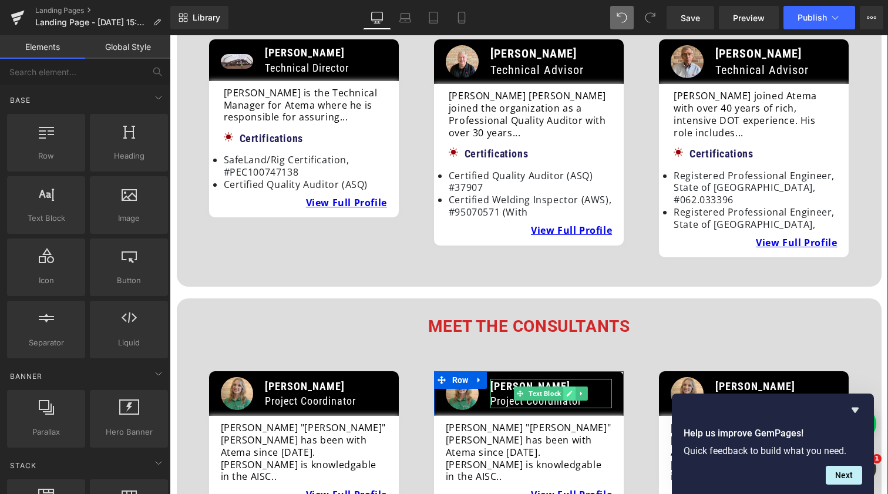
click at [566, 390] on icon at bounding box center [569, 393] width 6 height 7
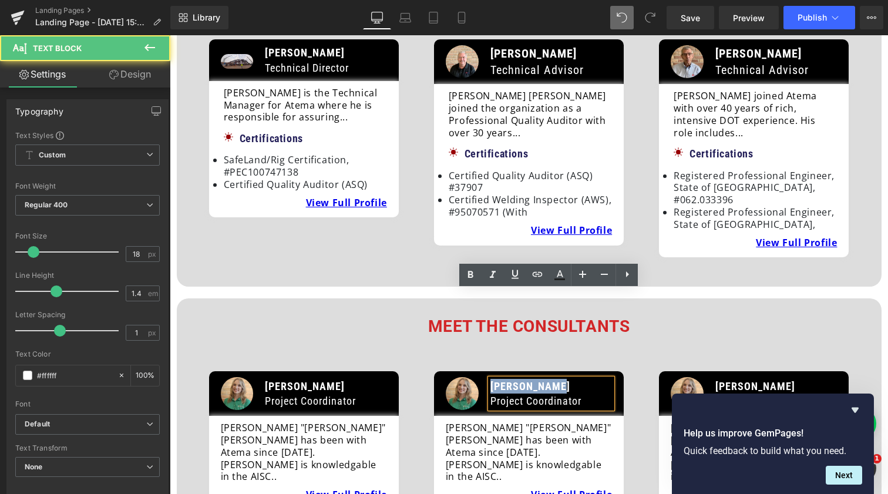
drag, startPoint x: 556, startPoint y: 297, endPoint x: 451, endPoint y: 296, distance: 105.2
click at [449, 371] on div "Image [PERSON_NAME] Project Coordinator Text Block Row" at bounding box center [529, 393] width 190 height 45
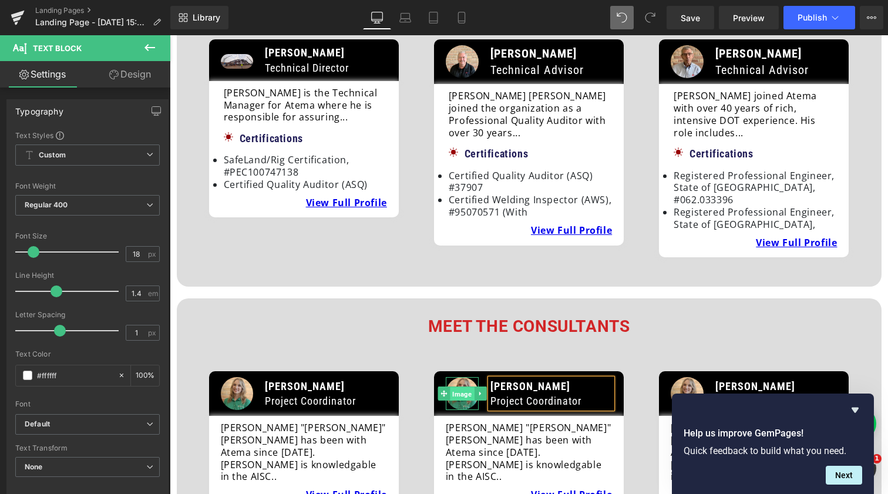
click at [470, 387] on span "Image" at bounding box center [462, 394] width 24 height 14
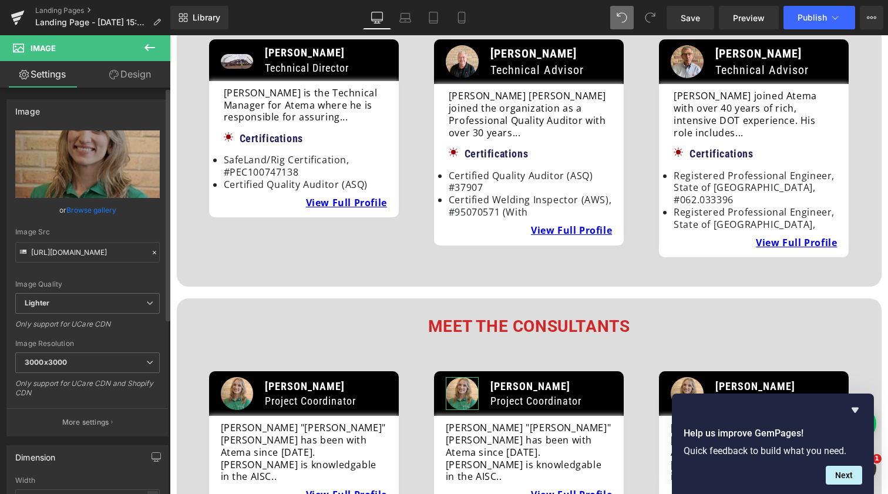
click at [100, 211] on link "Browse gallery" at bounding box center [91, 210] width 50 height 21
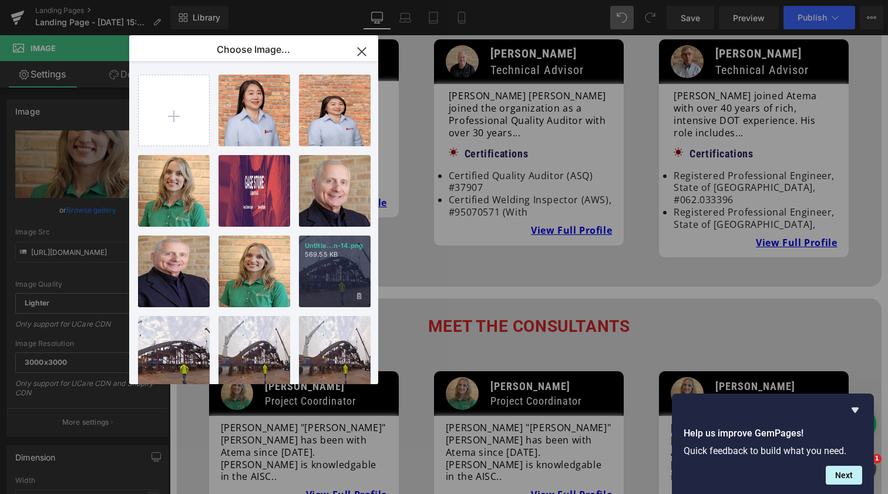
click at [315, 277] on div "Untitle...n-14.png 569.55 KB" at bounding box center [335, 272] width 72 height 72
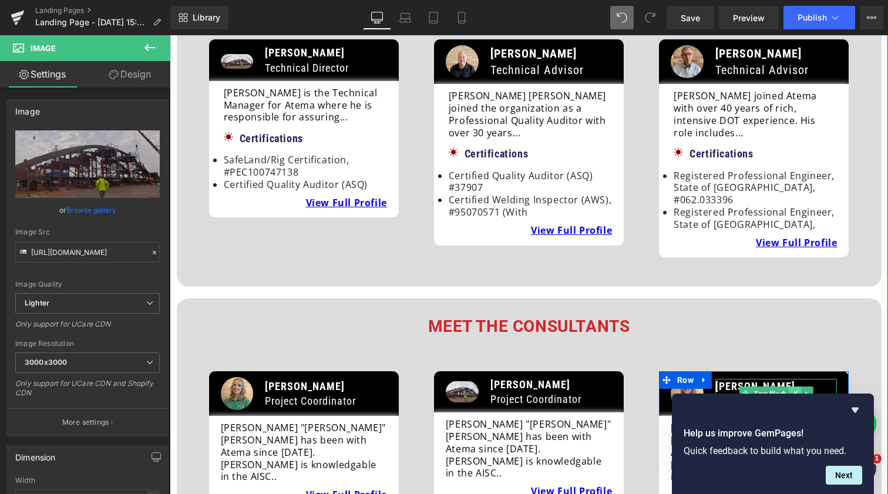
click at [792, 390] on icon at bounding box center [795, 393] width 6 height 7
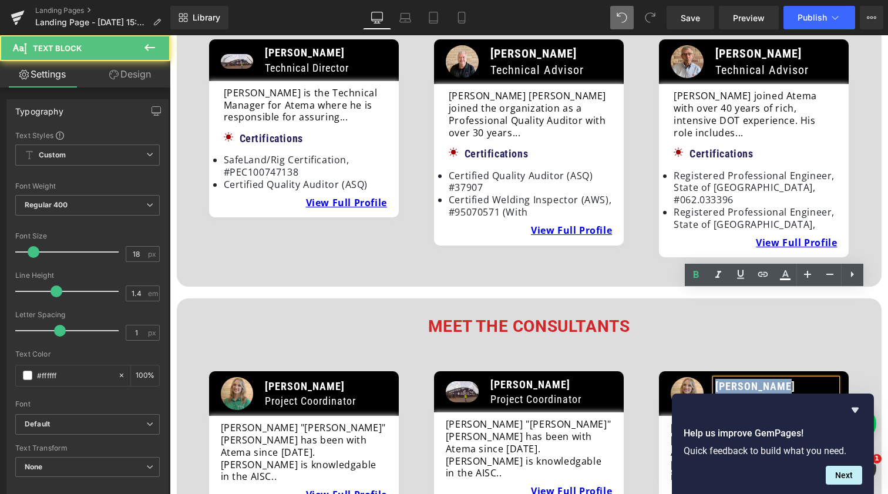
drag, startPoint x: 782, startPoint y: 300, endPoint x: 713, endPoint y: 301, distance: 69.9
click at [716, 379] on p "[PERSON_NAME]" at bounding box center [777, 386] width 122 height 15
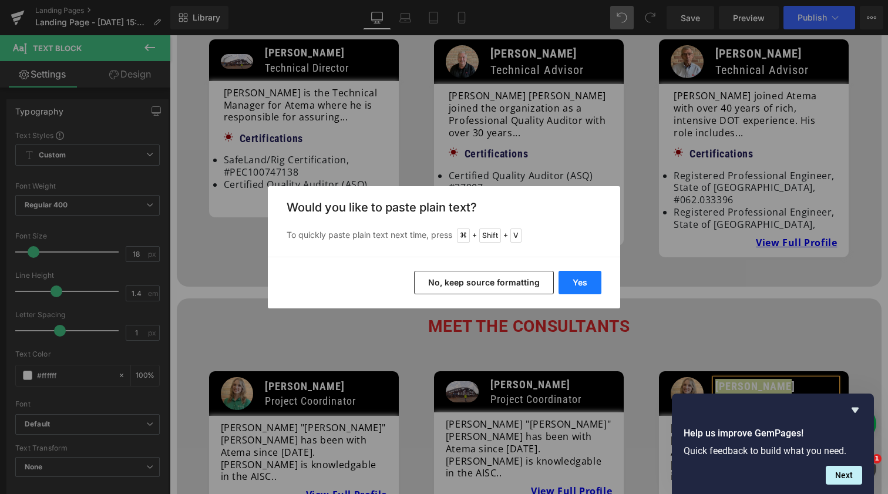
click at [583, 283] on button "Yes" at bounding box center [580, 282] width 43 height 23
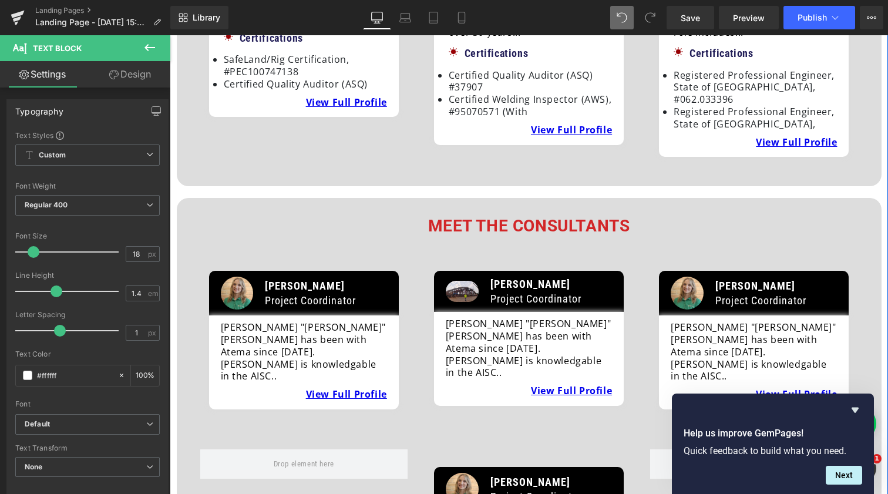
scroll to position [1430, 0]
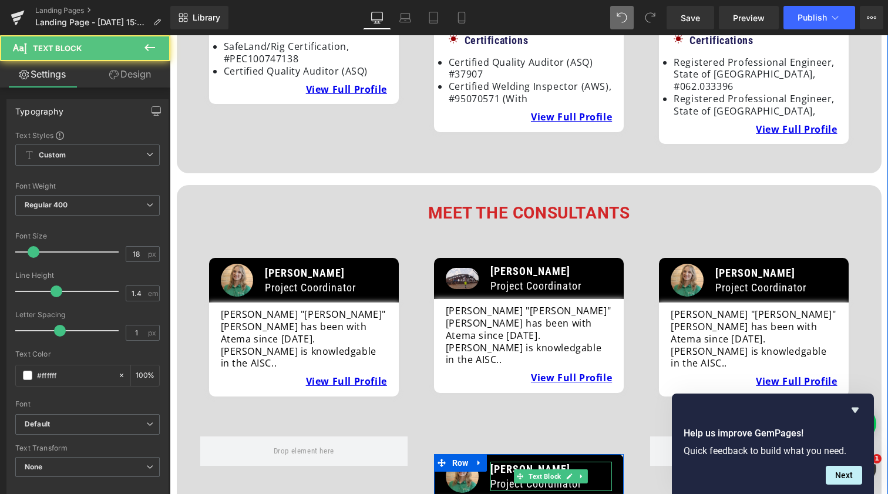
click at [508, 463] on span "[PERSON_NAME]" at bounding box center [531, 469] width 80 height 12
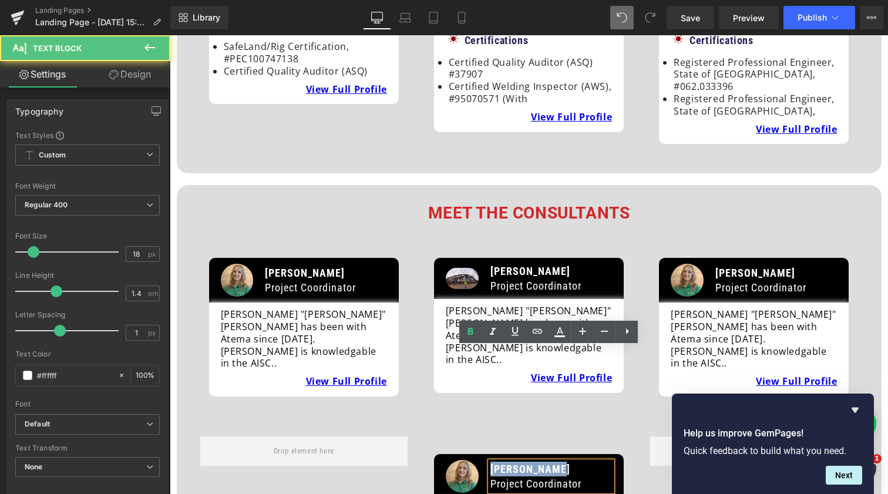
drag, startPoint x: 552, startPoint y: 357, endPoint x: 486, endPoint y: 357, distance: 65.8
click at [491, 462] on div "[PERSON_NAME] Project Coordinator" at bounding box center [552, 476] width 122 height 29
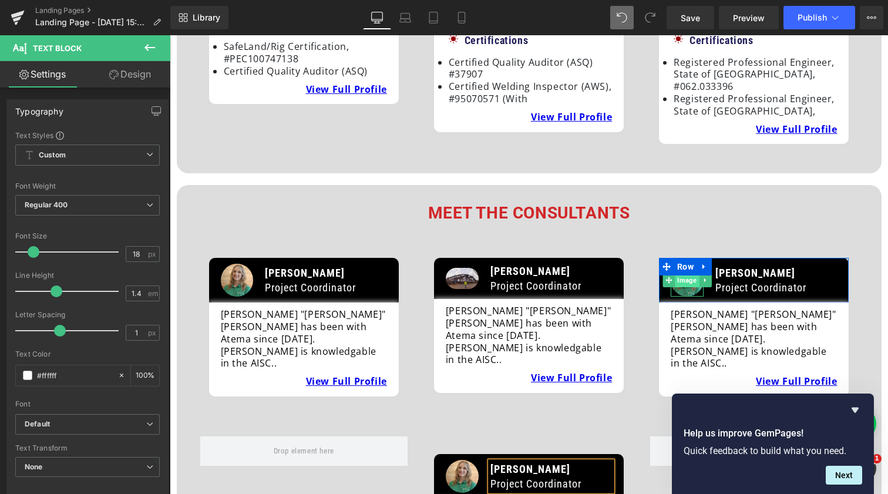
click at [681, 273] on span "Image" at bounding box center [687, 280] width 24 height 14
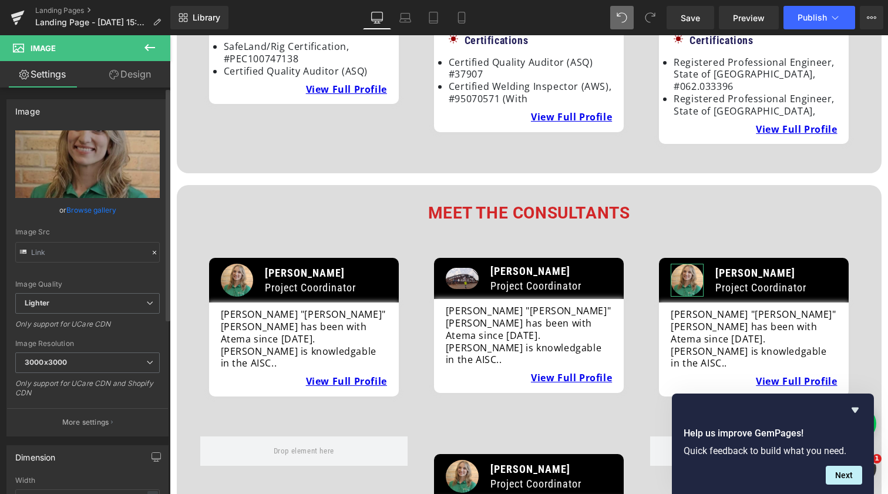
click at [101, 211] on link "Browse gallery" at bounding box center [91, 210] width 50 height 21
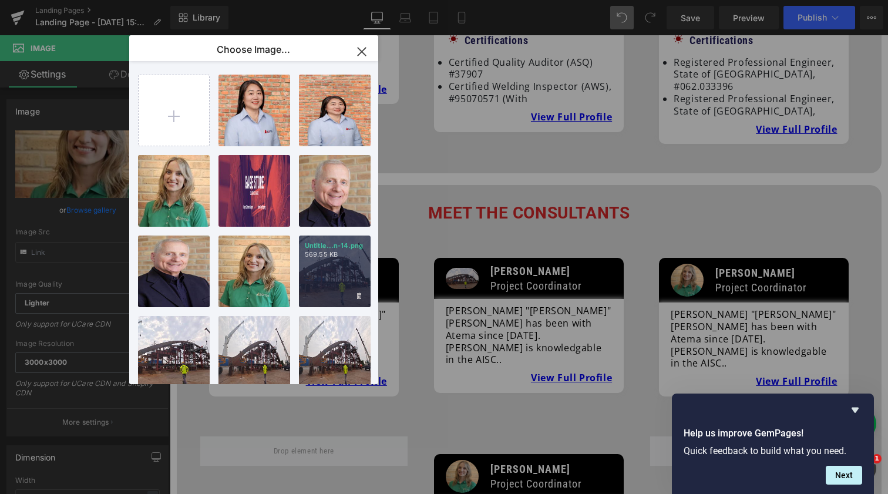
click at [302, 261] on div "Untitle...n-14.png 569.55 KB" at bounding box center [335, 272] width 72 height 72
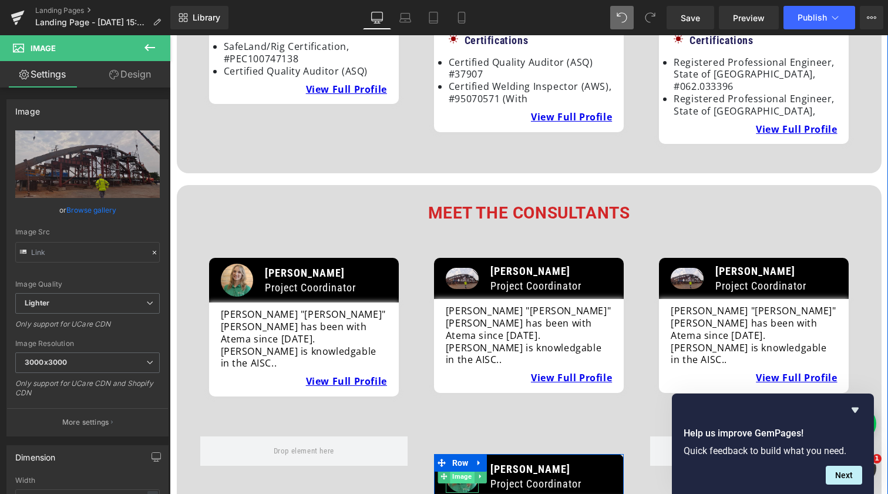
click at [462, 469] on span "Image" at bounding box center [462, 476] width 24 height 14
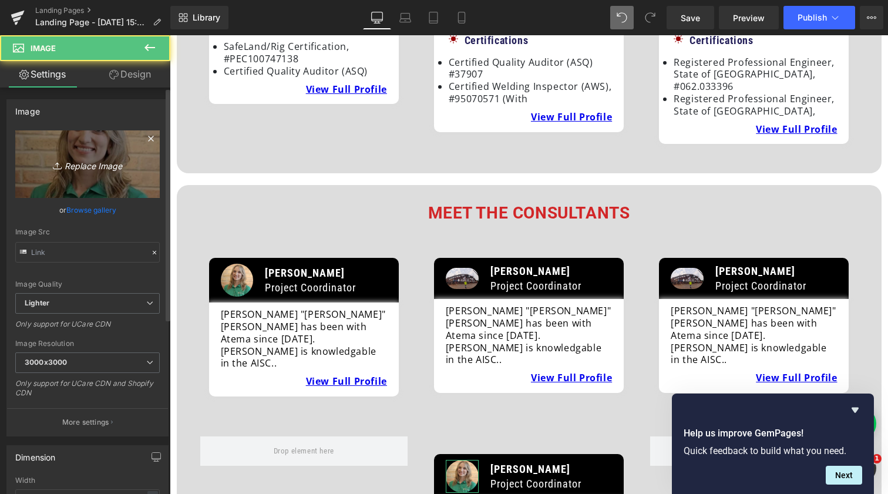
click at [96, 175] on link "Replace Image" at bounding box center [87, 164] width 145 height 68
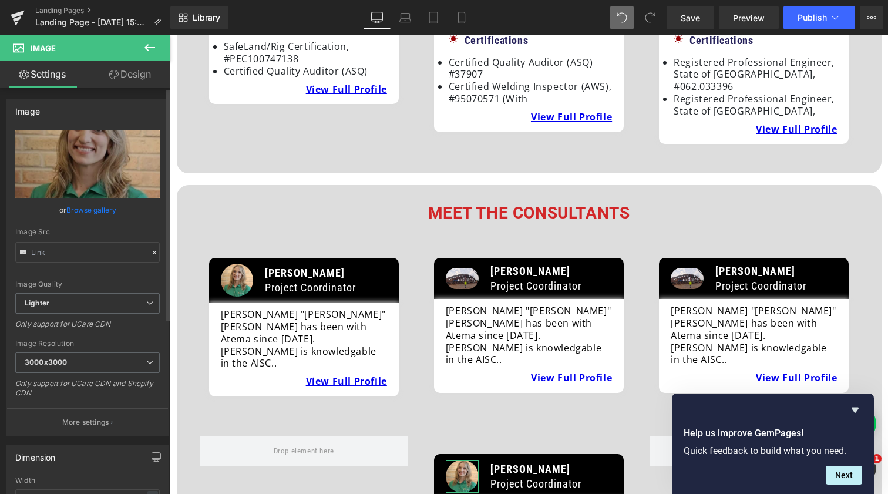
click at [103, 214] on link "Browse gallery" at bounding box center [91, 210] width 50 height 21
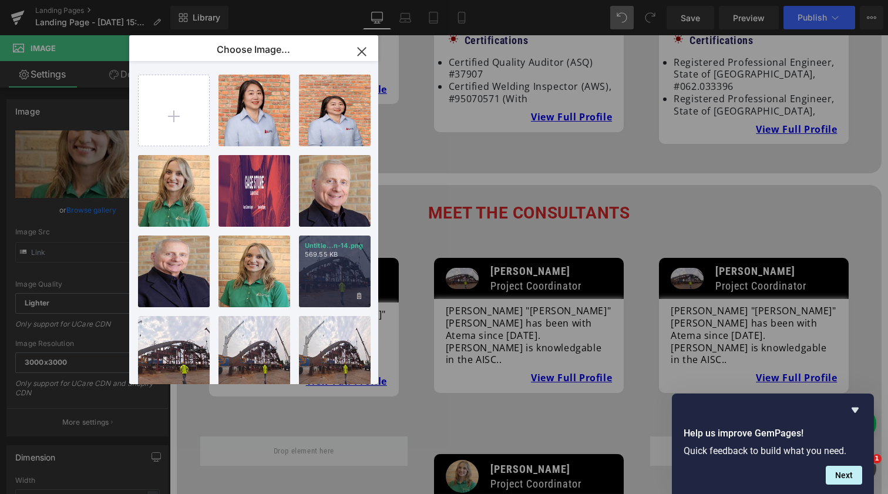
click at [334, 274] on div "Untitle...n-14.png 569.55 KB" at bounding box center [335, 272] width 72 height 72
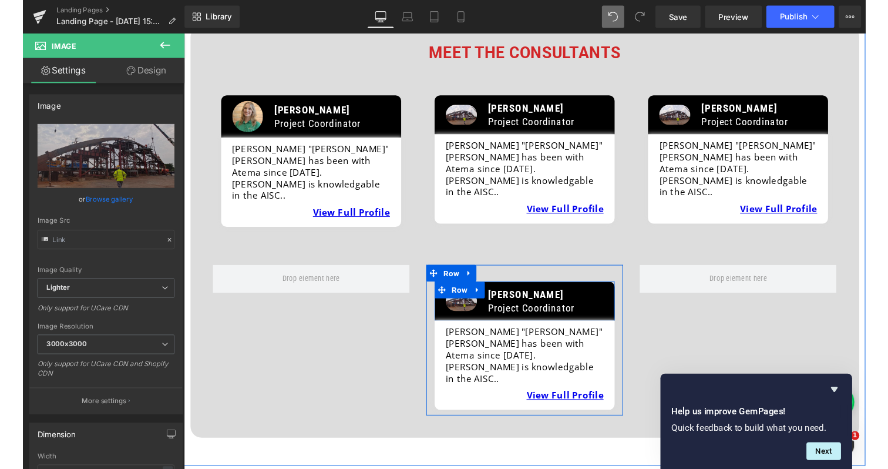
scroll to position [1629, 0]
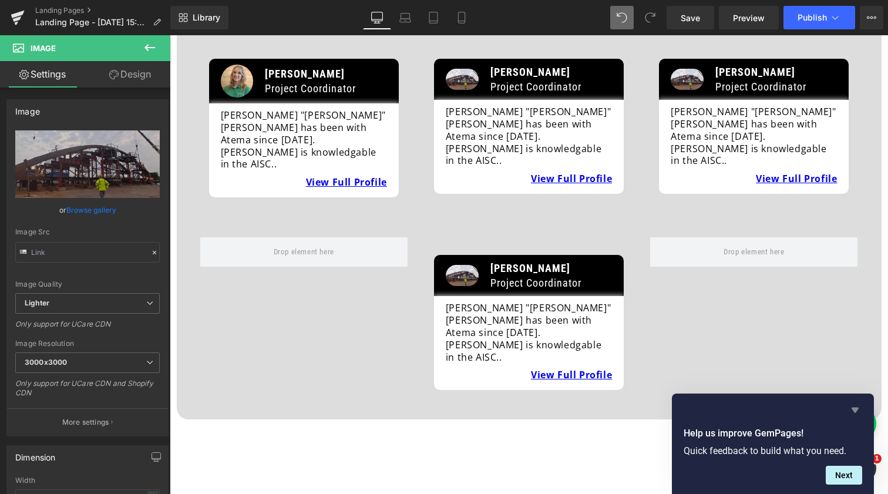
click at [854, 409] on icon "Hide survey" at bounding box center [855, 410] width 7 height 5
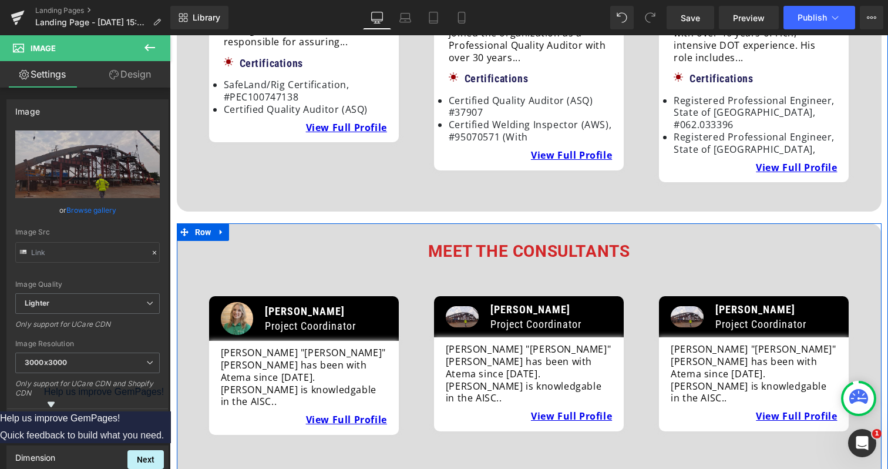
scroll to position [1392, 0]
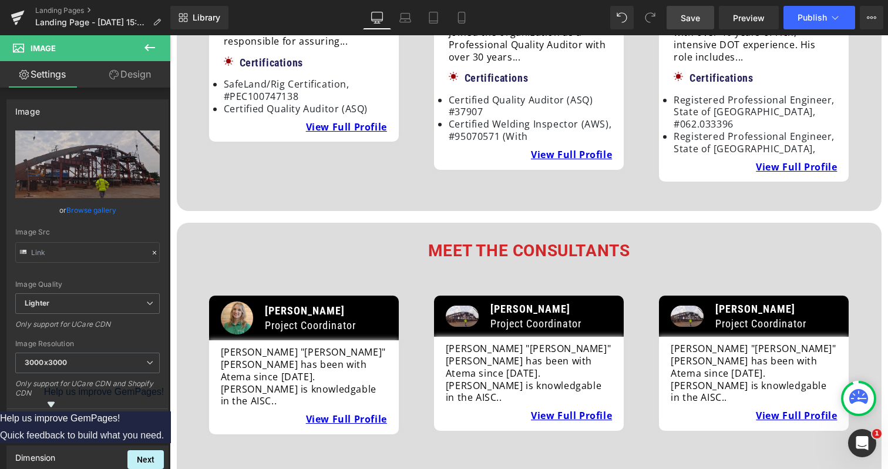
click at [704, 22] on link "Save" at bounding box center [691, 17] width 48 height 23
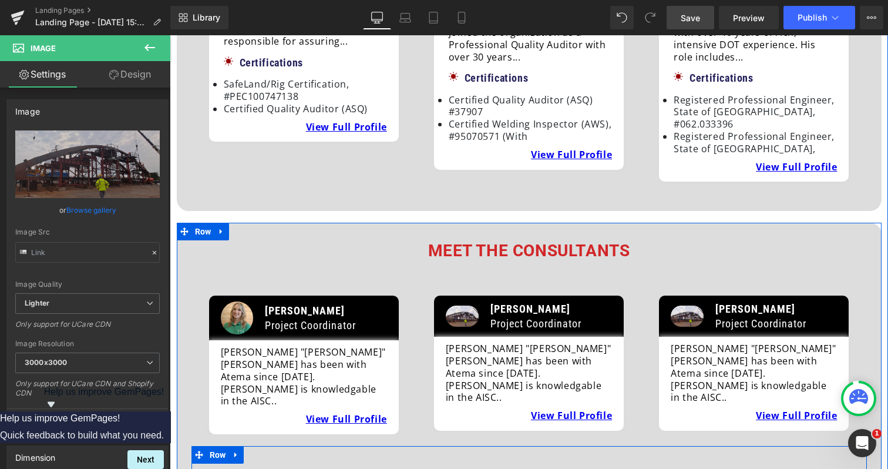
click at [703, 16] on link "Save" at bounding box center [691, 17] width 48 height 23
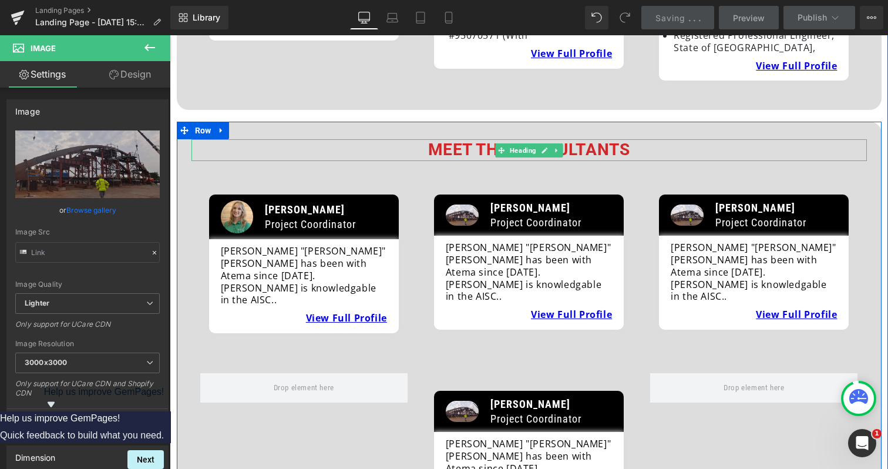
scroll to position [1492, 0]
